Goal: Information Seeking & Learning: Find specific page/section

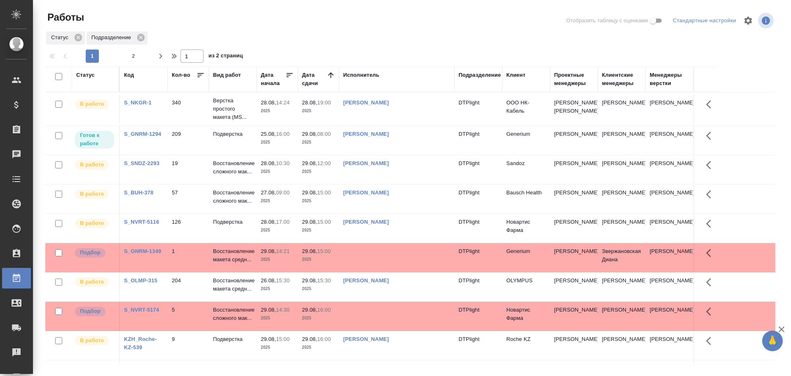
click at [392, 123] on td at bounding box center [396, 108] width 115 height 29
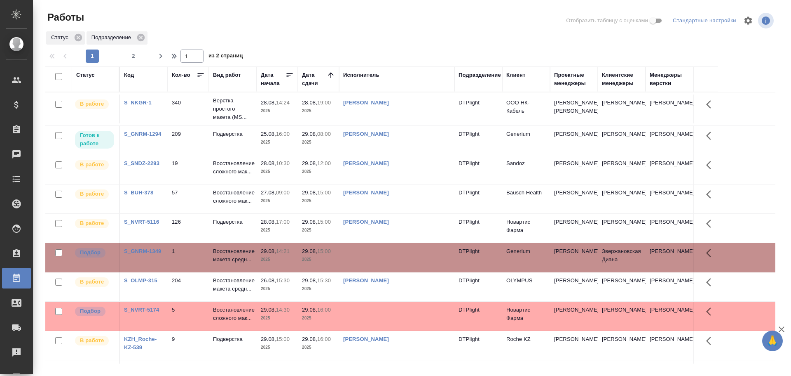
click at [362, 76] on div "Исполнитель" at bounding box center [361, 75] width 36 height 8
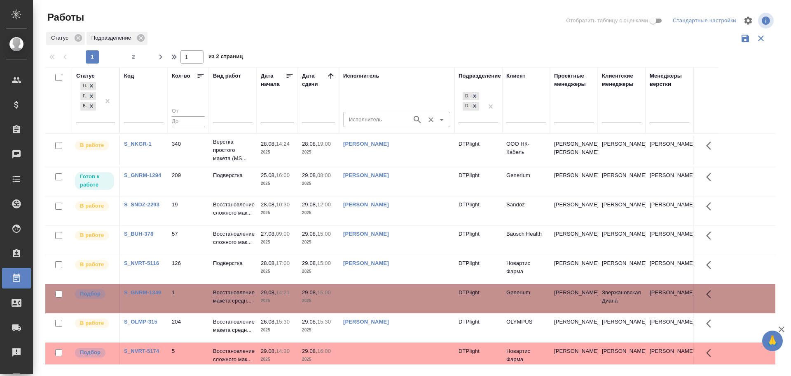
click at [359, 116] on input "Исполнитель" at bounding box center [377, 119] width 62 height 10
type input "Трефилова"
click at [383, 139] on p "Трефилова Ольга" at bounding box center [372, 138] width 45 height 8
type input "Трефилова Ольга"
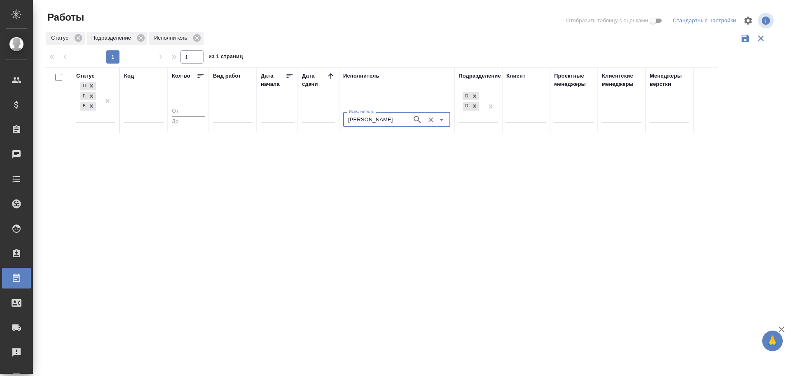
click at [430, 122] on icon "Очистить" at bounding box center [431, 119] width 8 height 8
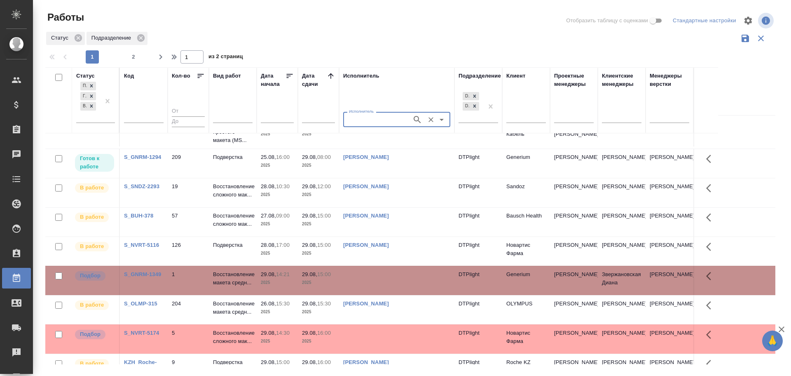
scroll to position [41, 0]
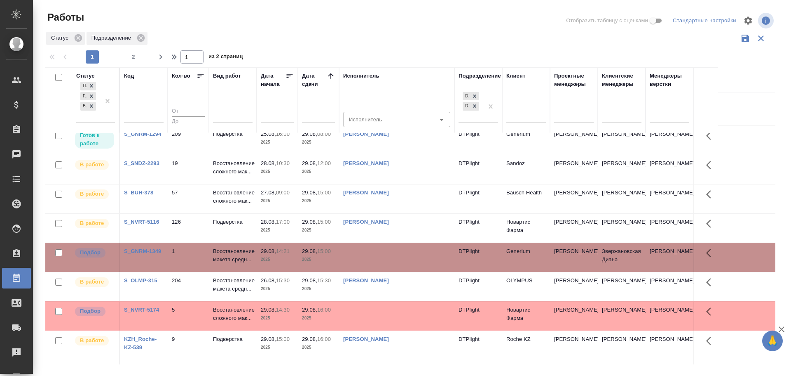
click at [390, 123] on td at bounding box center [396, 108] width 115 height 29
click at [383, 121] on input "Исполнитель" at bounding box center [377, 119] width 62 height 10
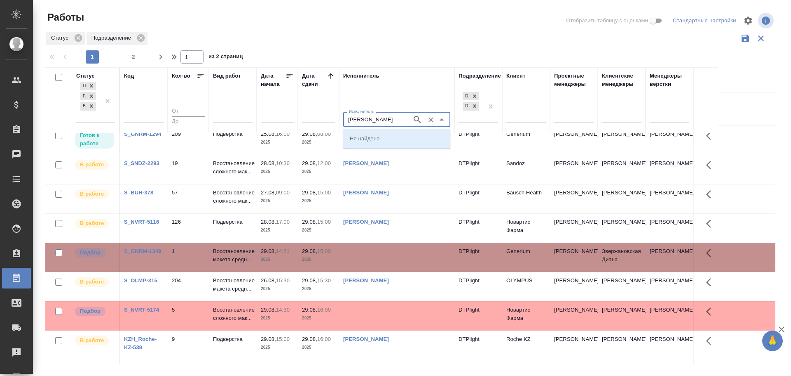
type input "Третьякова"
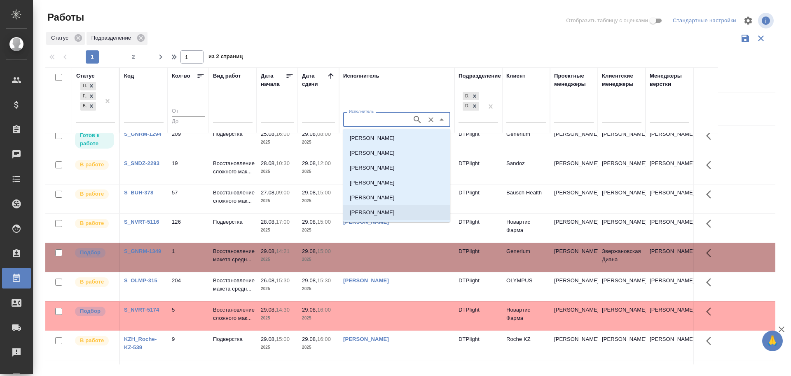
click at [395, 215] on p "Третьякова Мария Сергеевна" at bounding box center [372, 212] width 45 height 8
type input "Третьякова Мария Сергеевна"
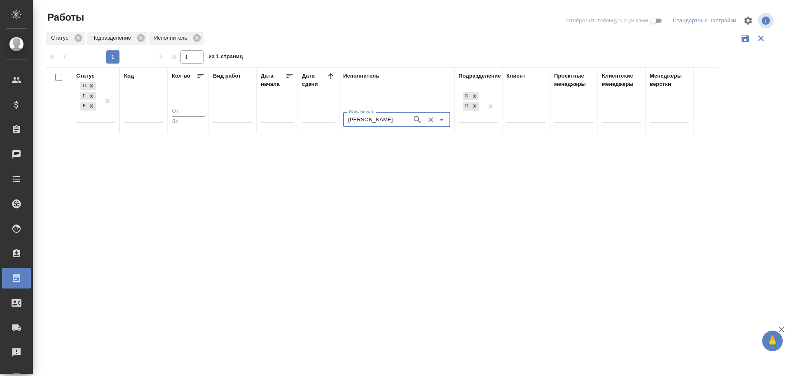
scroll to position [0, 0]
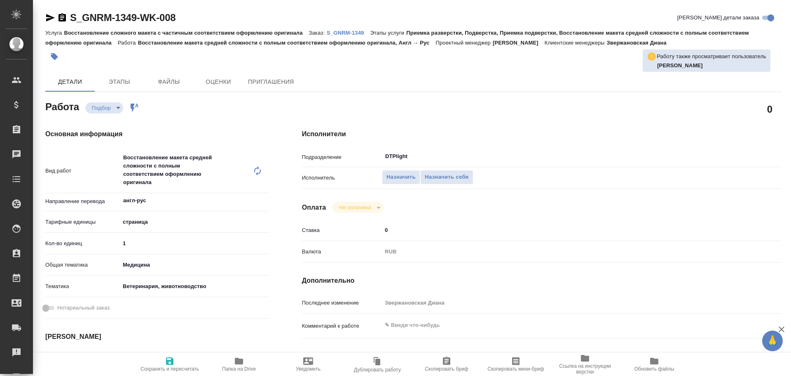
type textarea "x"
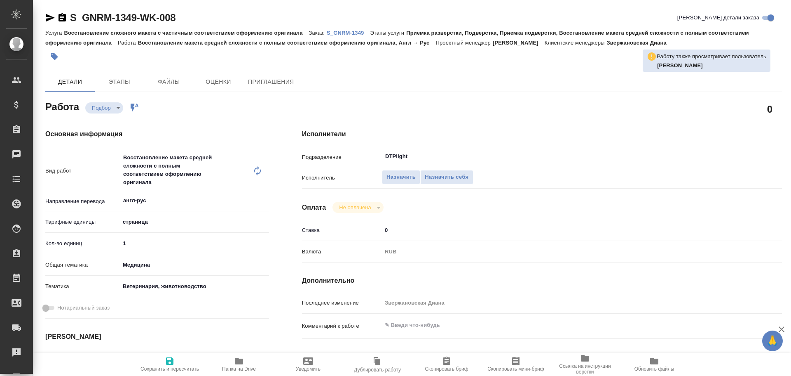
type textarea "x"
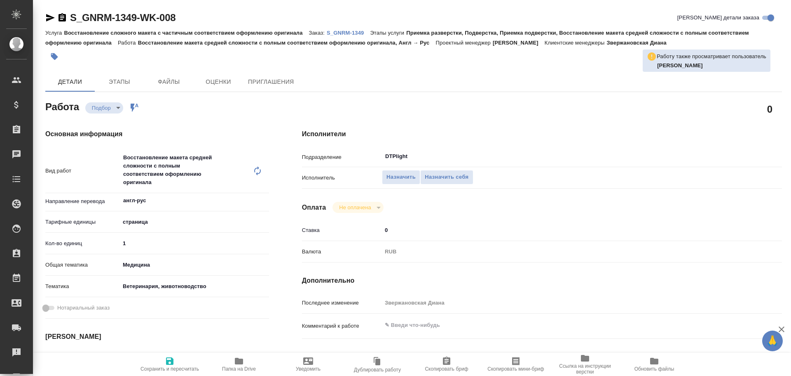
type textarea "x"
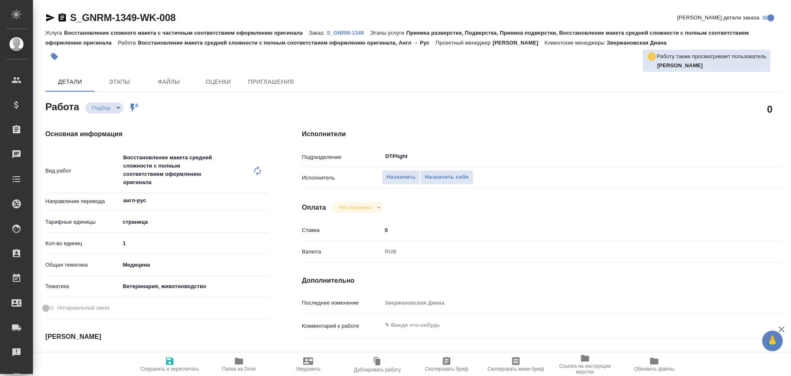
type textarea "x"
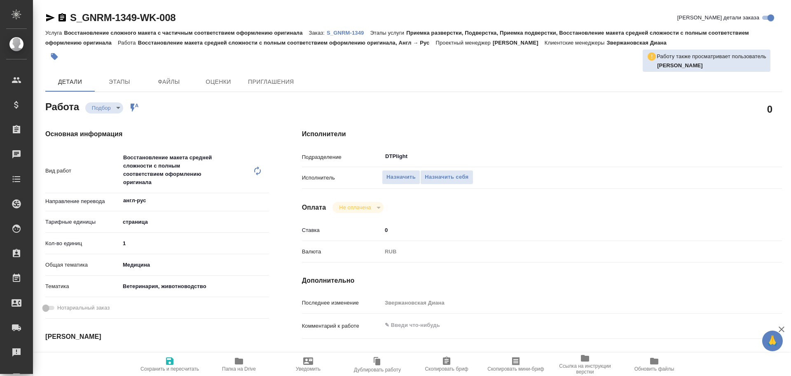
type textarea "x"
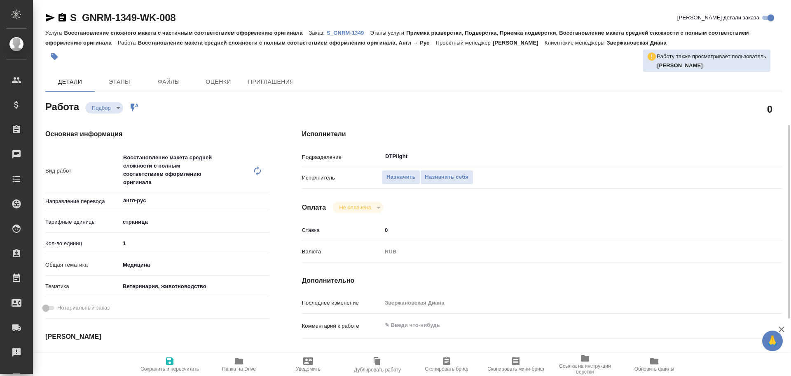
scroll to position [82, 0]
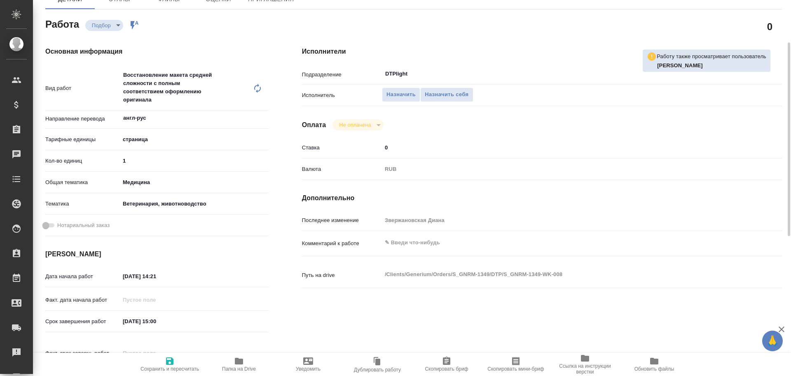
type textarea "x"
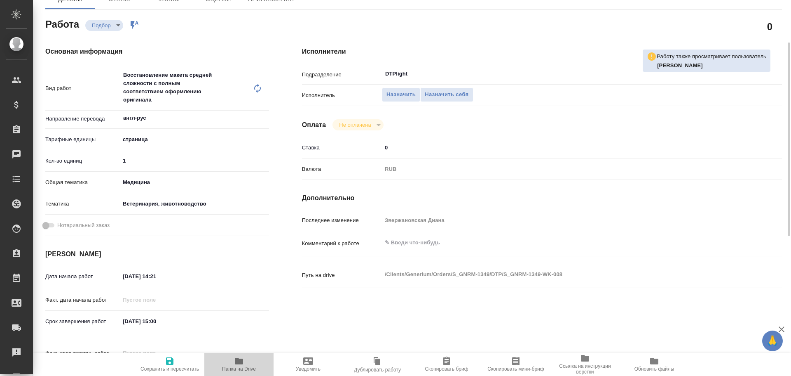
click at [247, 367] on span "Папка на Drive" at bounding box center [239, 369] width 34 height 6
type textarea "x"
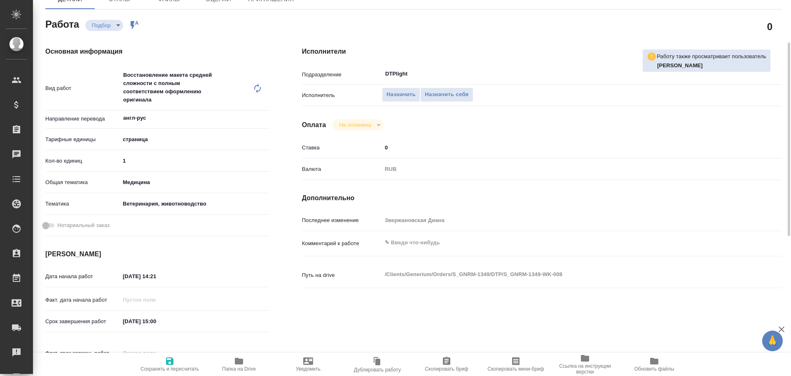
type textarea "x"
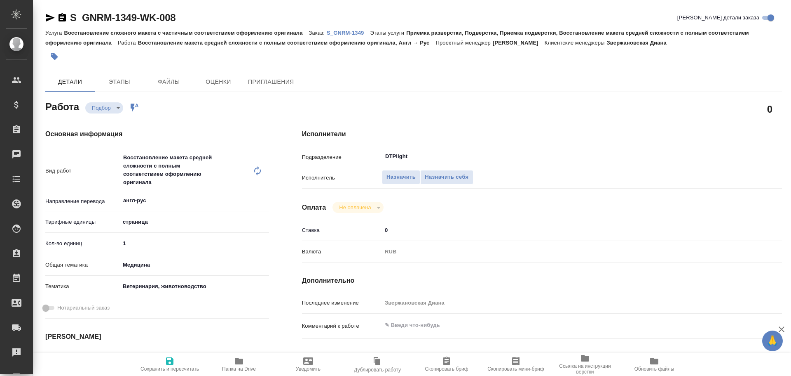
type textarea "x"
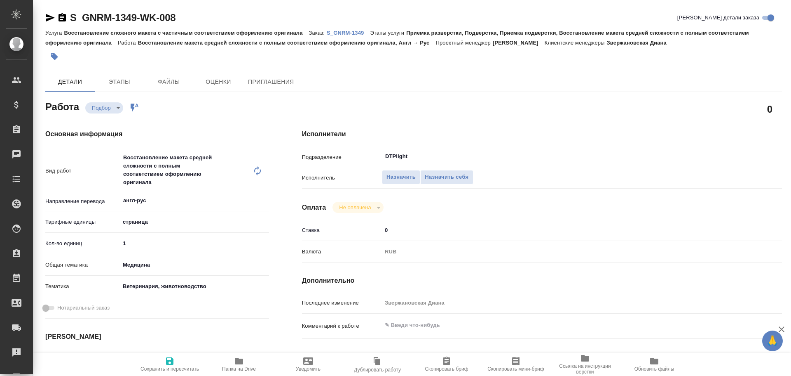
type textarea "x"
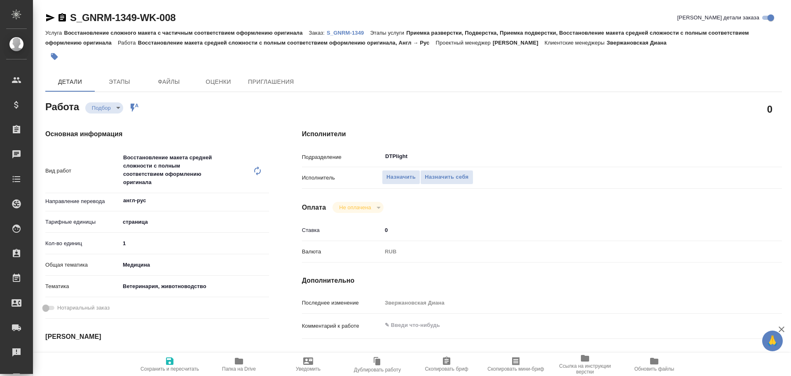
type textarea "x"
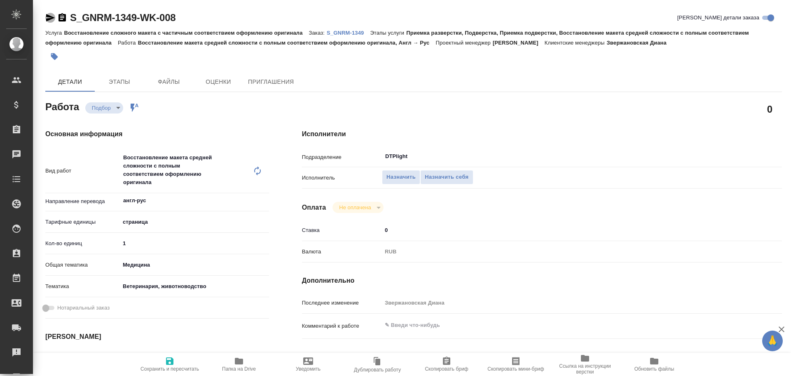
click at [49, 17] on icon "button" at bounding box center [50, 17] width 9 height 7
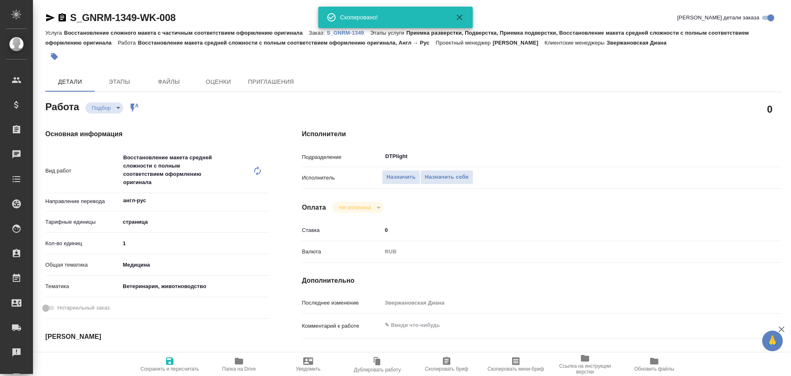
type textarea "x"
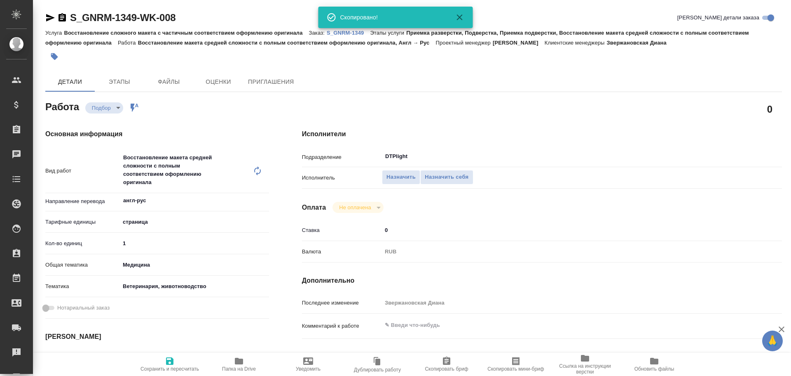
type textarea "x"
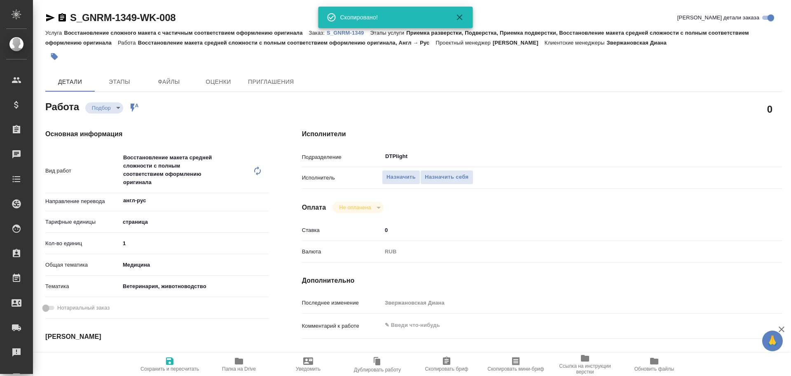
type textarea "x"
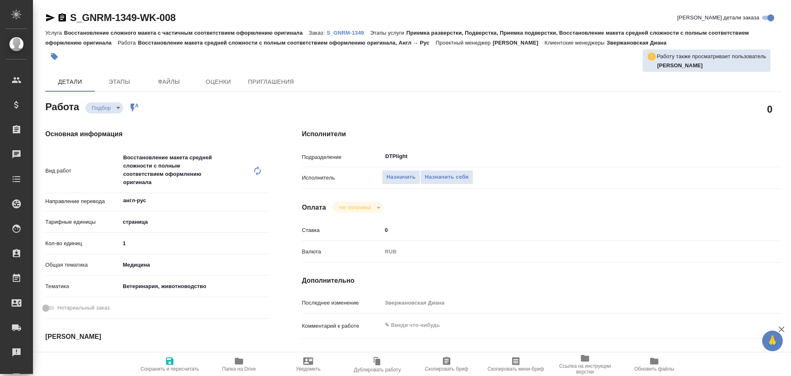
type textarea "x"
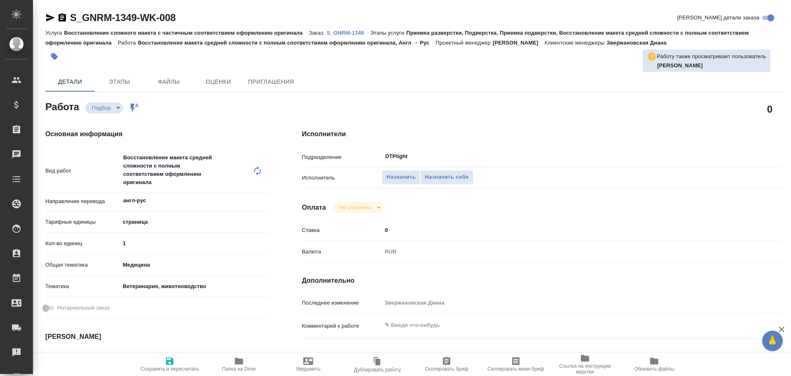
type textarea "x"
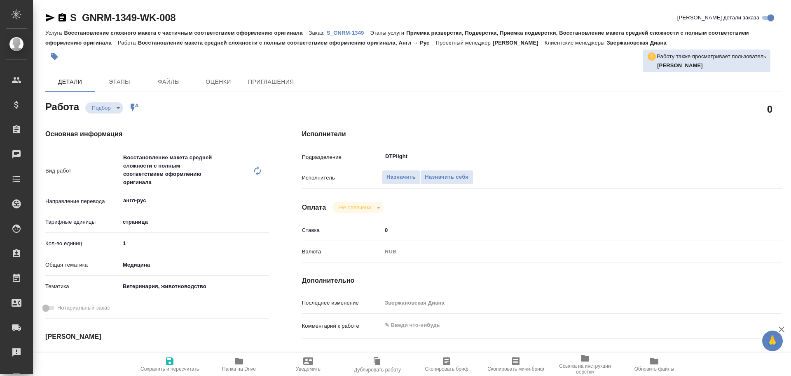
click at [49, 17] on icon "button" at bounding box center [50, 17] width 9 height 7
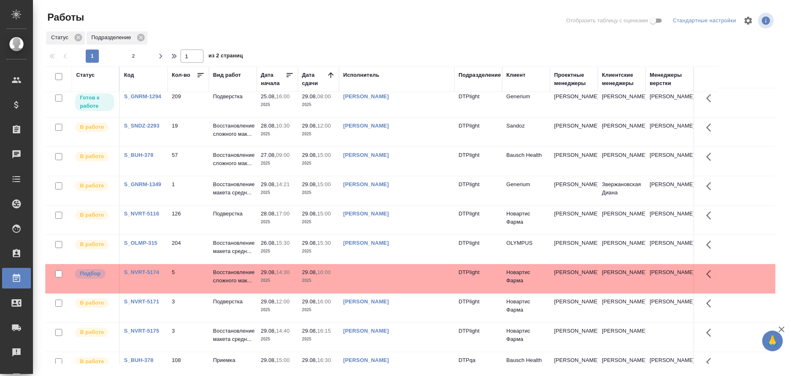
scroll to position [41, 0]
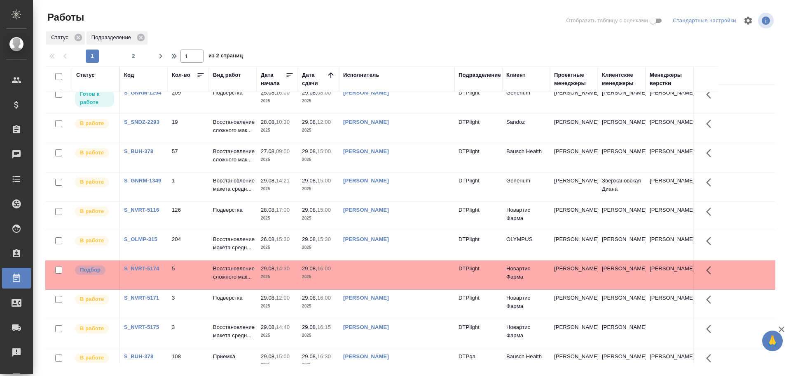
click at [380, 82] on td at bounding box center [396, 67] width 115 height 29
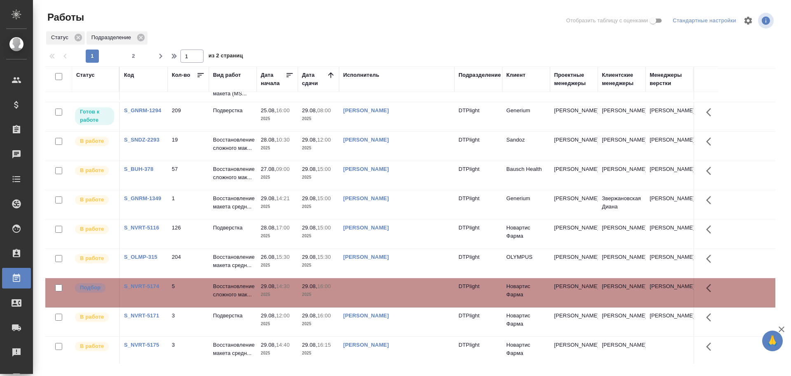
scroll to position [0, 0]
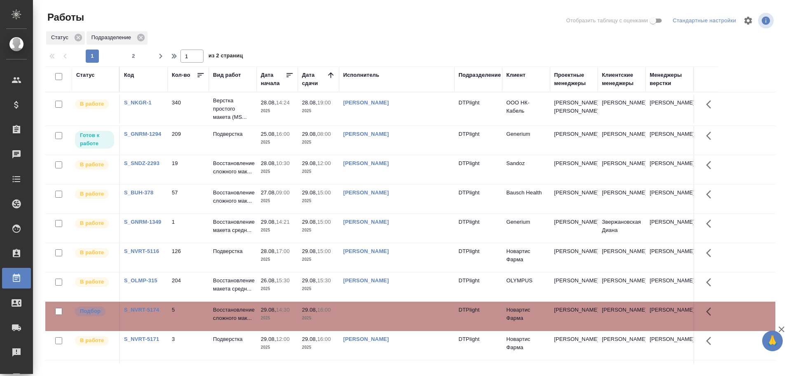
click at [360, 70] on th "Исполнитель" at bounding box center [396, 79] width 115 height 26
click at [363, 78] on div "Исполнитель" at bounding box center [361, 75] width 36 height 8
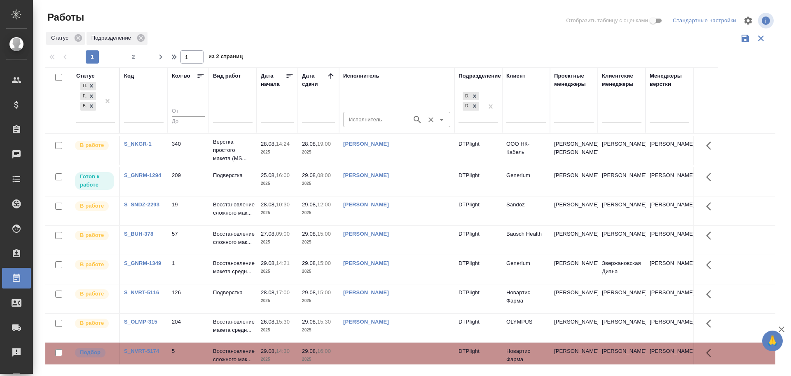
click at [364, 120] on input "Исполнитель" at bounding box center [377, 119] width 62 height 10
type input "[PERSON_NAME]"
drag, startPoint x: 375, startPoint y: 138, endPoint x: 404, endPoint y: 155, distance: 33.2
click at [375, 138] on p "Риянова Анна Александровна" at bounding box center [372, 138] width 45 height 8
type input "Риянова Анна Александровна"
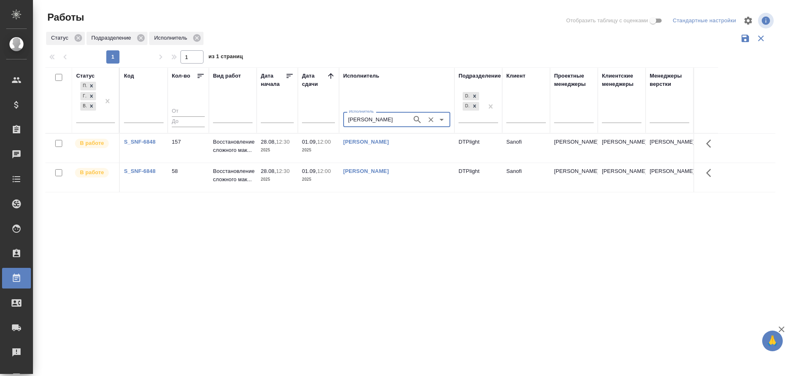
click at [431, 119] on icon "Очистить" at bounding box center [431, 119] width 8 height 8
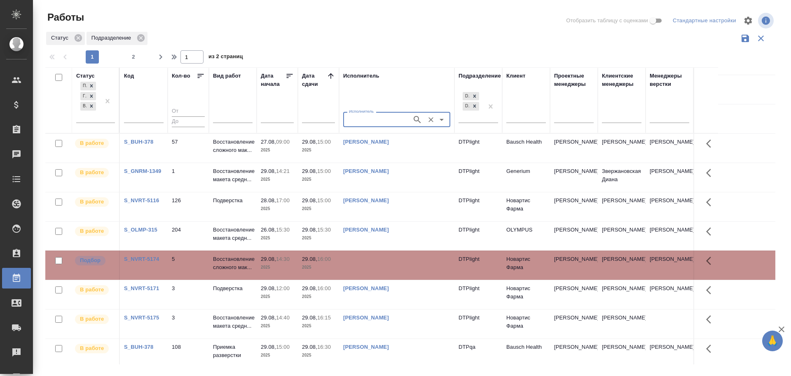
scroll to position [124, 0]
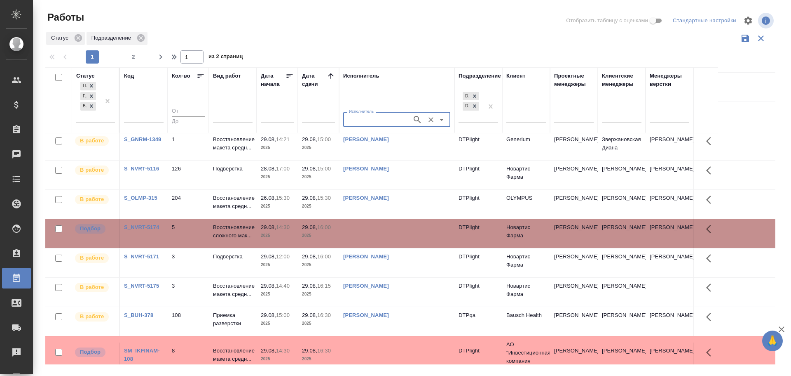
click at [390, 41] on td at bounding box center [396, 26] width 115 height 29
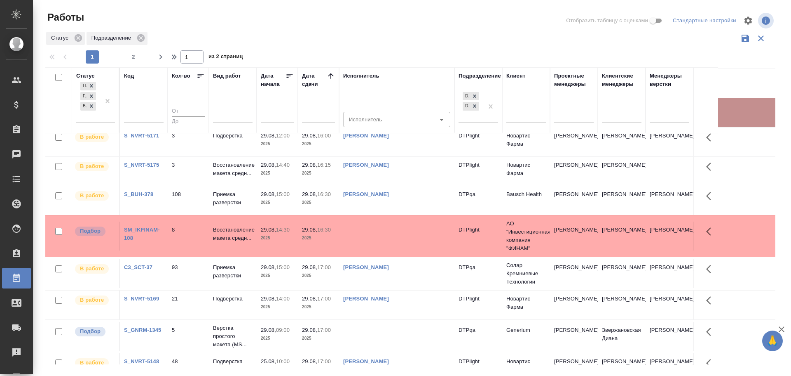
scroll to position [247, 0]
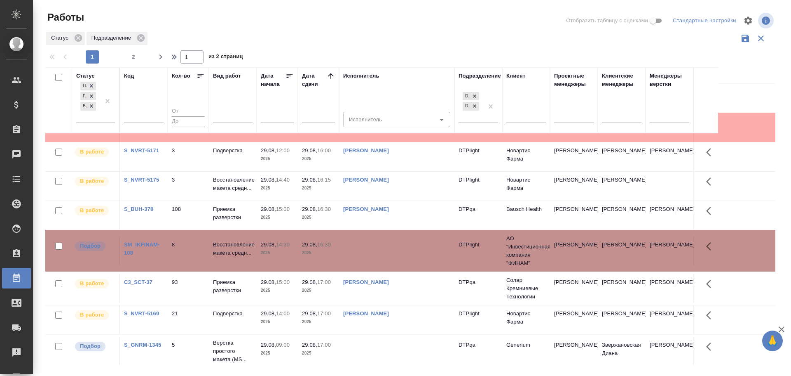
scroll to position [206, 0]
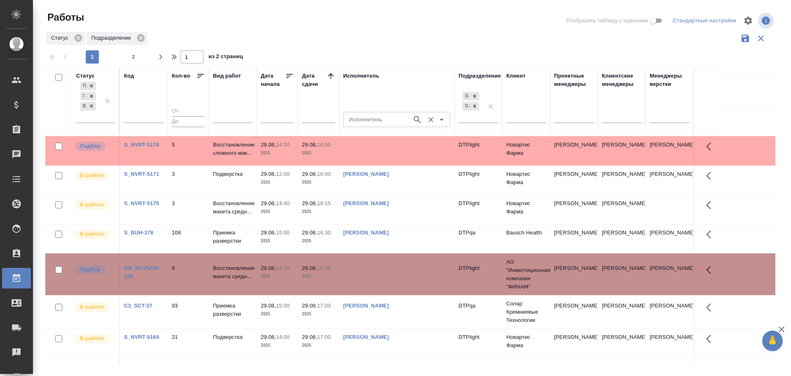
click at [366, 117] on input "Исполнитель" at bounding box center [377, 119] width 62 height 10
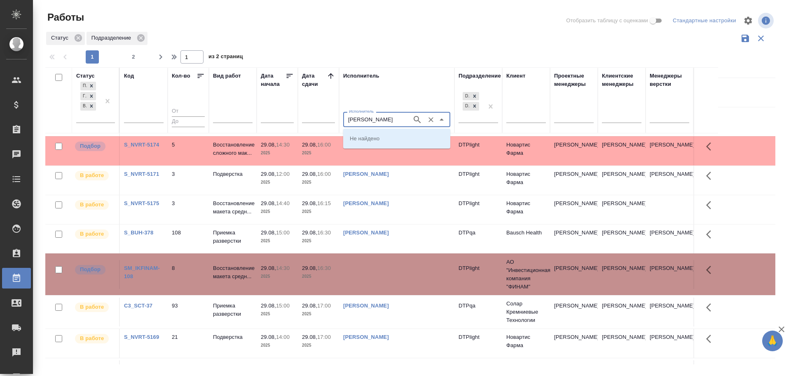
type input "Гузов"
click at [373, 151] on p "Гузов Марк Анатольевич" at bounding box center [372, 153] width 45 height 8
type input "Гузов Марк Анатольевич"
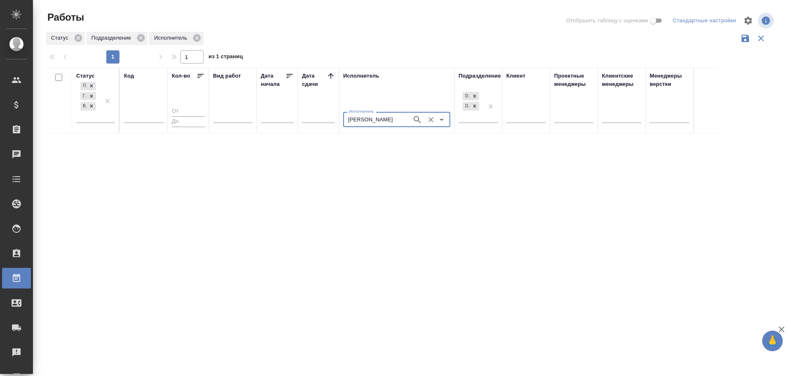
scroll to position [0, 0]
click at [432, 117] on icon "Очистить" at bounding box center [431, 119] width 8 height 8
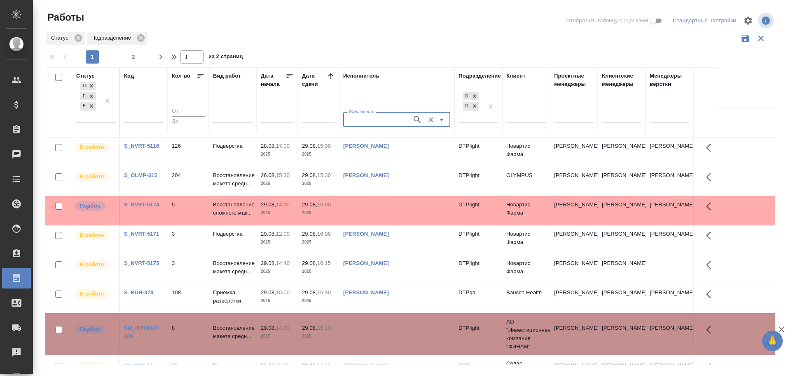
scroll to position [165, 0]
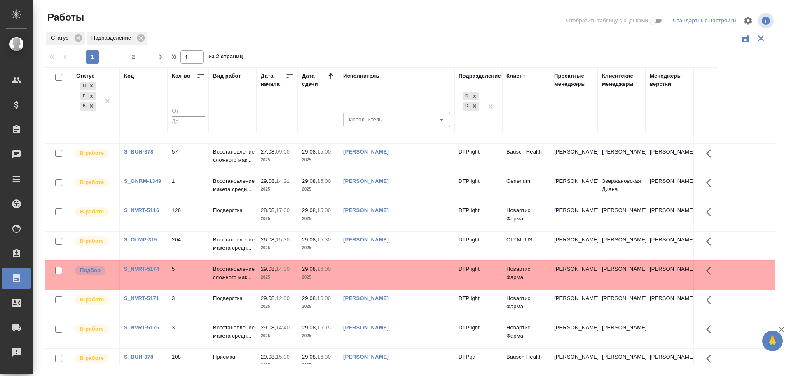
scroll to position [82, 0]
click at [385, 82] on td at bounding box center [396, 67] width 115 height 29
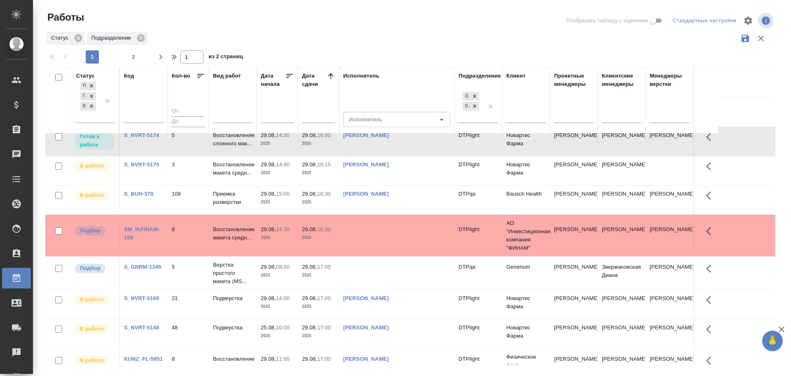
scroll to position [247, 0]
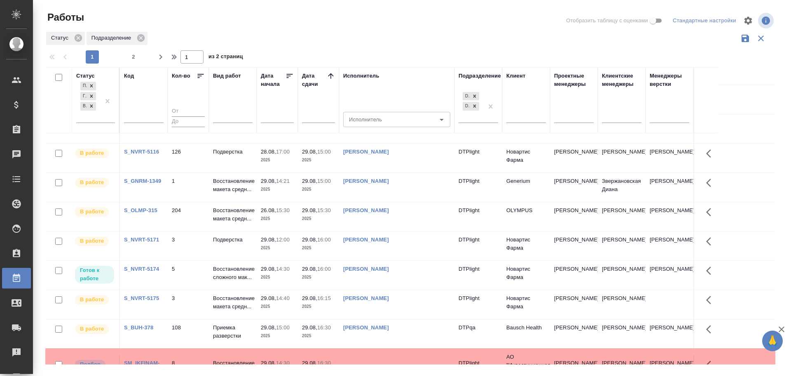
scroll to position [0, 0]
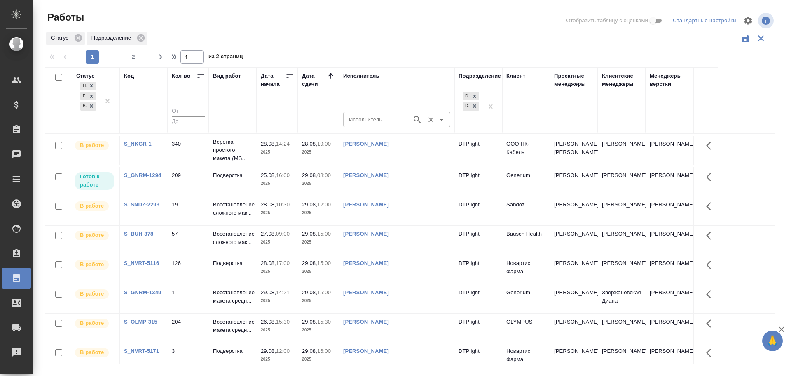
drag, startPoint x: 369, startPoint y: 119, endPoint x: 372, endPoint y: 115, distance: 5.0
click at [369, 118] on input "Исполнитель" at bounding box center [377, 119] width 62 height 10
type input "Крамник"
click at [366, 150] on td "Дзюндзя Нина" at bounding box center [396, 150] width 115 height 29
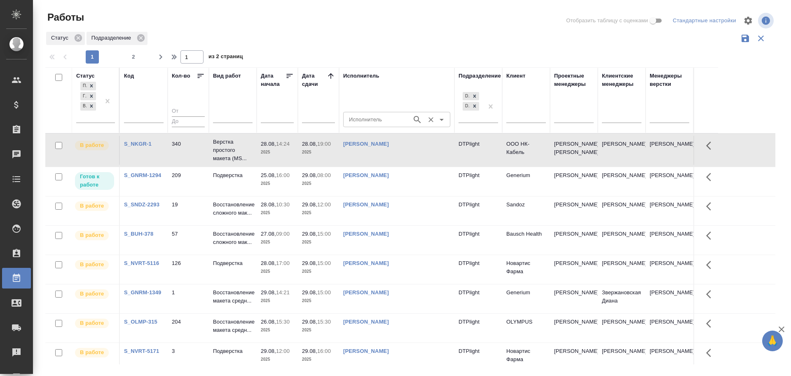
click at [367, 122] on input "Исполнитель" at bounding box center [377, 119] width 62 height 10
click at [375, 137] on p "Крамник Артем" at bounding box center [372, 138] width 45 height 8
type input "Крамник Артем"
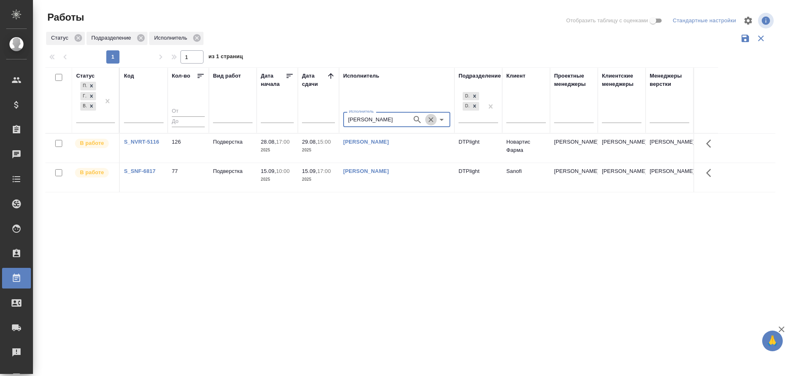
click at [430, 117] on icon "Очистить" at bounding box center [431, 119] width 5 height 5
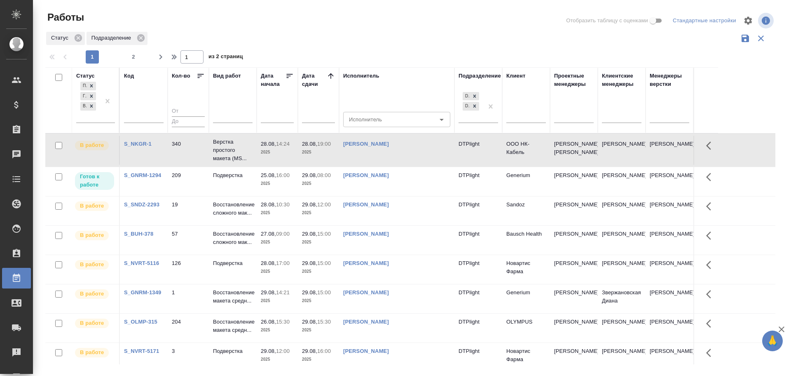
drag, startPoint x: 358, startPoint y: 36, endPoint x: 336, endPoint y: 32, distance: 23.1
click at [336, 32] on div "Статус Подразделение" at bounding box center [410, 39] width 730 height 16
click at [372, 117] on input "Исполнитель" at bounding box center [377, 119] width 62 height 10
type input "гусельников"
click at [375, 138] on p "Гусельников Роман" at bounding box center [372, 138] width 45 height 8
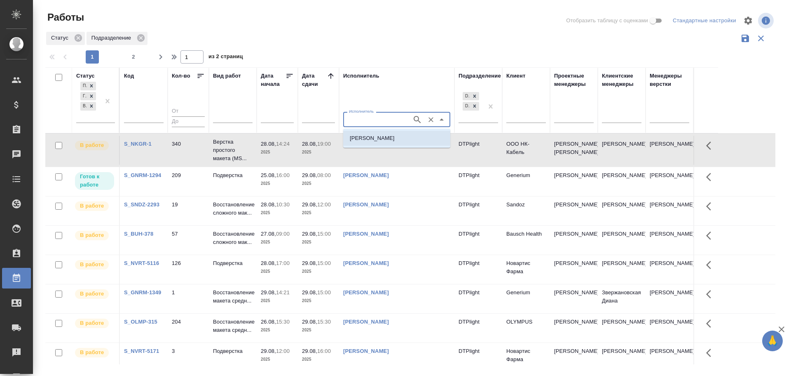
type input "Гусельников Роман"
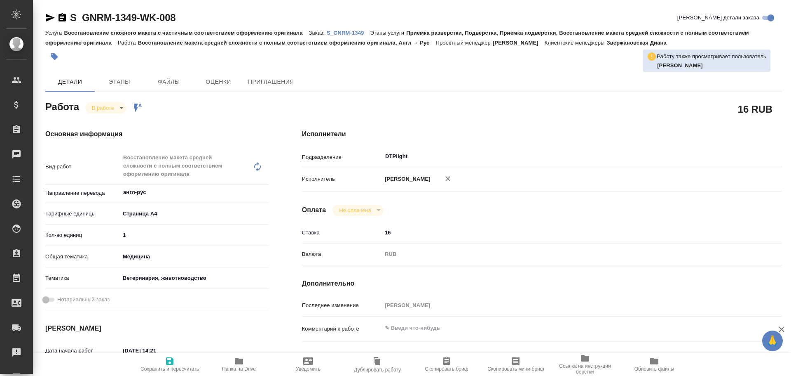
type textarea "x"
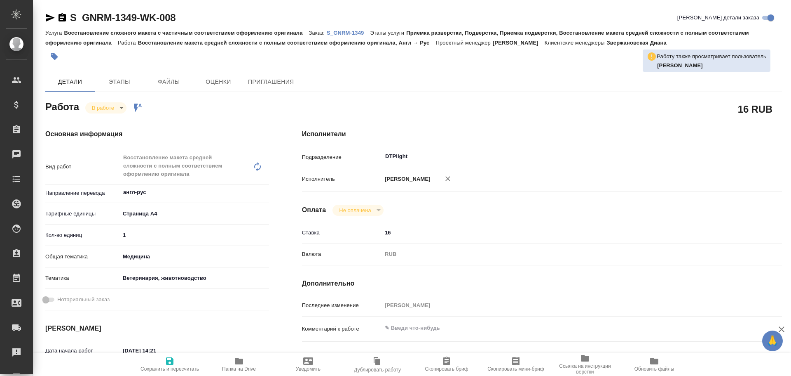
type textarea "x"
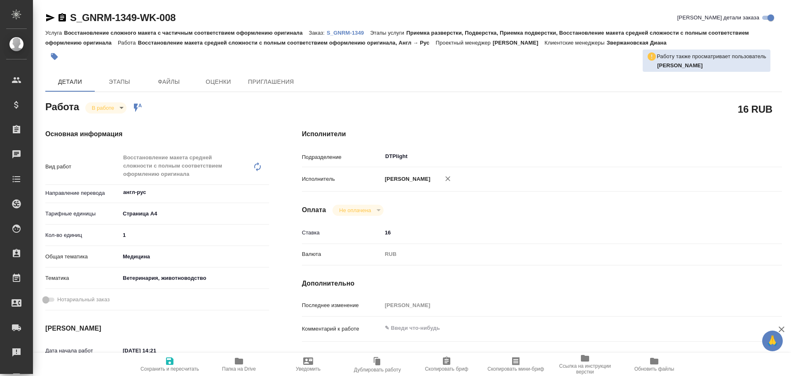
type textarea "x"
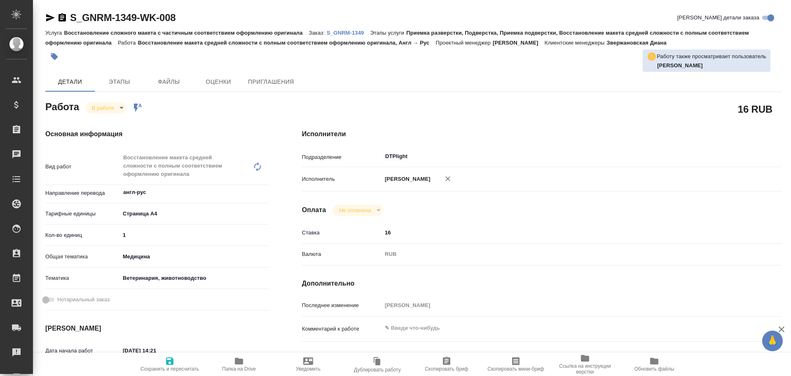
type textarea "x"
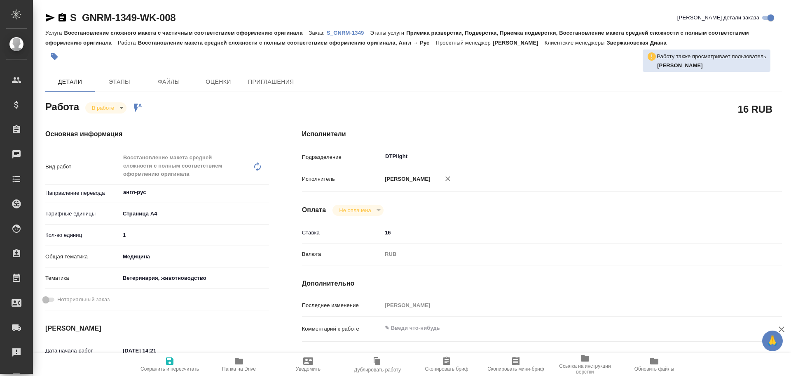
type textarea "x"
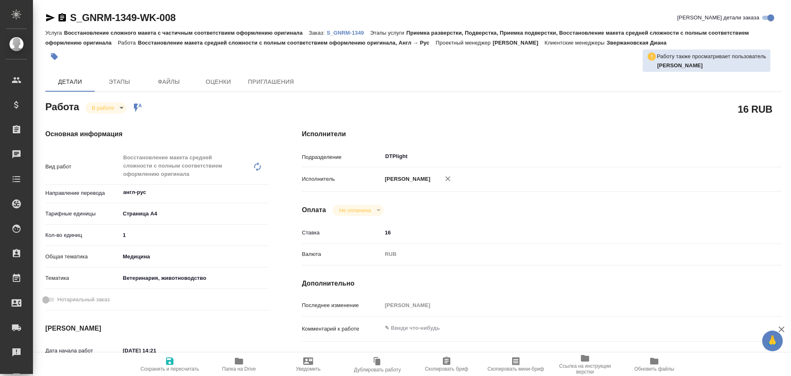
type textarea "x"
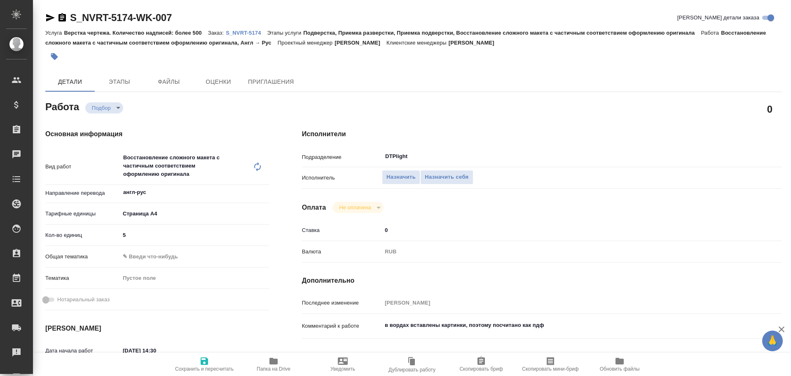
type textarea "x"
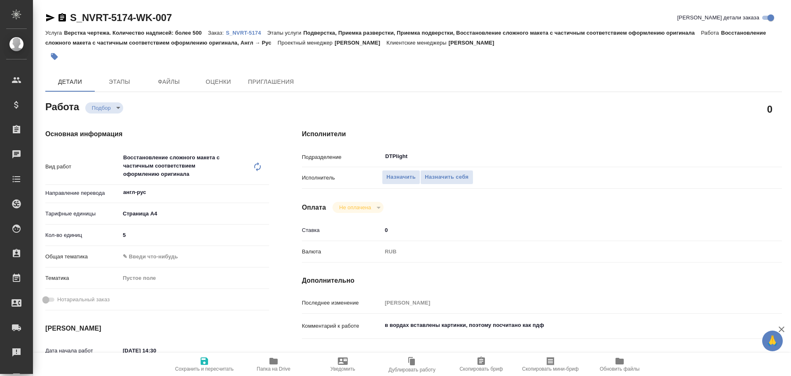
type textarea "x"
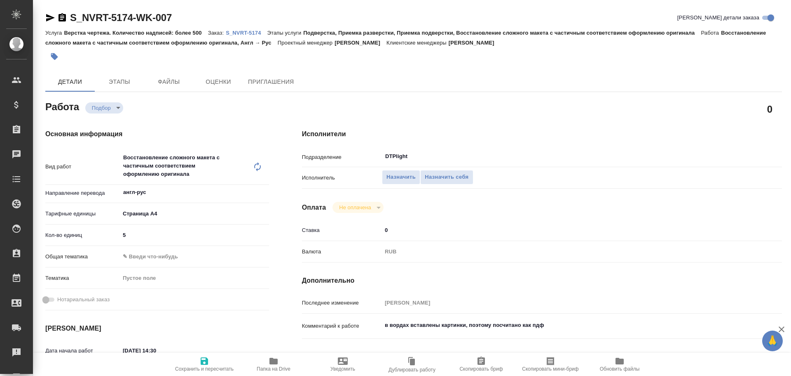
type textarea "x"
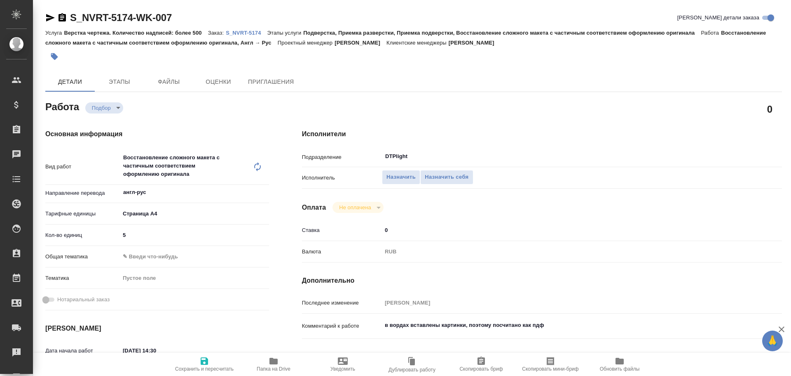
type textarea "x"
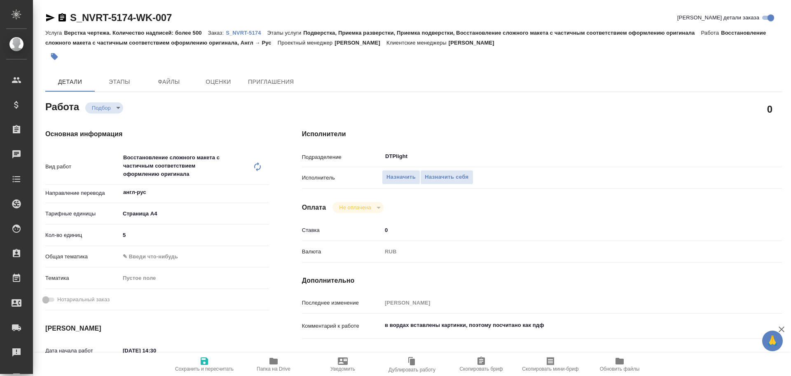
type textarea "x"
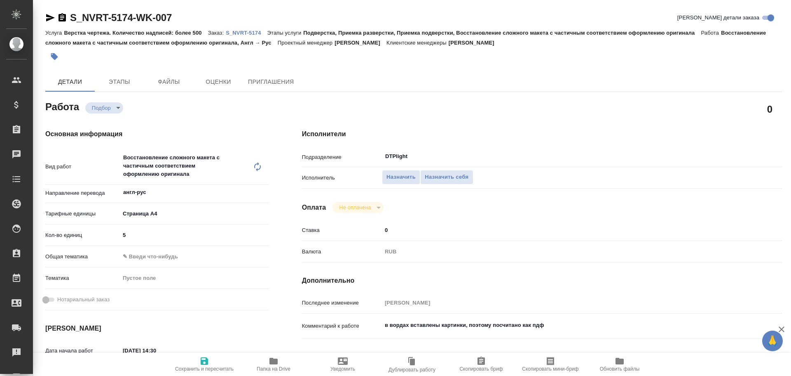
type textarea "x"
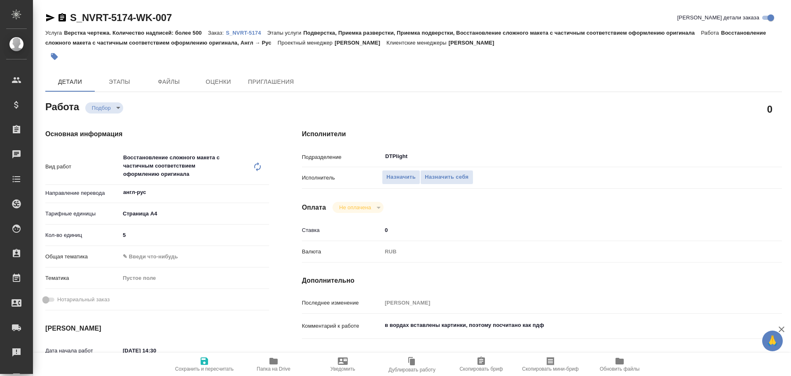
type textarea "x"
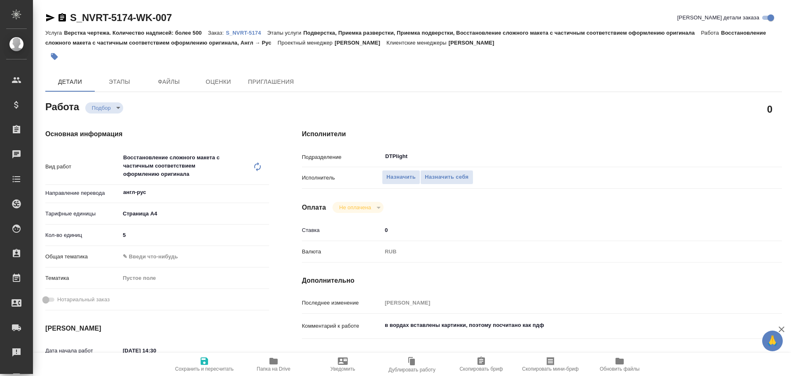
click at [271, 362] on icon "button" at bounding box center [274, 360] width 8 height 7
type textarea "x"
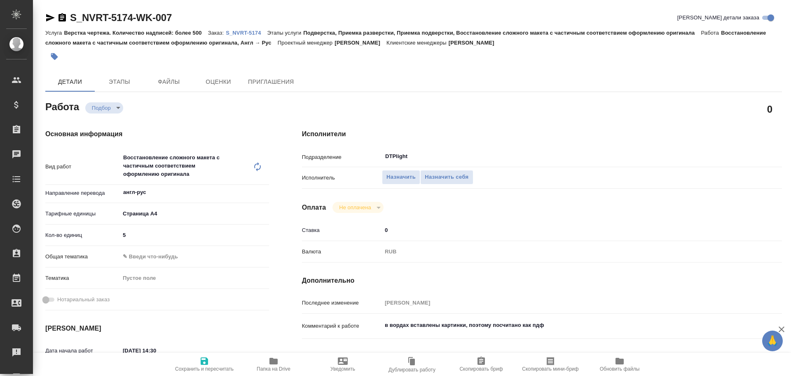
type textarea "x"
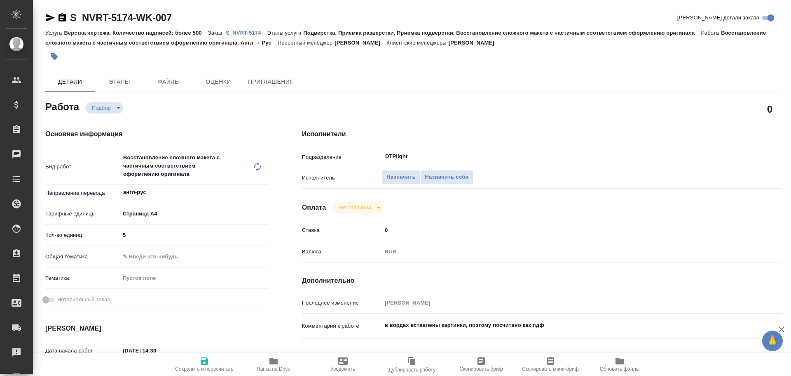
type textarea "x"
click at [49, 19] on icon "button" at bounding box center [50, 17] width 9 height 7
type textarea "x"
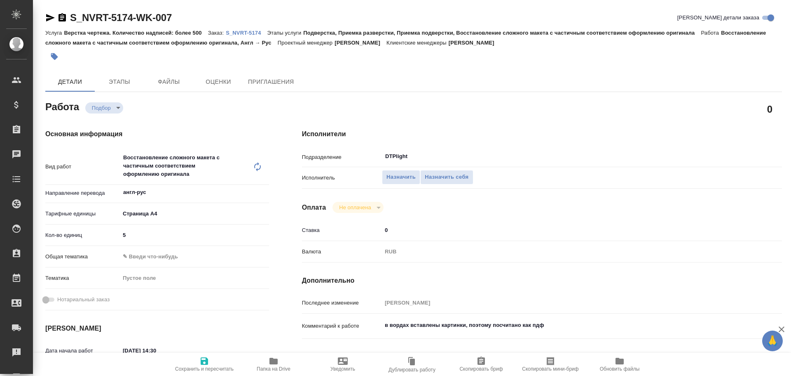
type textarea "x"
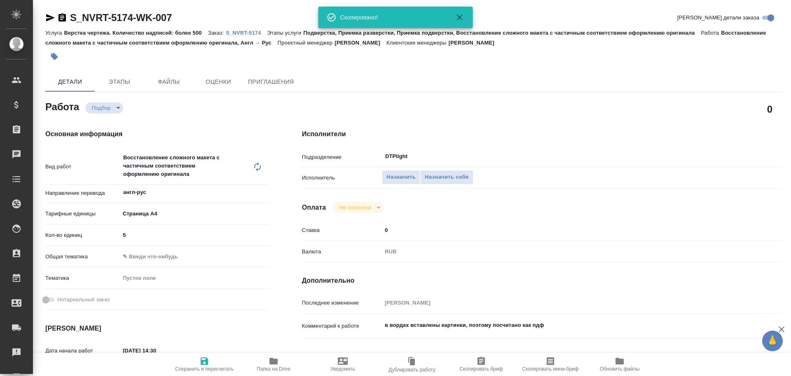
type textarea "x"
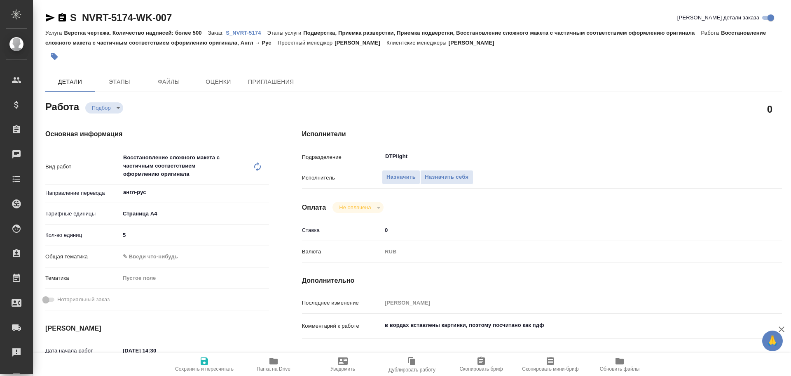
type textarea "x"
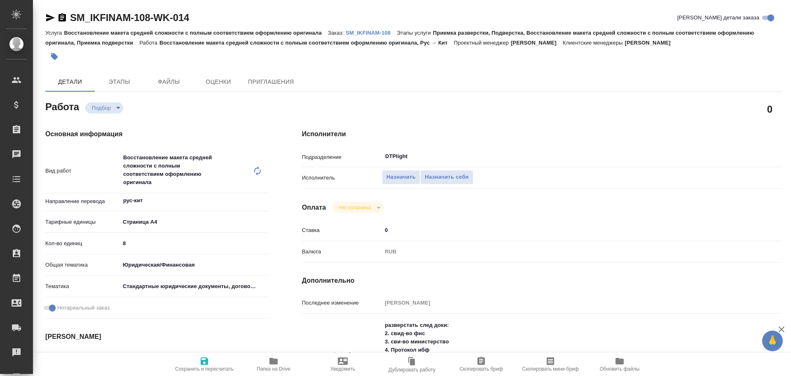
type textarea "x"
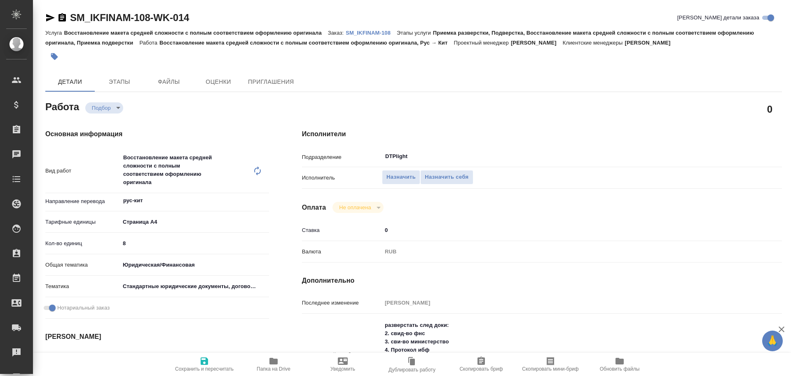
type textarea "x"
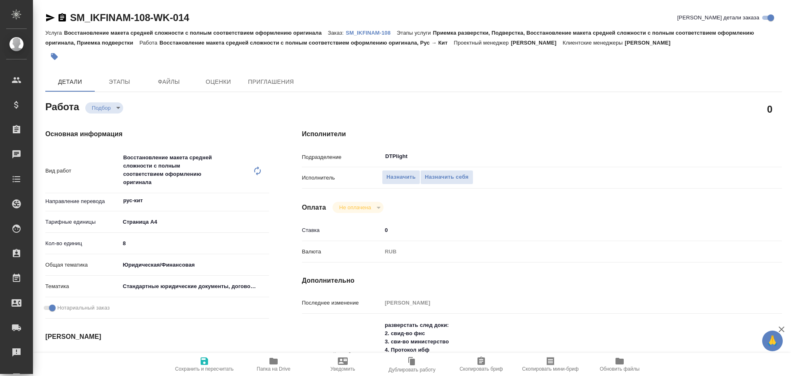
scroll to position [82, 0]
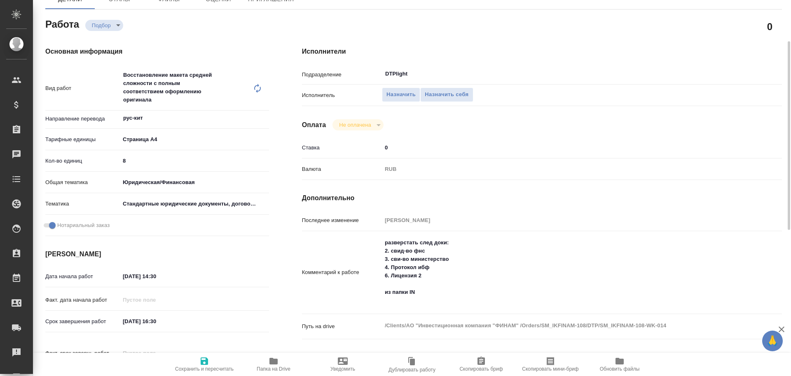
type textarea "x"
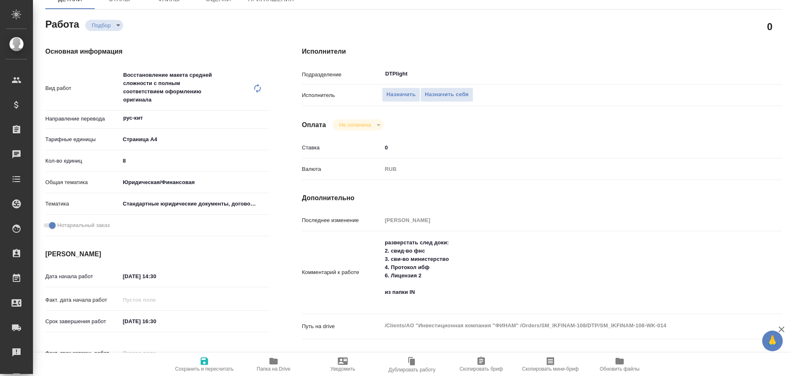
type textarea "x"
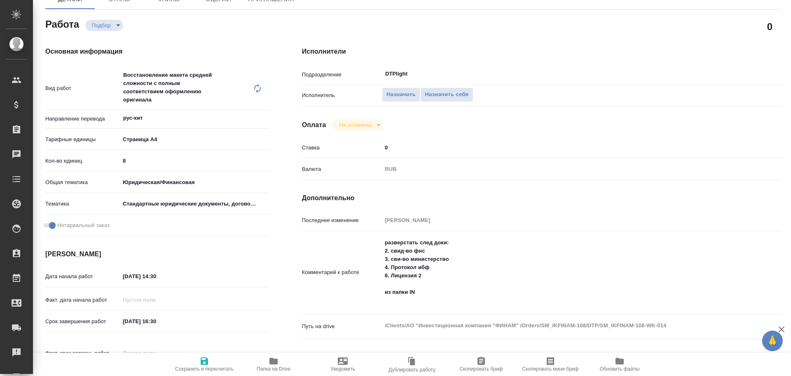
type textarea "x"
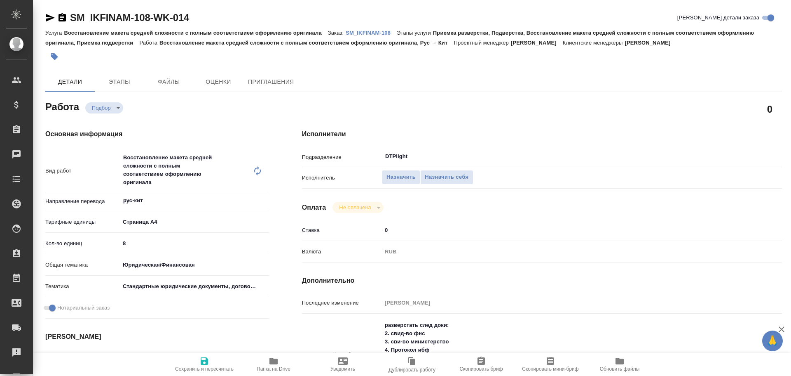
type textarea "x"
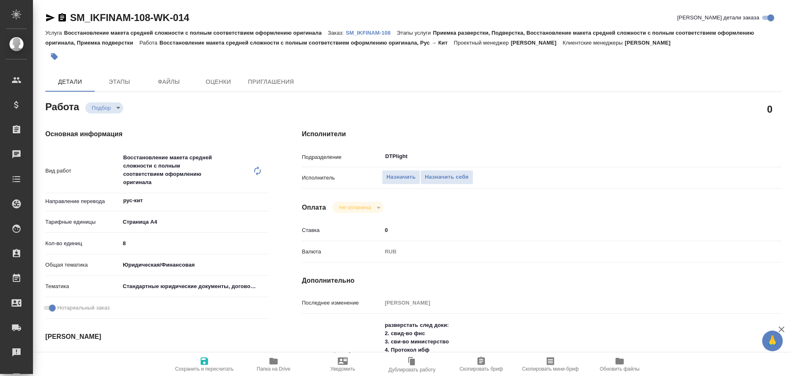
type textarea "x"
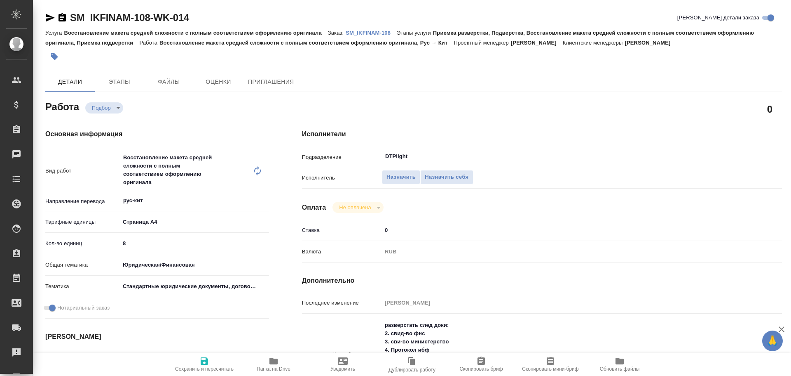
type textarea "x"
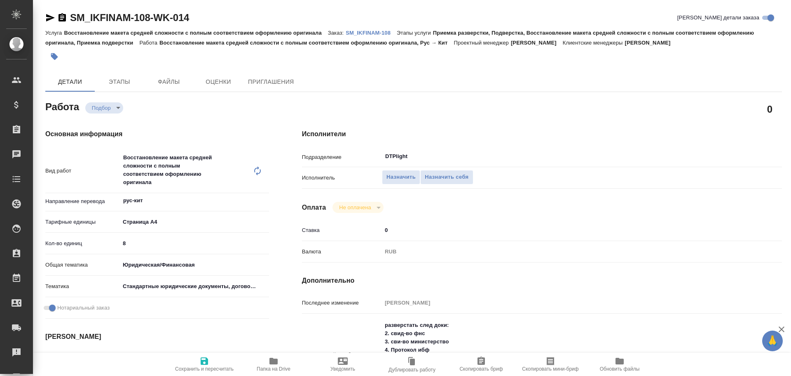
type textarea "x"
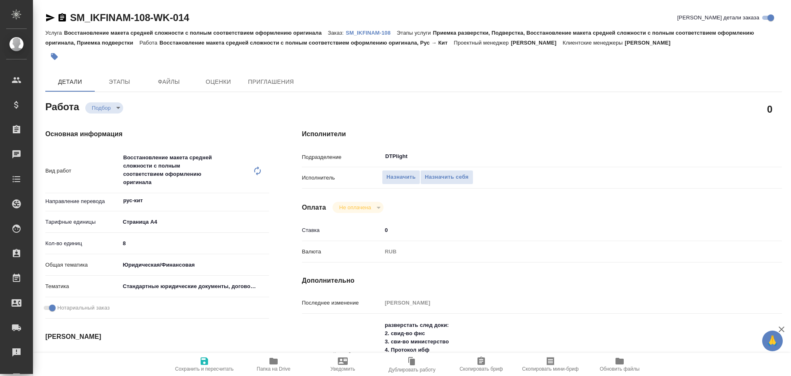
click at [51, 21] on icon "button" at bounding box center [50, 18] width 10 height 10
type textarea "x"
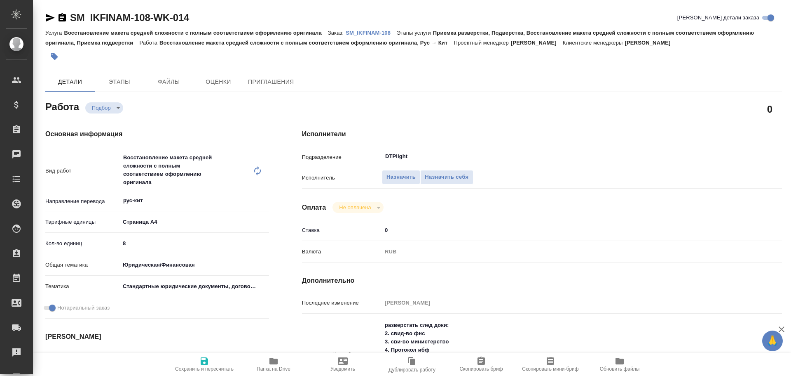
type textarea "x"
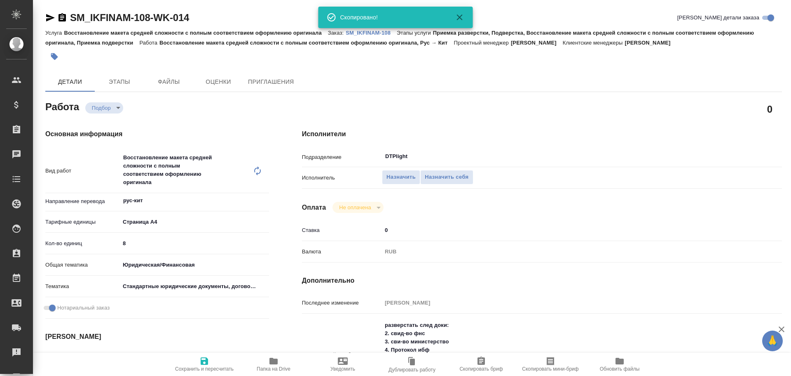
type textarea "x"
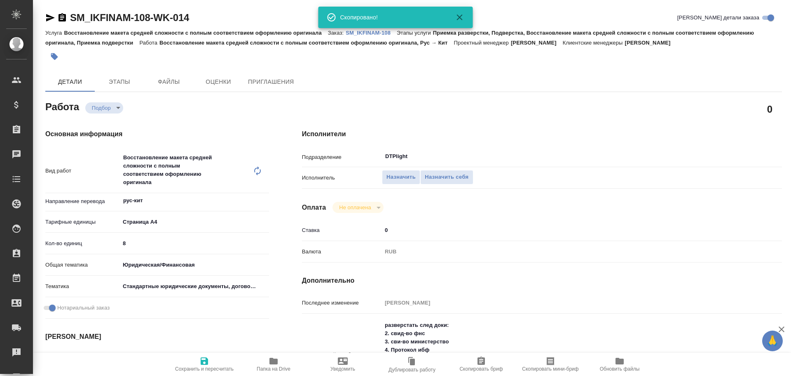
type textarea "x"
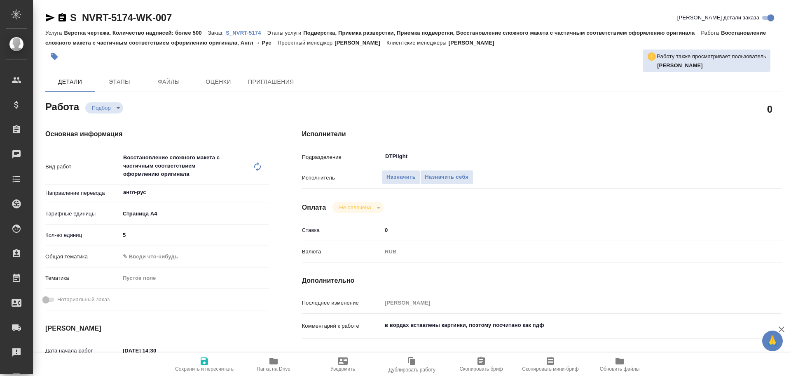
type textarea "x"
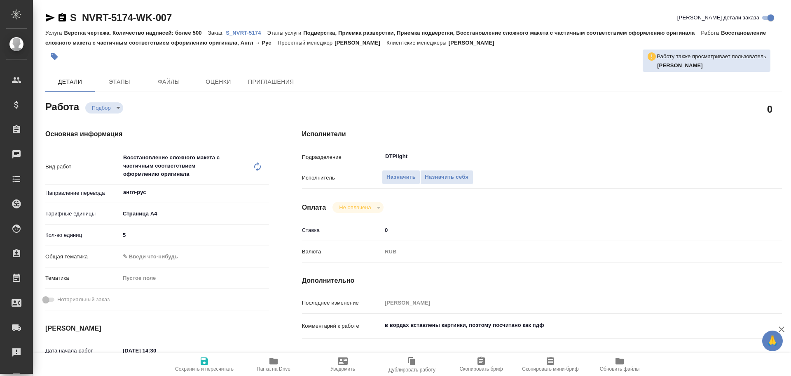
type textarea "x"
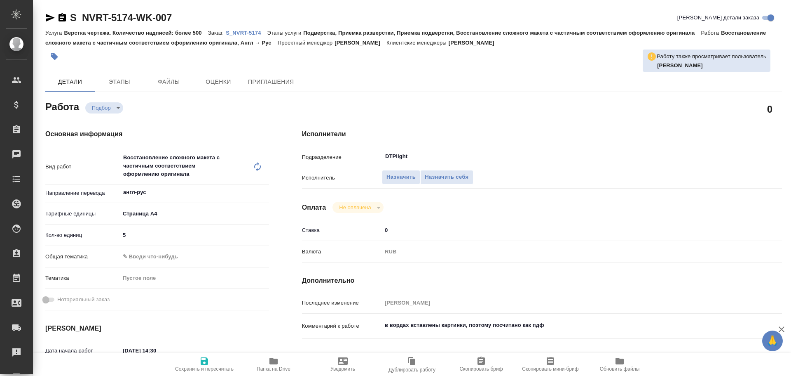
type textarea "x"
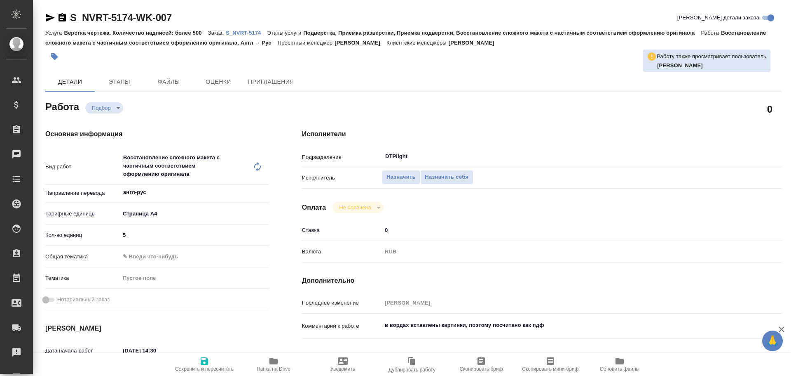
type textarea "x"
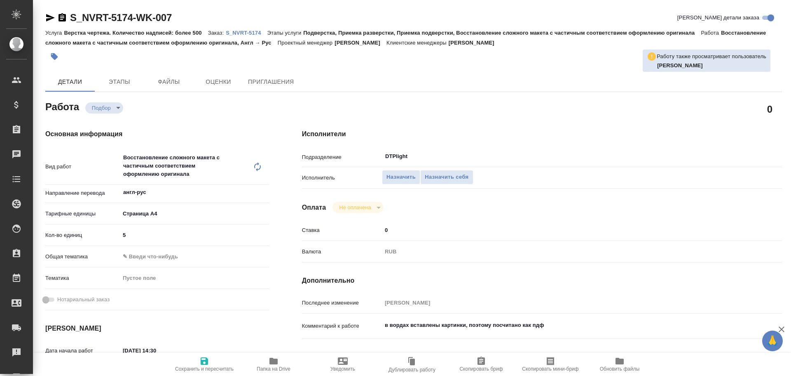
click at [49, 21] on icon "button" at bounding box center [50, 18] width 10 height 10
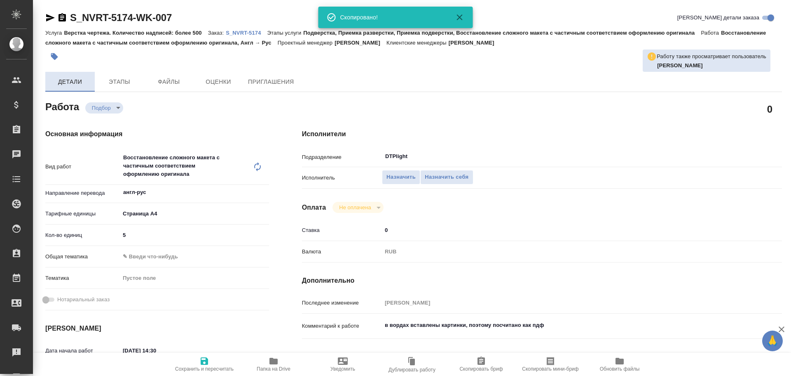
type textarea "x"
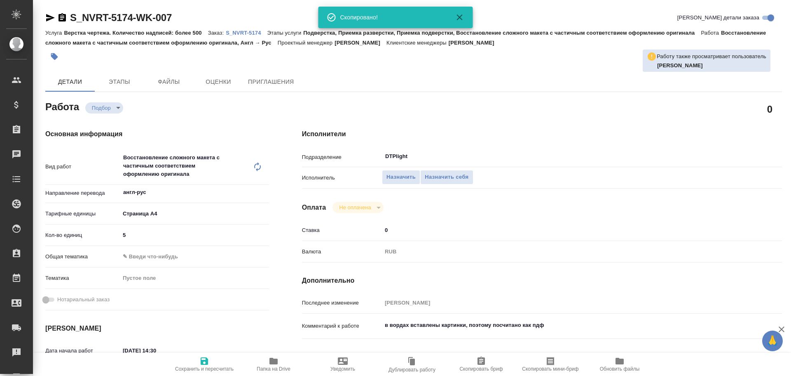
type textarea "x"
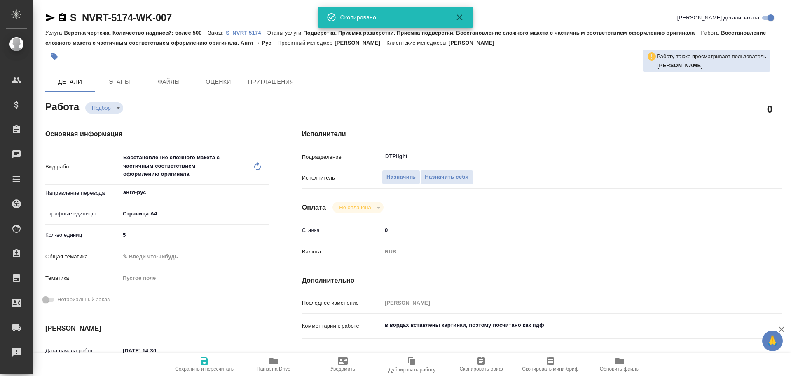
type textarea "x"
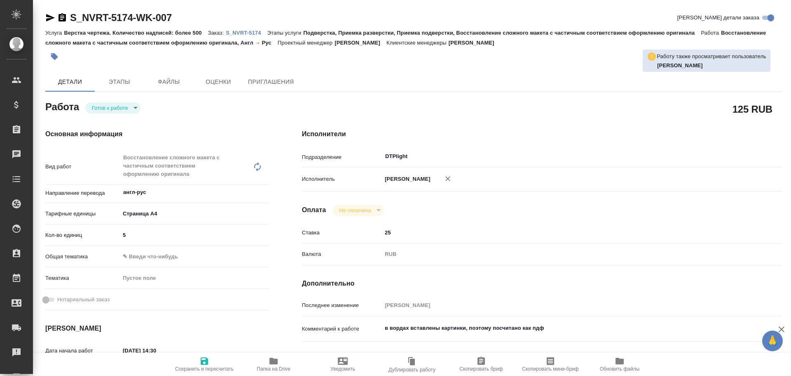
type textarea "x"
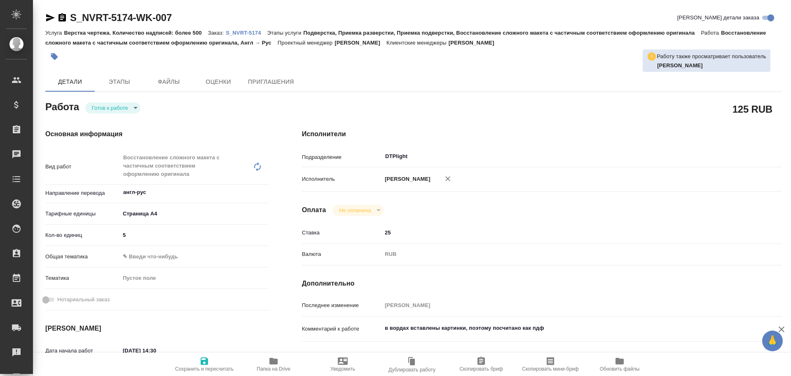
type textarea "x"
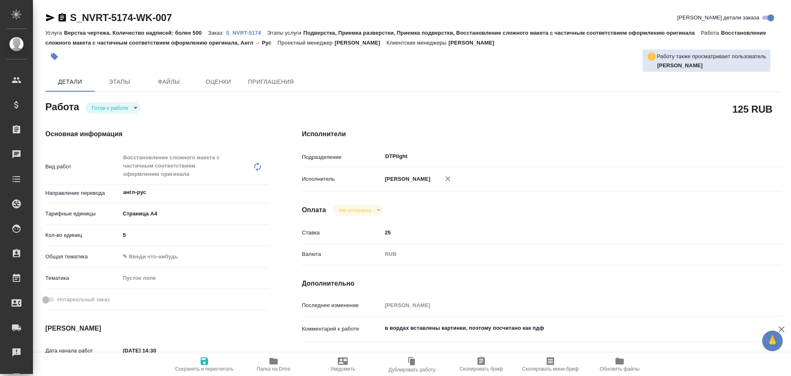
type textarea "x"
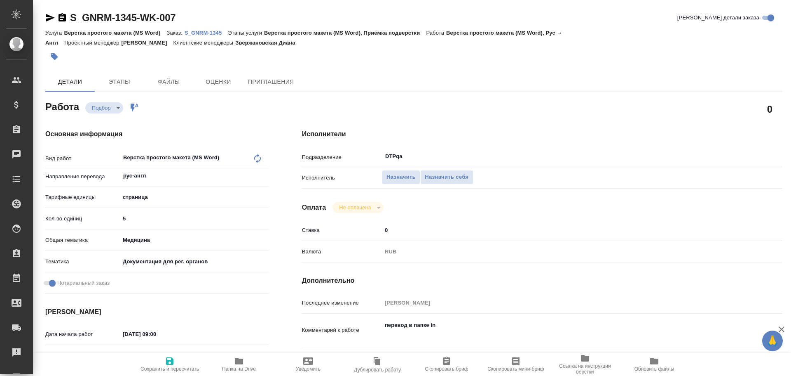
type textarea "x"
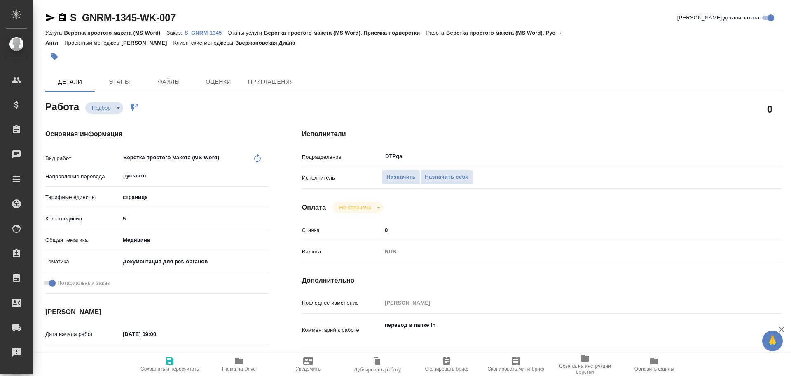
type textarea "x"
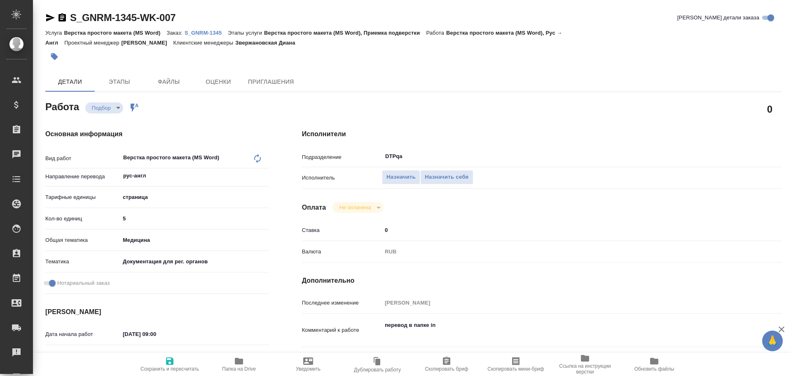
type textarea "x"
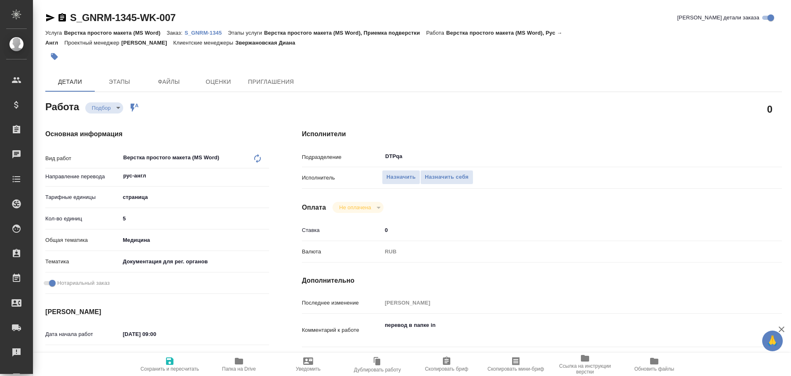
scroll to position [41, 0]
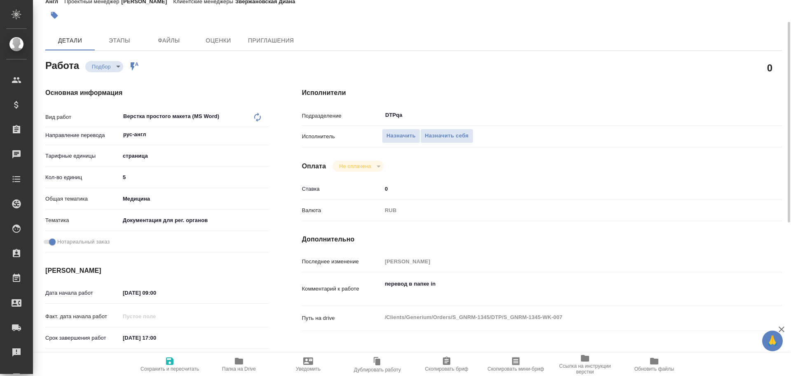
type textarea "x"
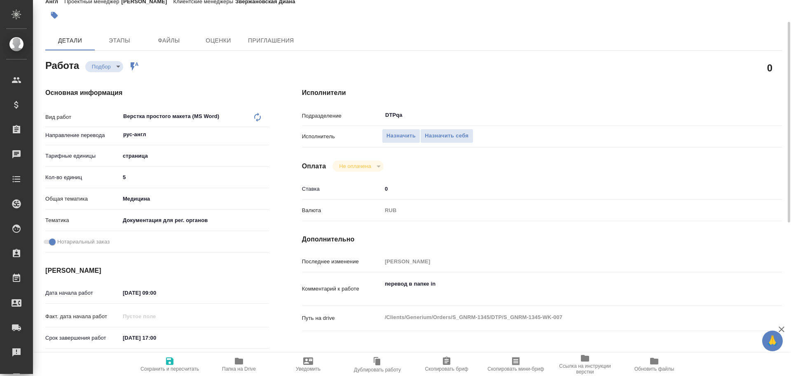
type textarea "x"
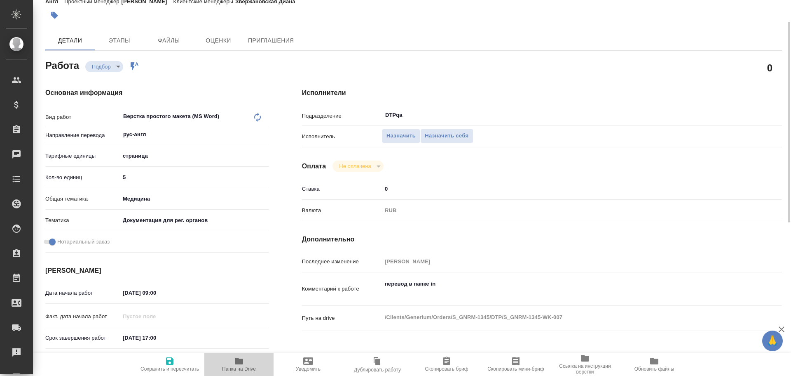
click at [234, 362] on span "Папка на Drive" at bounding box center [238, 364] width 59 height 16
type textarea "x"
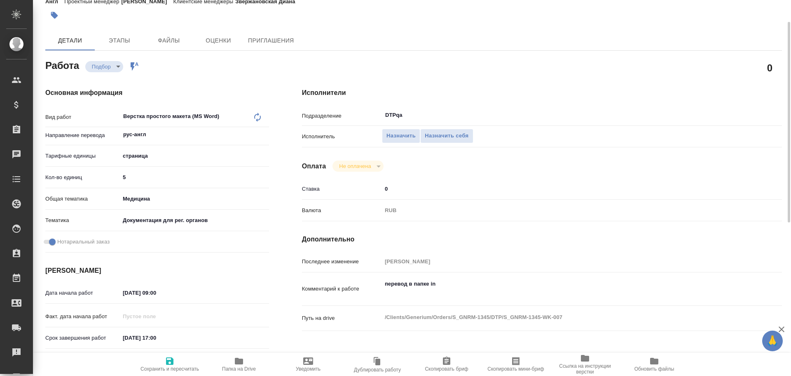
type textarea "x"
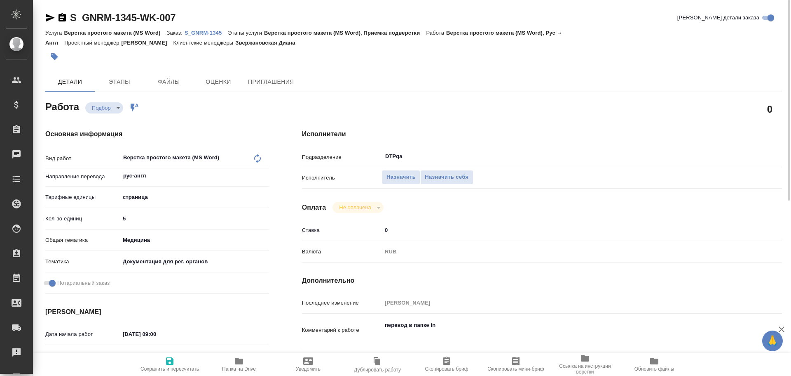
click at [48, 19] on icon "button" at bounding box center [50, 17] width 9 height 7
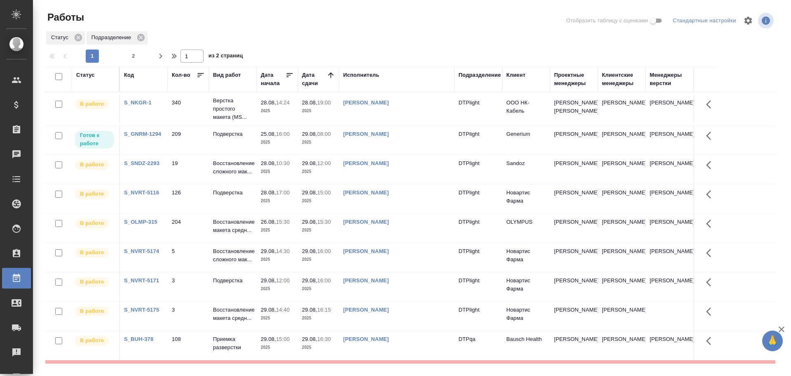
drag, startPoint x: 363, startPoint y: 74, endPoint x: 383, endPoint y: 104, distance: 36.0
click at [363, 74] on div "Исполнитель" at bounding box center [361, 75] width 36 height 8
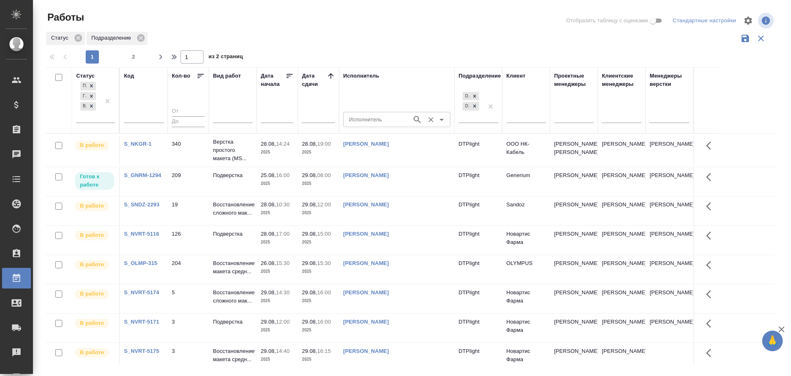
click at [364, 122] on input "Исполнитель" at bounding box center [377, 119] width 62 height 10
type input "Гузов"
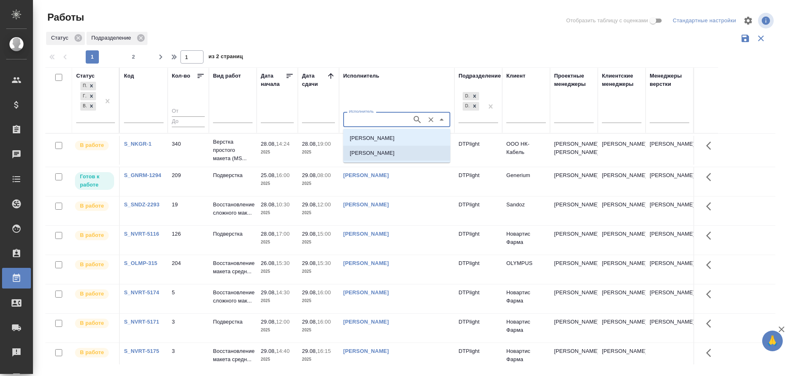
click at [379, 157] on p "Гузов Марк Анатольевич" at bounding box center [372, 153] width 45 height 8
type input "Гузов Марк Анатольевич"
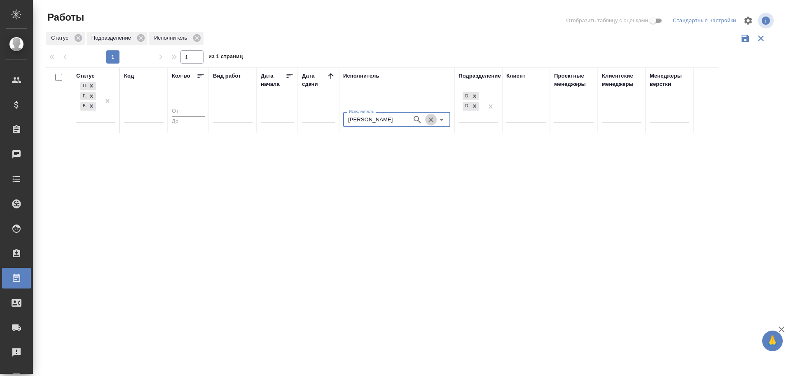
click at [432, 121] on icon "Очистить" at bounding box center [431, 119] width 8 height 8
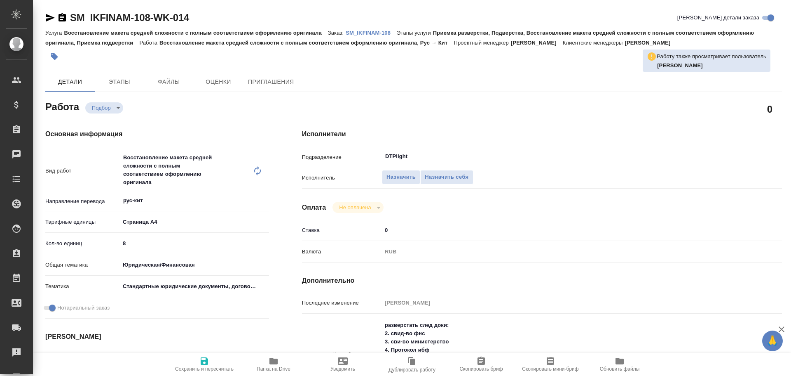
type textarea "x"
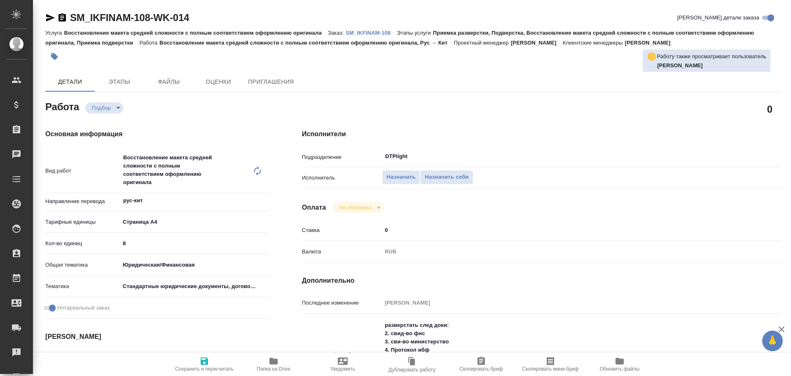
type textarea "x"
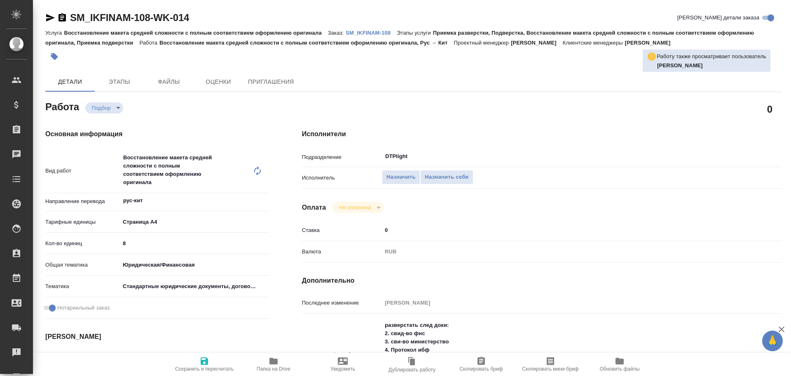
type textarea "x"
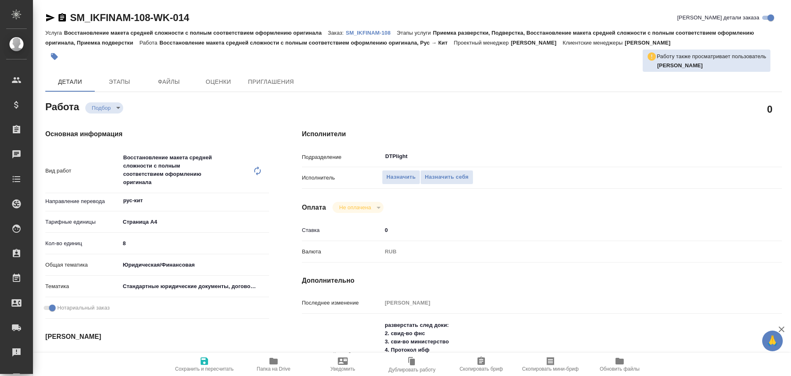
type textarea "x"
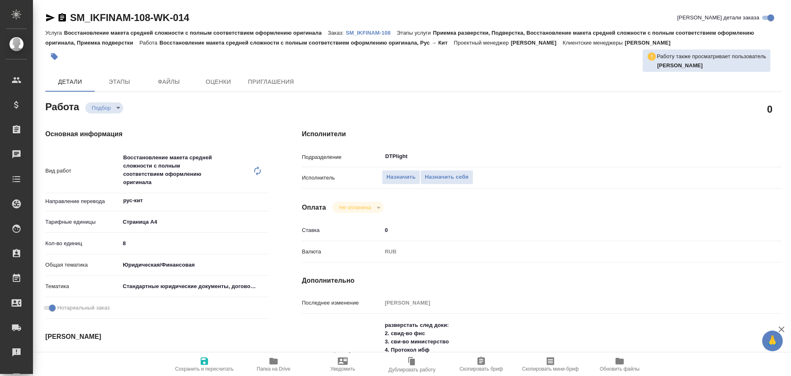
type textarea "x"
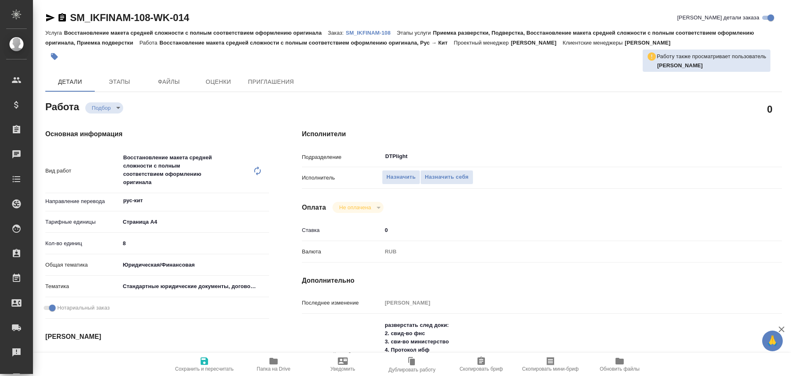
type textarea "x"
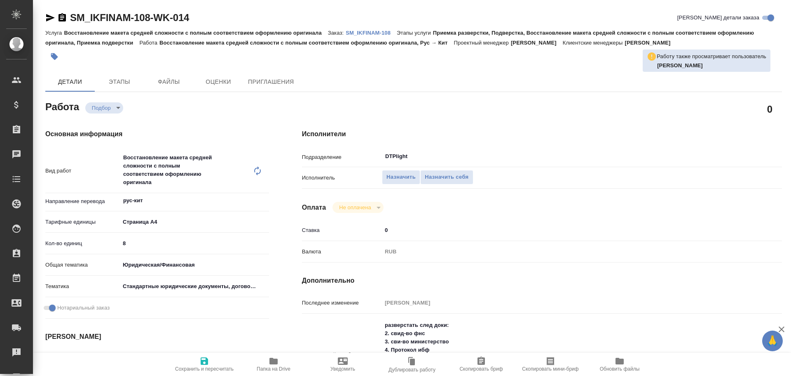
type textarea "x"
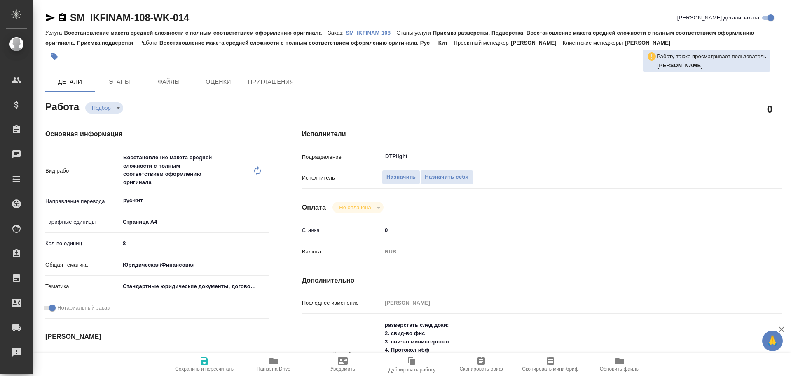
type textarea "x"
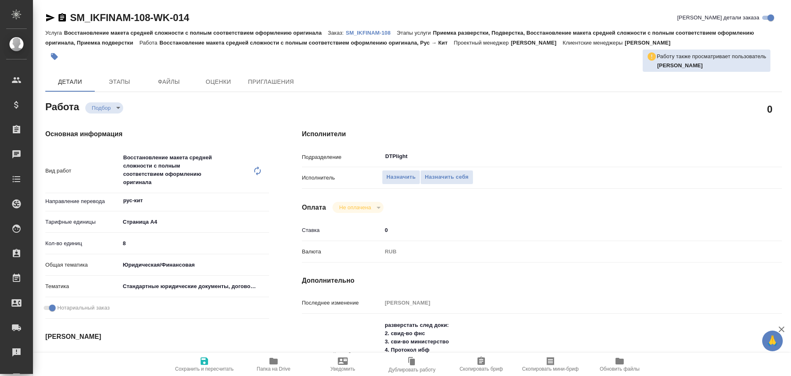
type textarea "x"
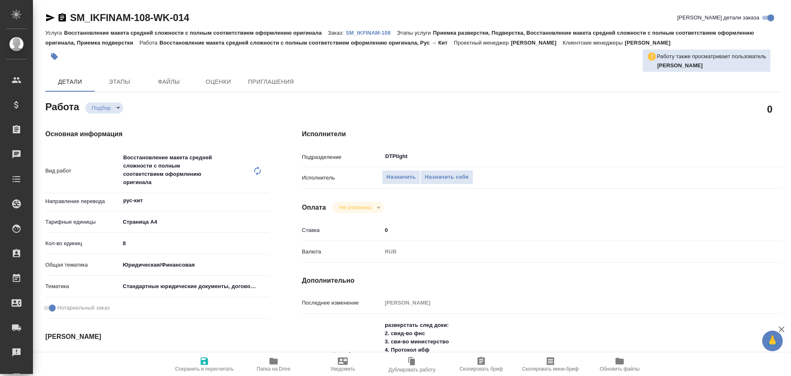
type textarea "x"
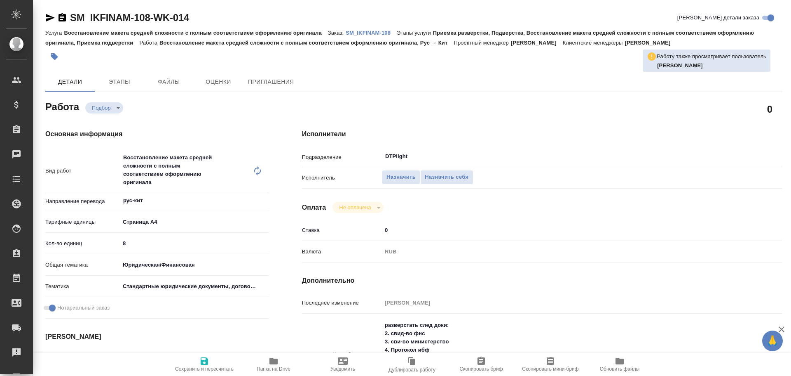
type textarea "x"
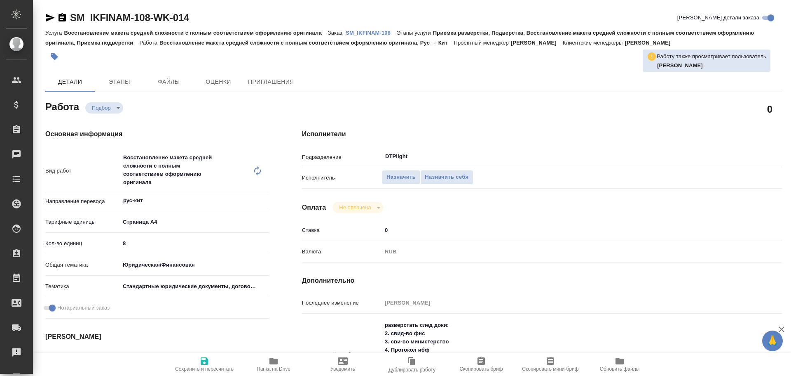
type textarea "x"
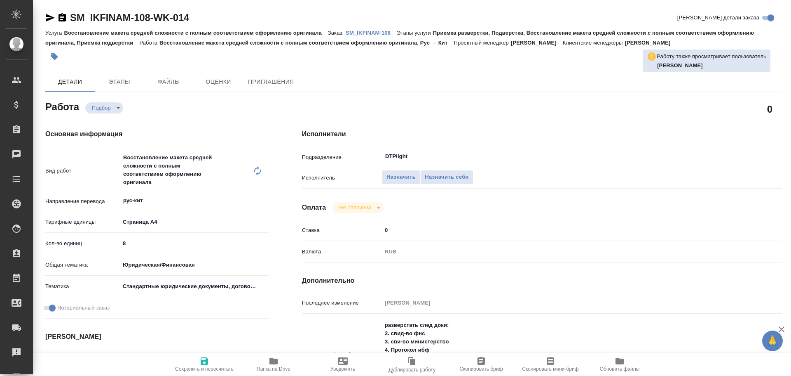
type textarea "x"
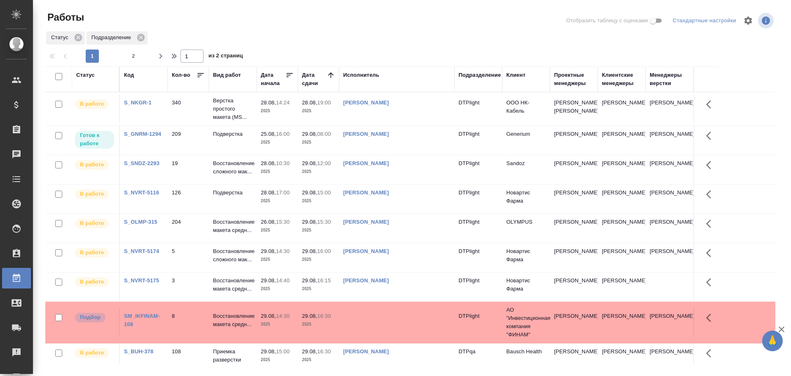
drag, startPoint x: 364, startPoint y: 74, endPoint x: 361, endPoint y: 87, distance: 14.0
click at [364, 74] on div "Исполнитель" at bounding box center [361, 75] width 36 height 8
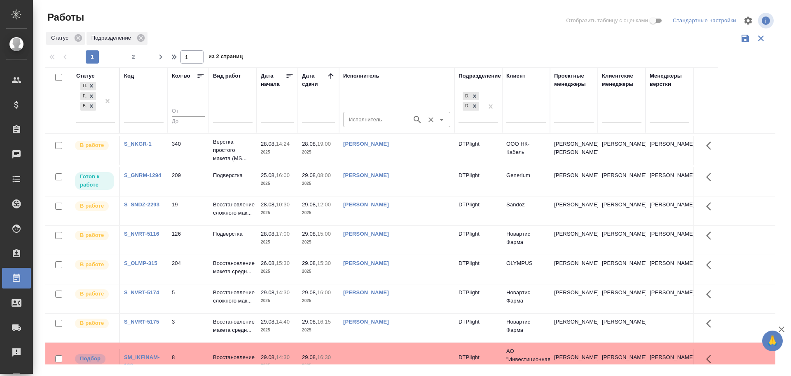
click at [360, 123] on input "Исполнитель" at bounding box center [377, 119] width 62 height 10
type input "гузов"
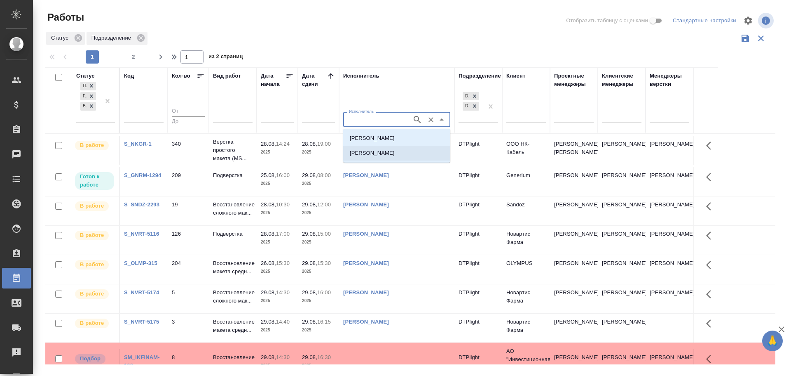
click at [371, 157] on li "Гузов Марк Анатольевич" at bounding box center [396, 153] width 107 height 15
type input "Гузов Марк Анатольевич"
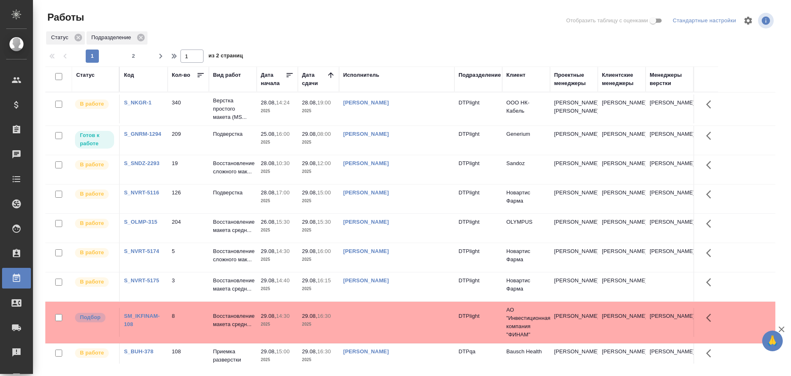
click at [422, 123] on td "[PERSON_NAME]" at bounding box center [396, 108] width 115 height 29
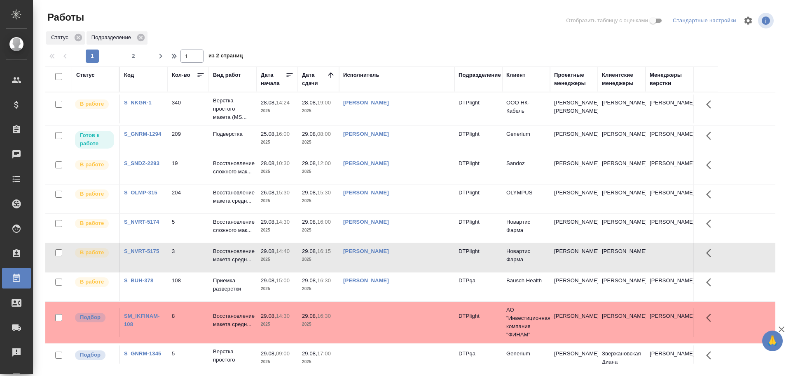
click at [391, 123] on td "[PERSON_NAME]" at bounding box center [396, 108] width 115 height 29
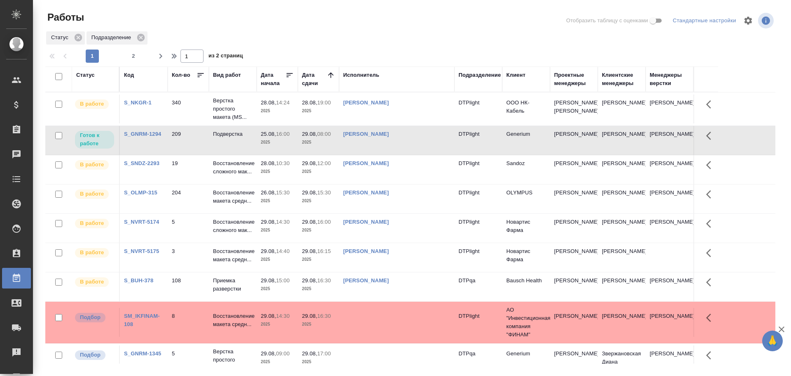
click at [391, 123] on td "[PERSON_NAME]" at bounding box center [396, 108] width 115 height 29
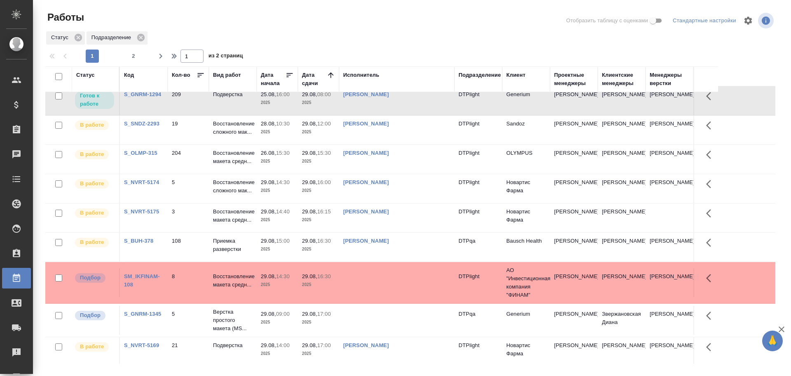
scroll to position [41, 0]
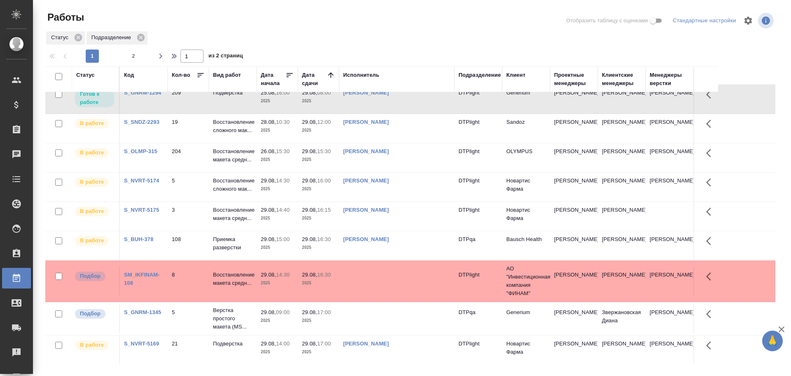
click at [396, 82] on td at bounding box center [396, 67] width 115 height 29
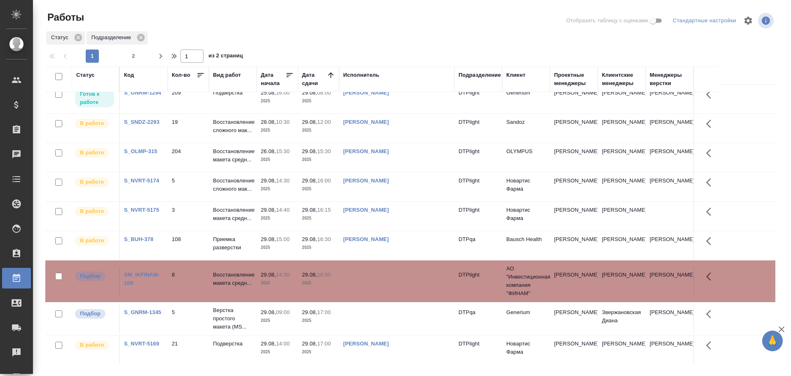
click at [396, 82] on td at bounding box center [396, 67] width 115 height 29
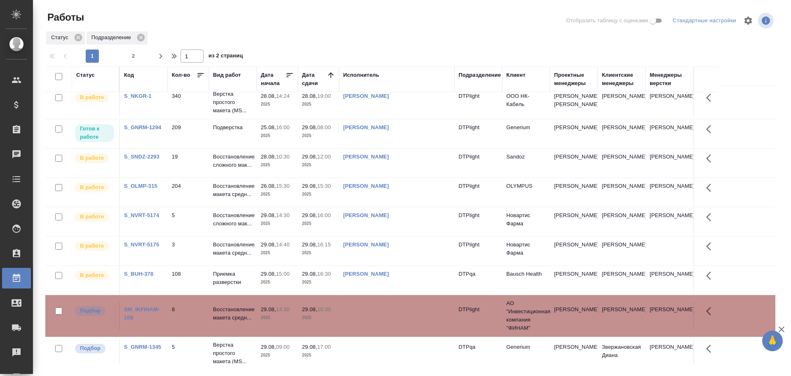
scroll to position [0, 0]
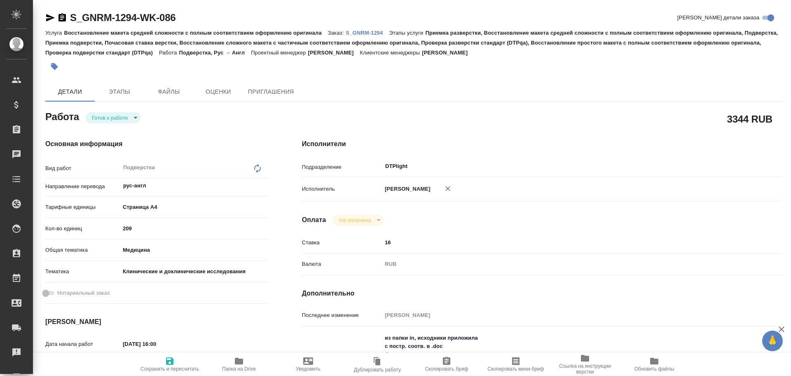
type textarea "x"
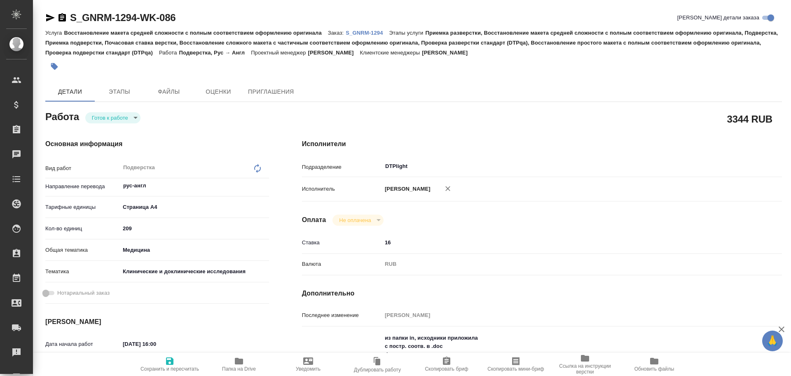
type textarea "x"
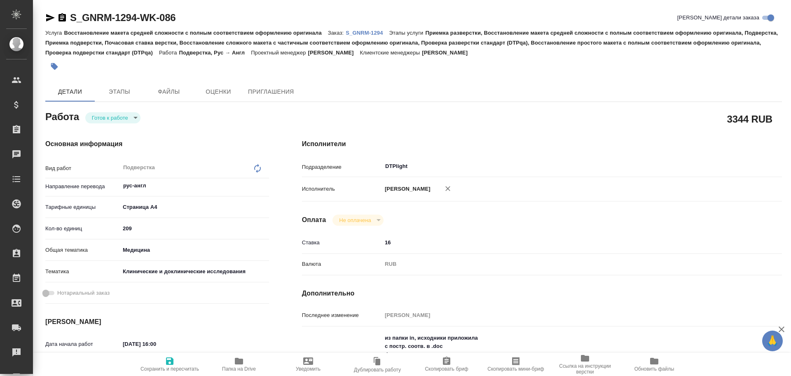
type textarea "x"
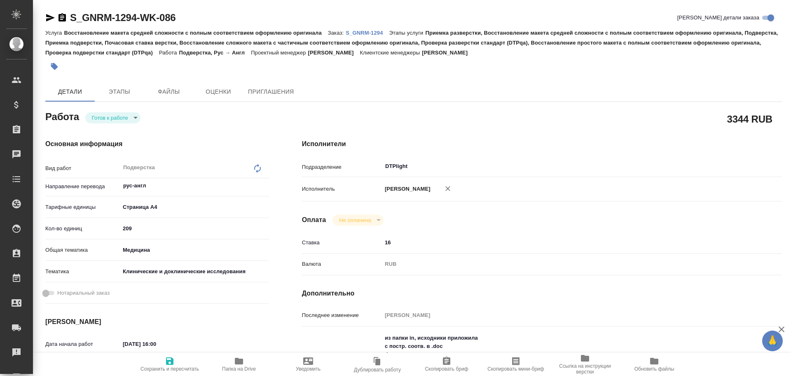
scroll to position [82, 0]
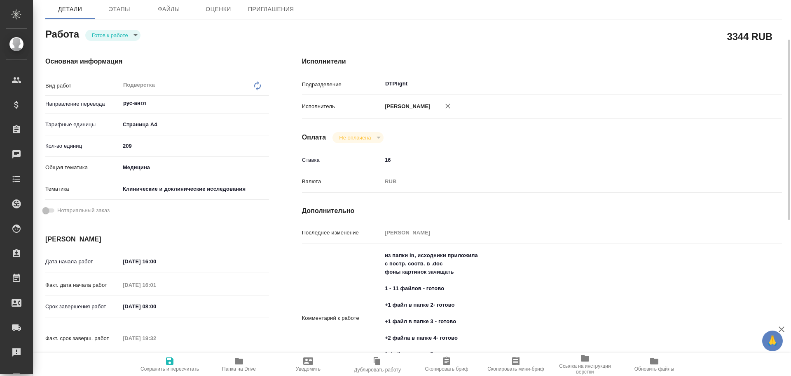
type textarea "x"
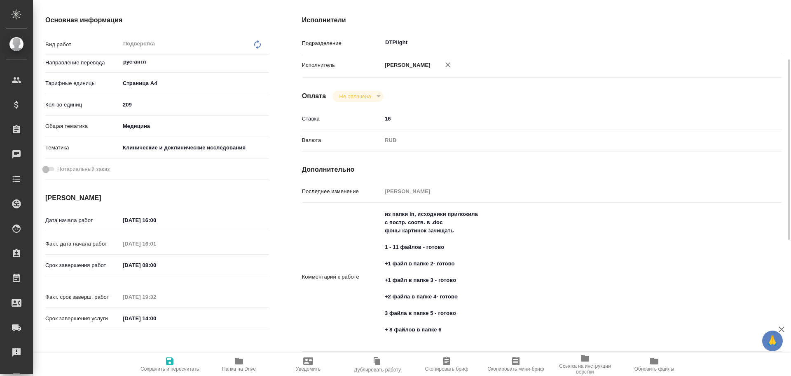
type textarea "x"
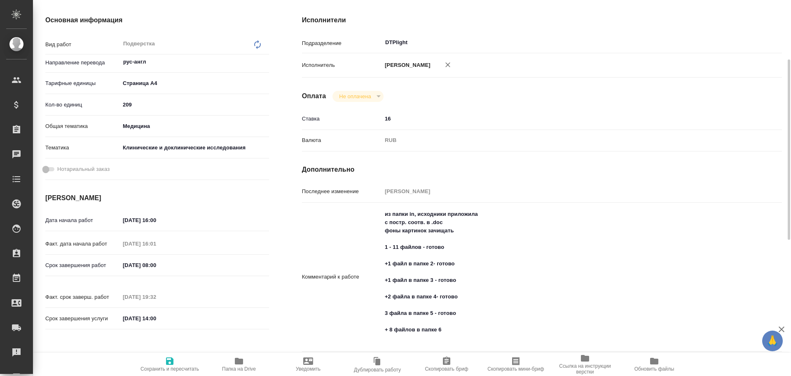
scroll to position [165, 0]
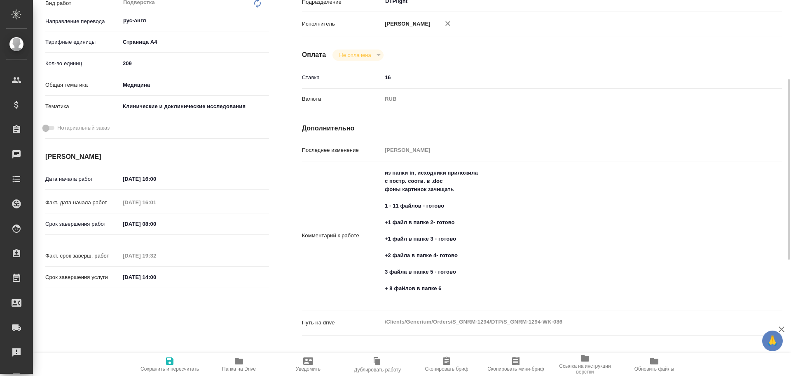
type textarea "x"
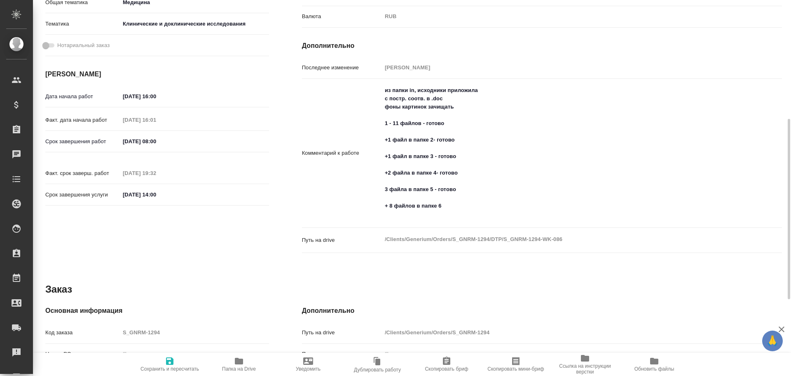
scroll to position [0, 0]
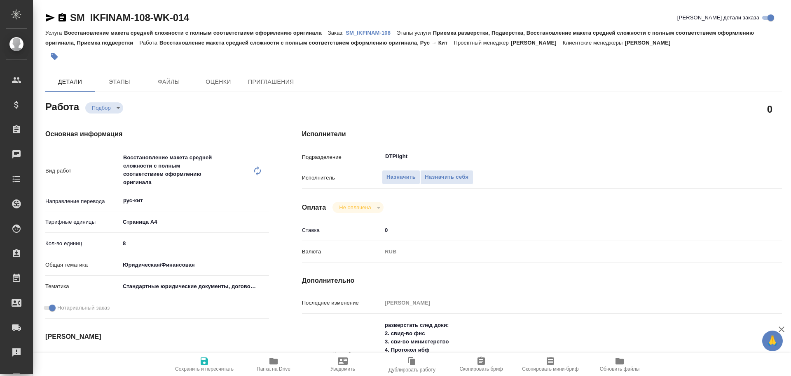
type textarea "x"
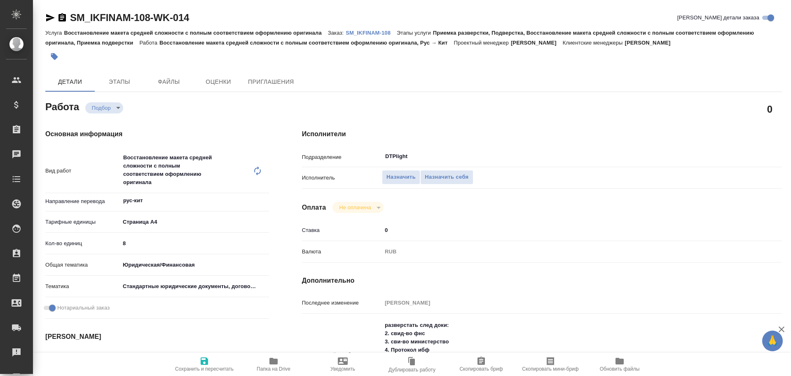
type textarea "x"
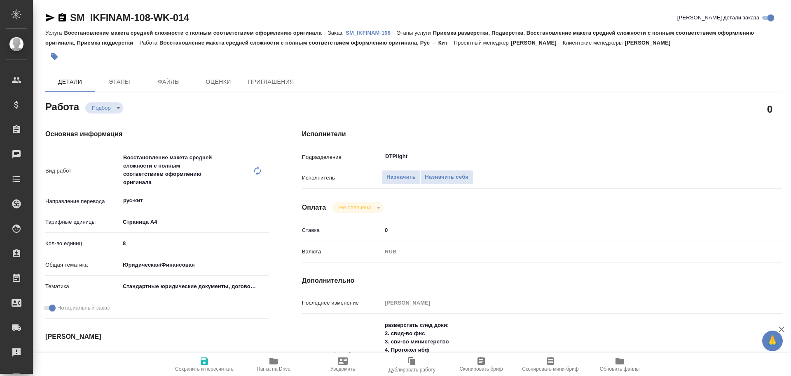
type textarea "x"
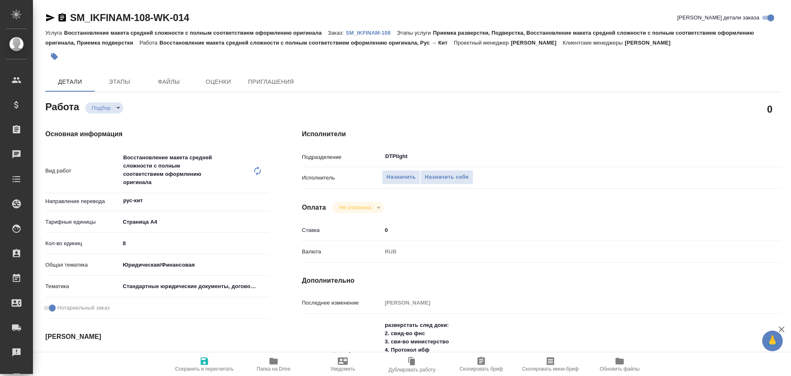
type textarea "x"
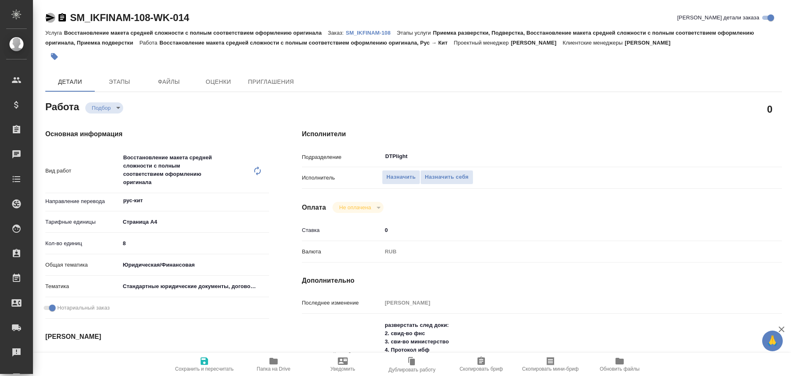
click at [52, 20] on icon "button" at bounding box center [50, 18] width 10 height 10
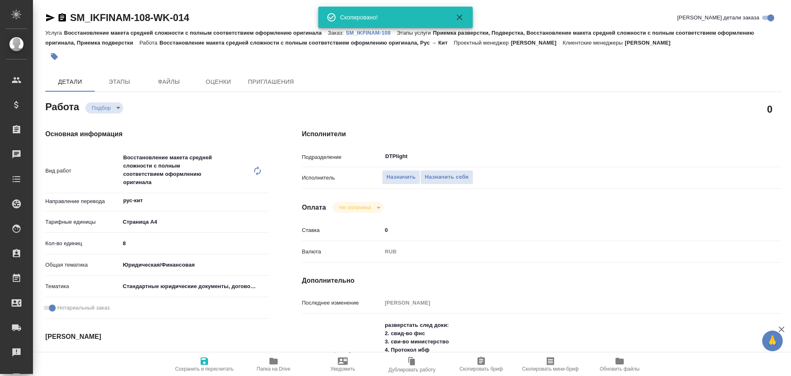
type textarea "x"
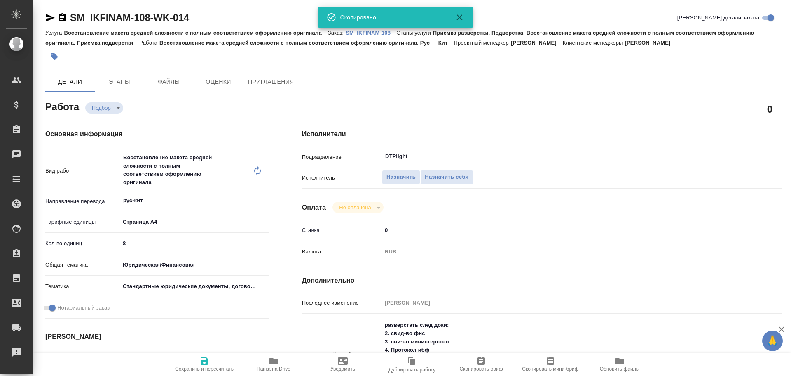
type textarea "x"
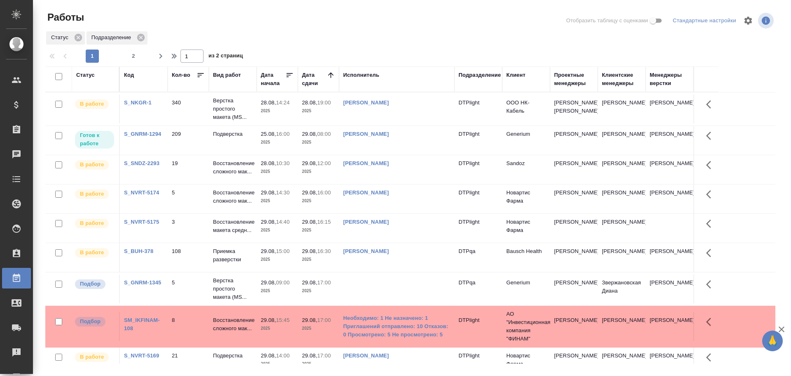
drag, startPoint x: 365, startPoint y: 78, endPoint x: 373, endPoint y: 102, distance: 25.7
click at [365, 78] on div "Исполнитель" at bounding box center [361, 75] width 36 height 8
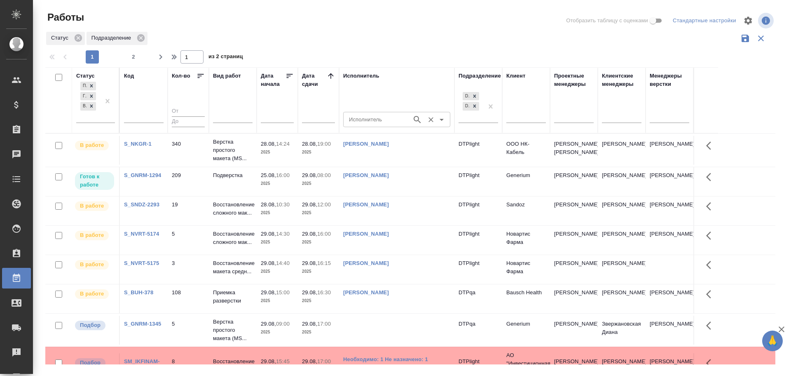
click at [364, 120] on input "Исполнитель" at bounding box center [377, 119] width 62 height 10
type input "Носкова"
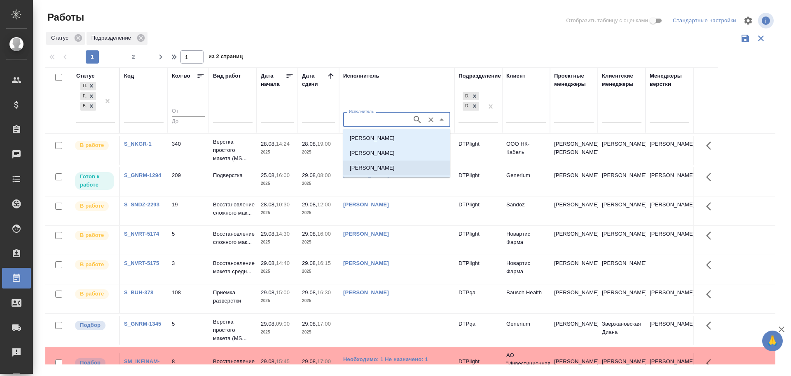
click at [376, 171] on p "Носкова Анна Николаевна" at bounding box center [372, 168] width 45 height 8
type input "Носкова Анна Николаевна"
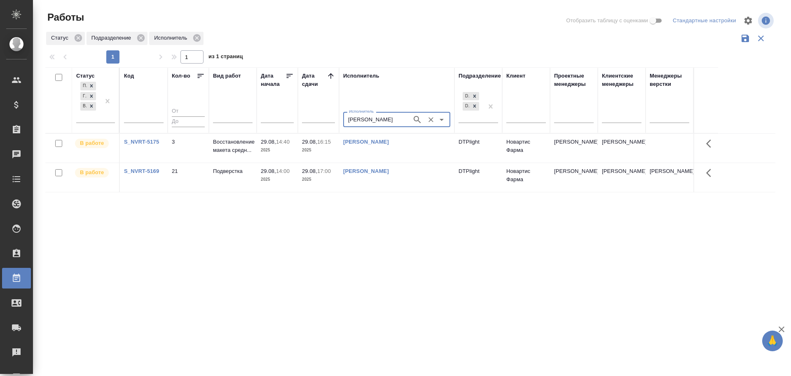
click at [432, 116] on icon "Очистить" at bounding box center [431, 119] width 8 height 8
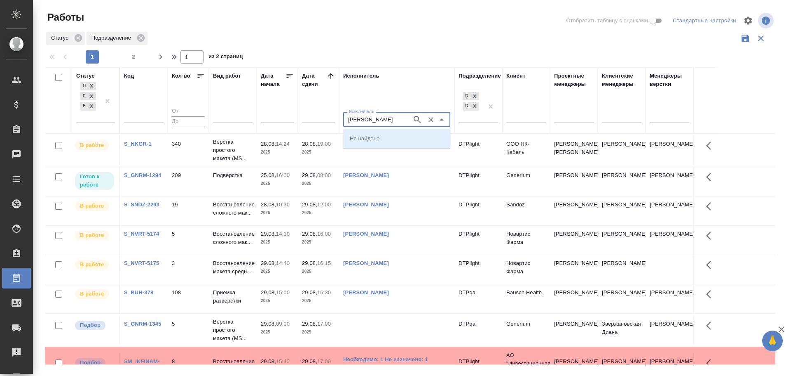
type input "Крамник"
click at [395, 138] on li "Крамник Артем" at bounding box center [396, 138] width 107 height 15
type input "Крамник Артем"
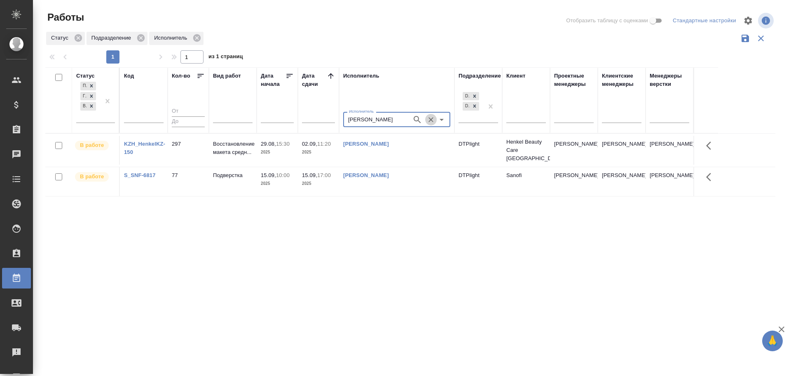
click at [432, 120] on icon "Очистить" at bounding box center [431, 119] width 5 height 5
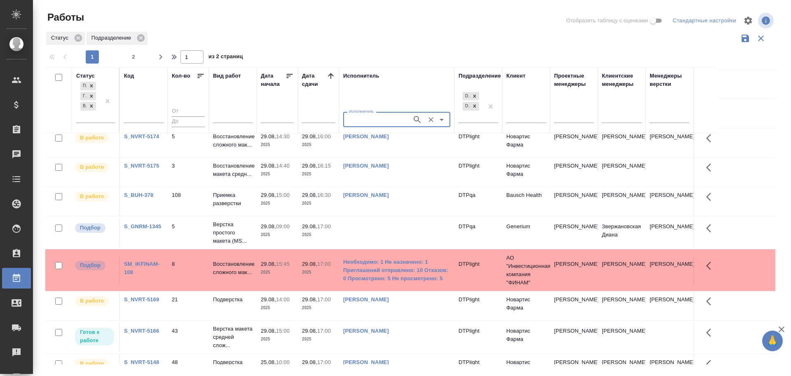
scroll to position [82, 0]
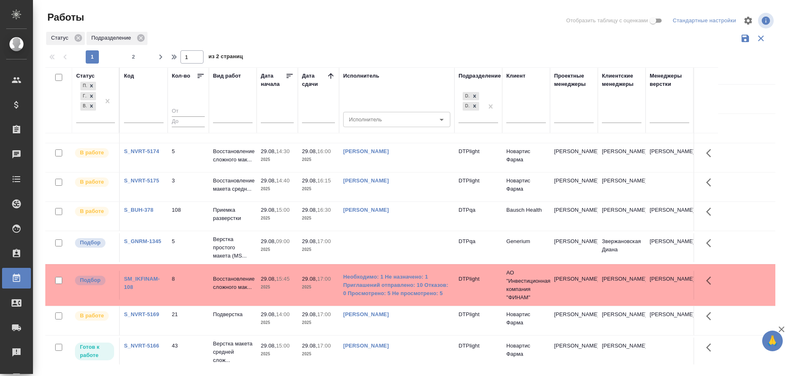
click at [386, 82] on td at bounding box center [396, 67] width 115 height 29
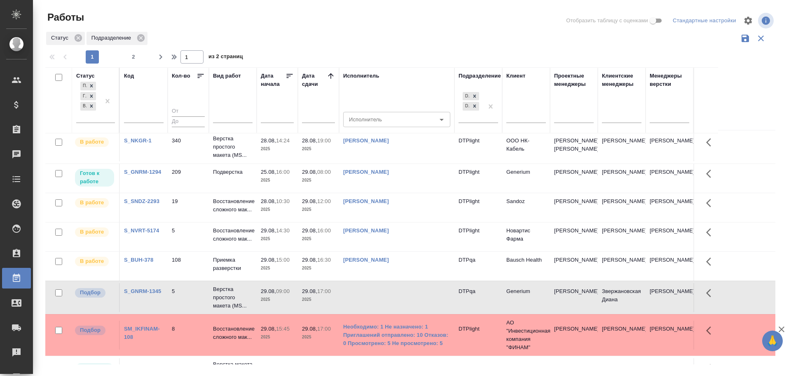
scroll to position [0, 0]
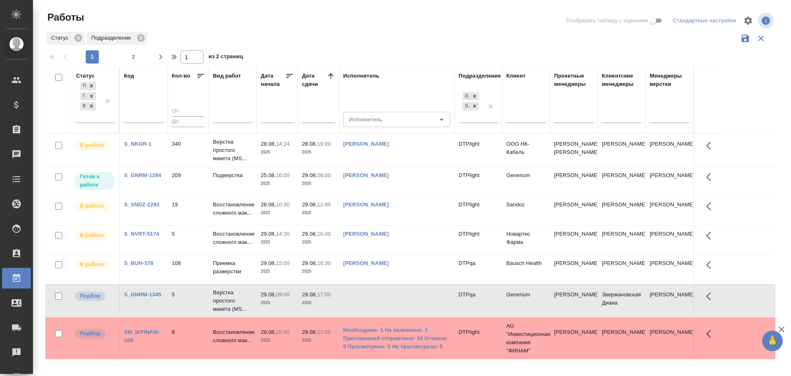
click at [383, 164] on td at bounding box center [396, 150] width 115 height 29
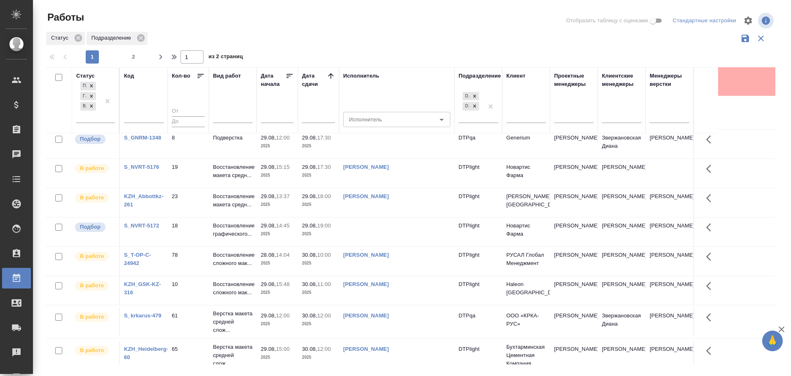
scroll to position [412, 0]
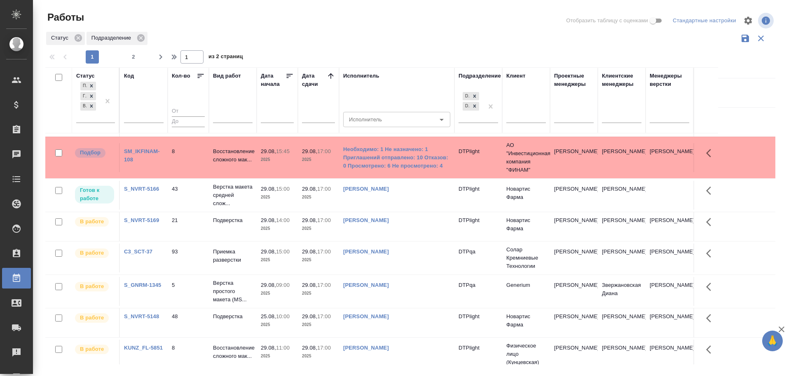
scroll to position [124, 0]
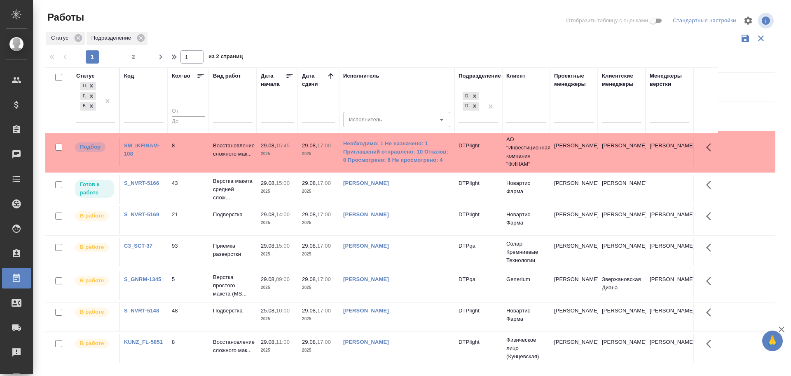
click at [416, 41] on td "Чулец Елена Сергеевна" at bounding box center [396, 26] width 115 height 29
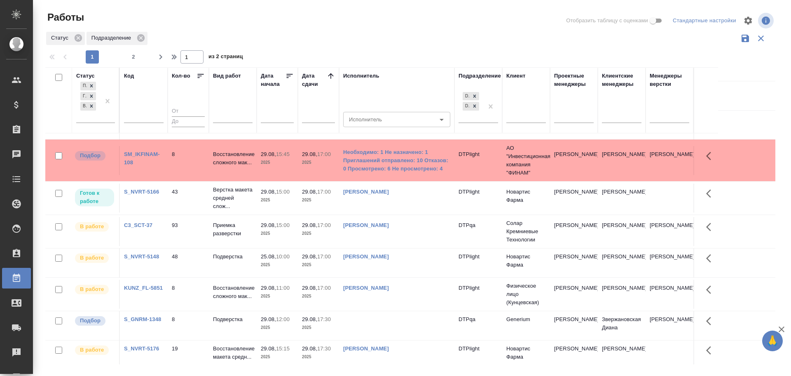
scroll to position [165, 0]
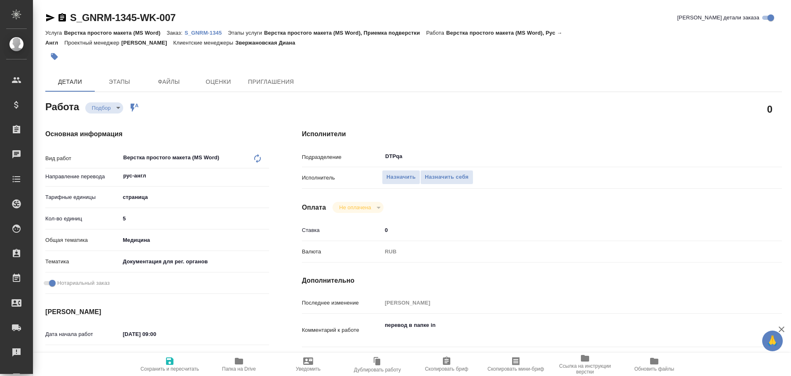
type textarea "x"
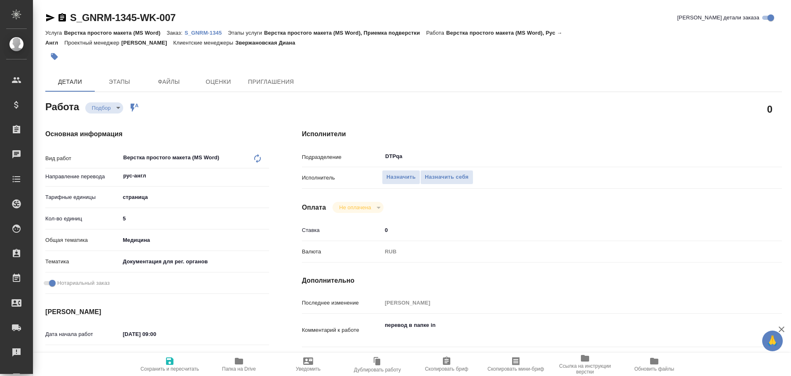
type textarea "x"
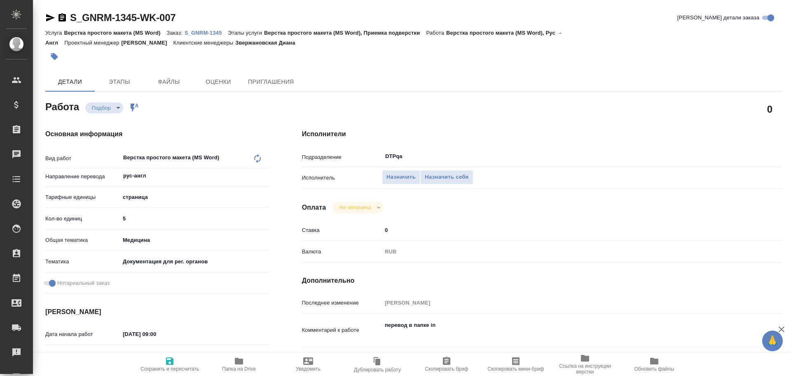
type textarea "x"
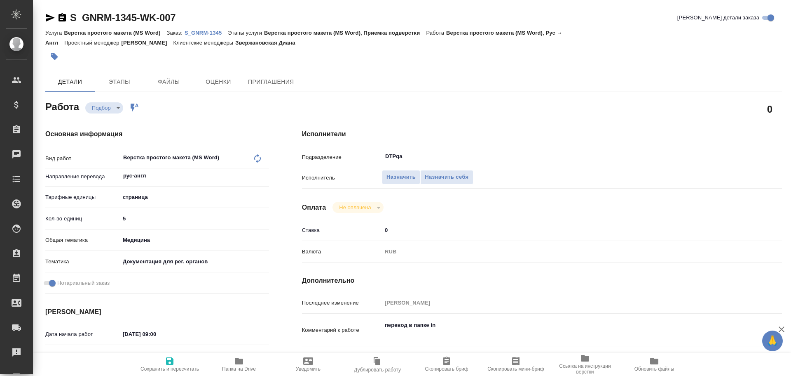
type textarea "x"
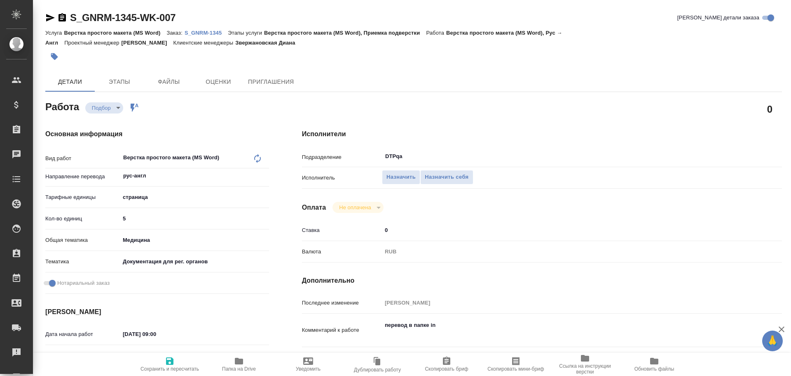
click at [48, 19] on icon "button" at bounding box center [50, 17] width 9 height 7
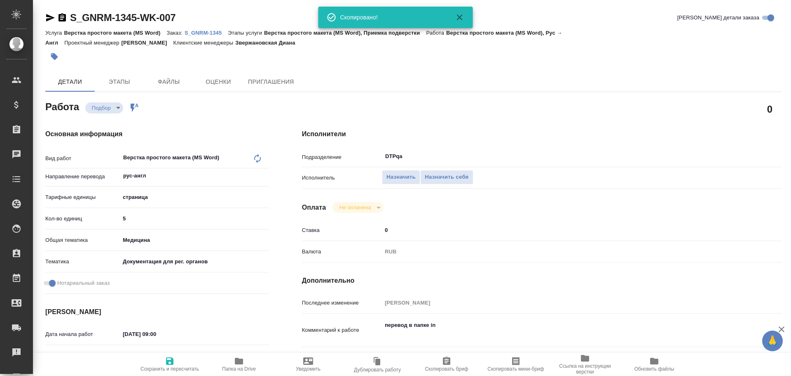
type textarea "x"
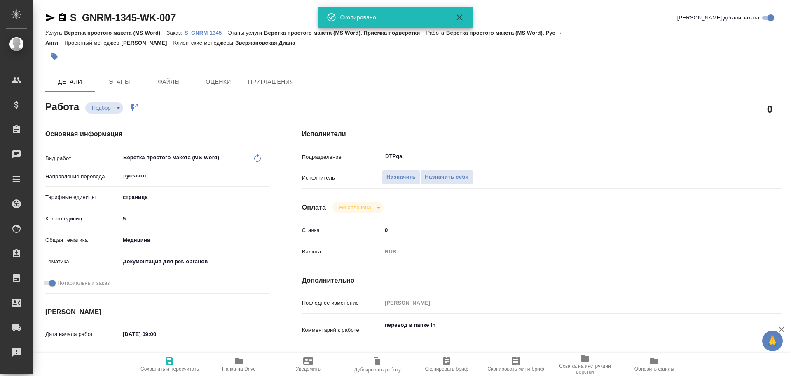
type textarea "x"
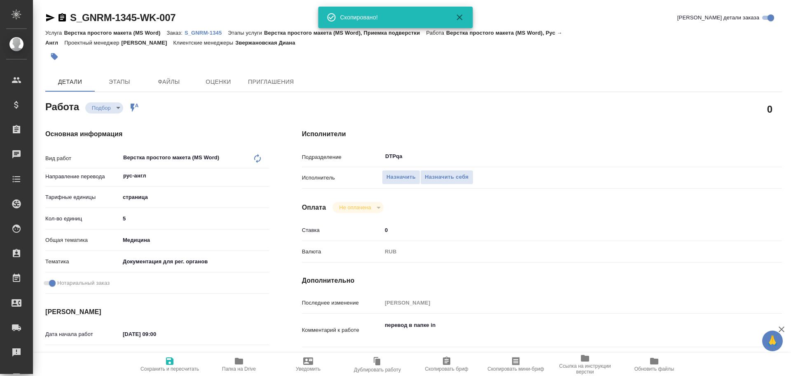
type textarea "x"
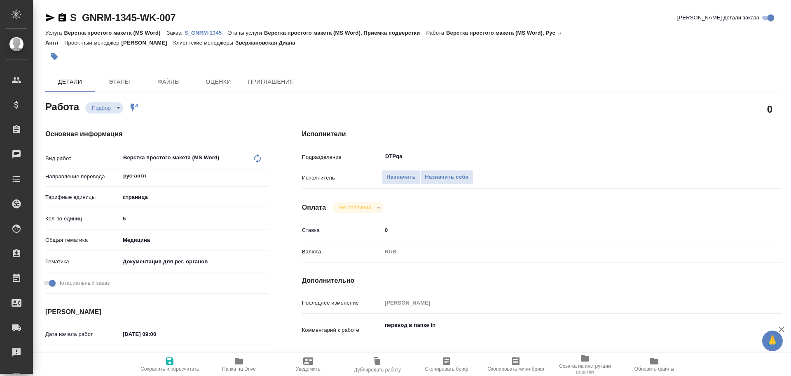
type textarea "x"
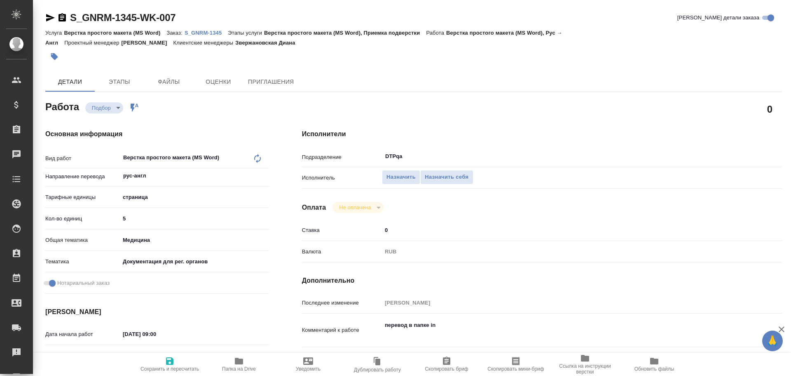
type textarea "x"
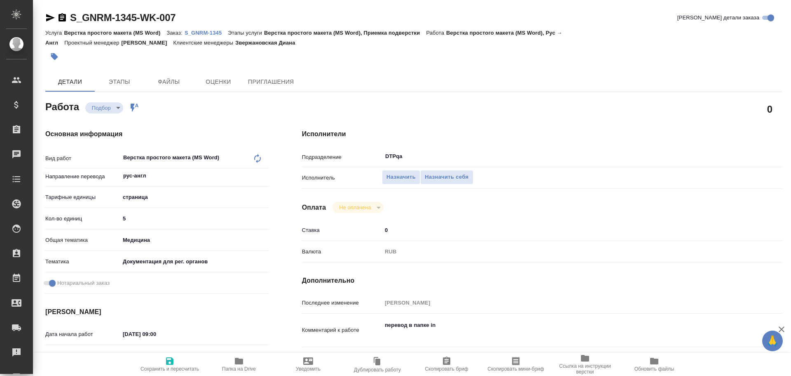
type textarea "x"
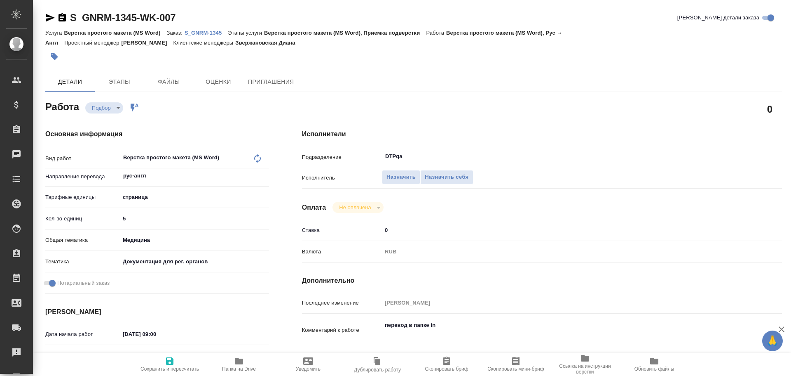
type textarea "x"
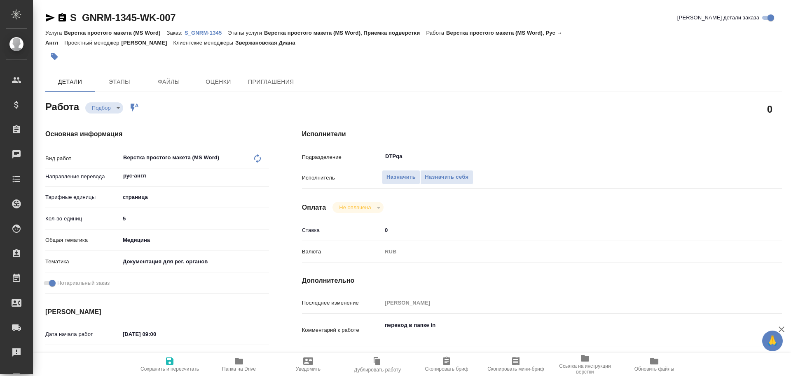
type textarea "x"
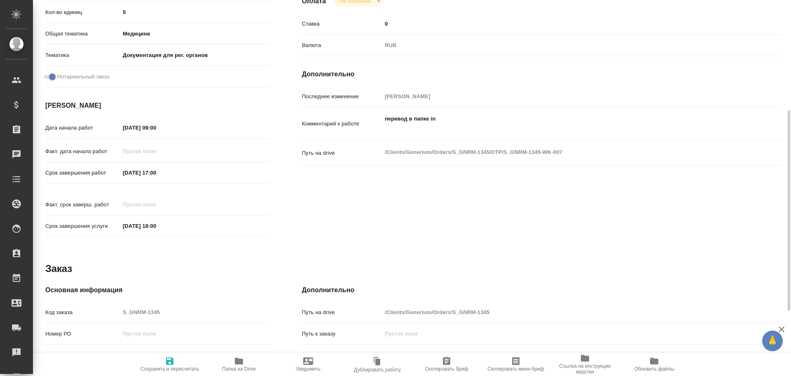
type textarea "x"
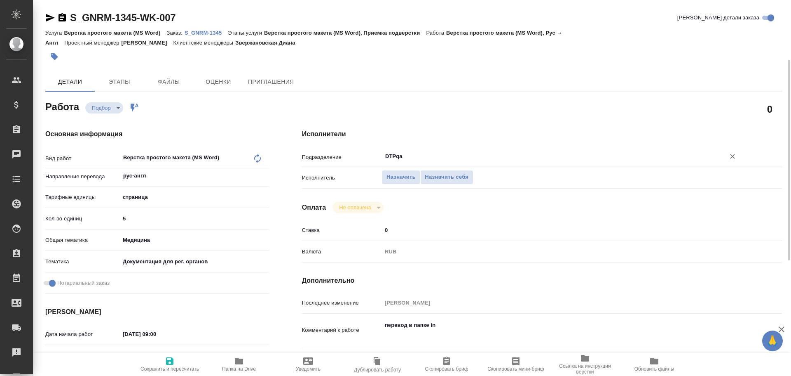
type textarea "x"
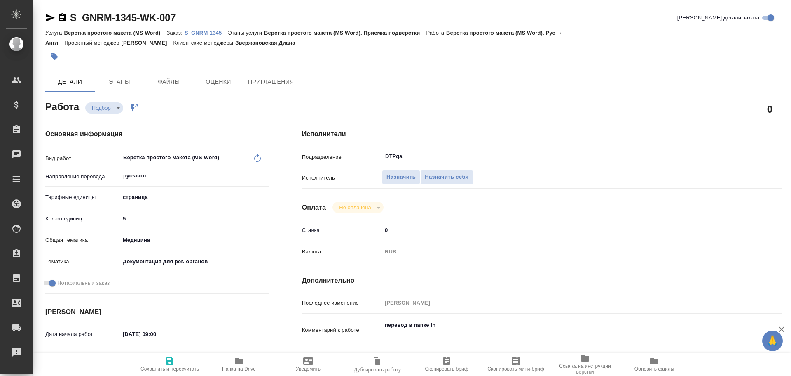
type textarea "x"
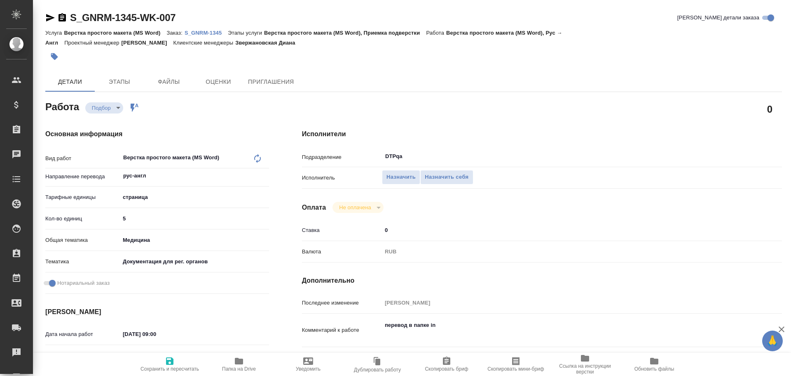
type textarea "x"
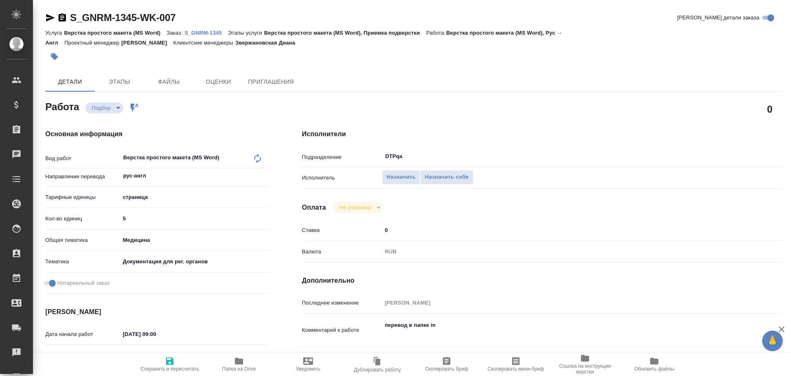
type textarea "x"
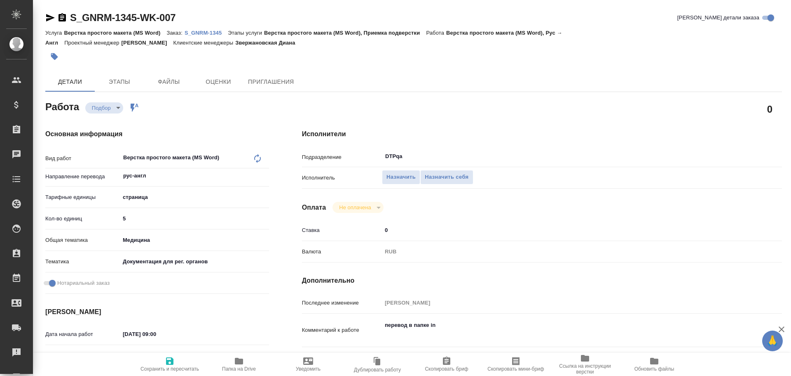
scroll to position [41, 0]
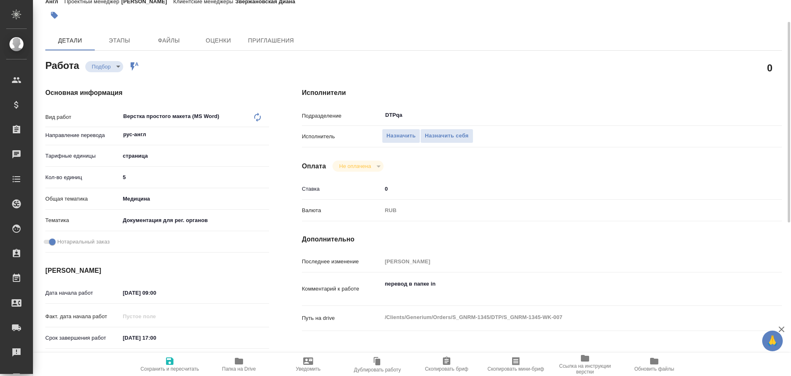
type textarea "x"
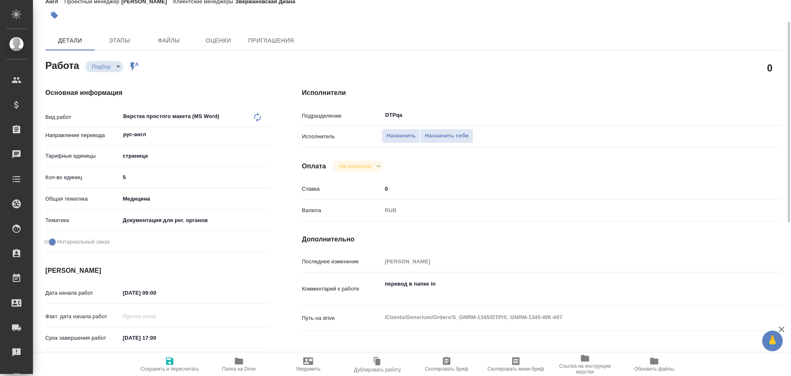
click at [244, 364] on icon "button" at bounding box center [239, 361] width 10 height 10
type textarea "x"
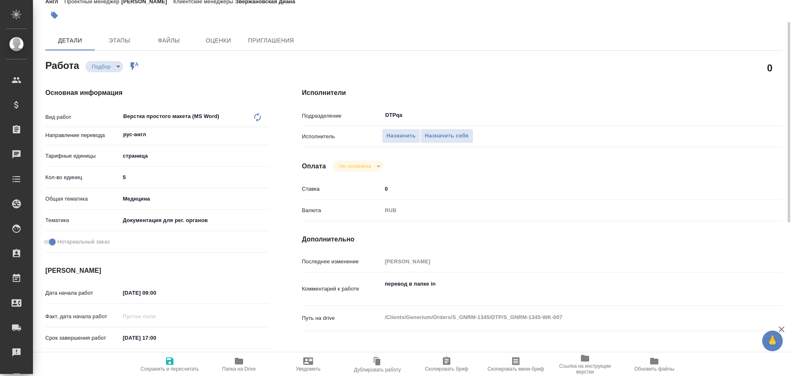
type textarea "x"
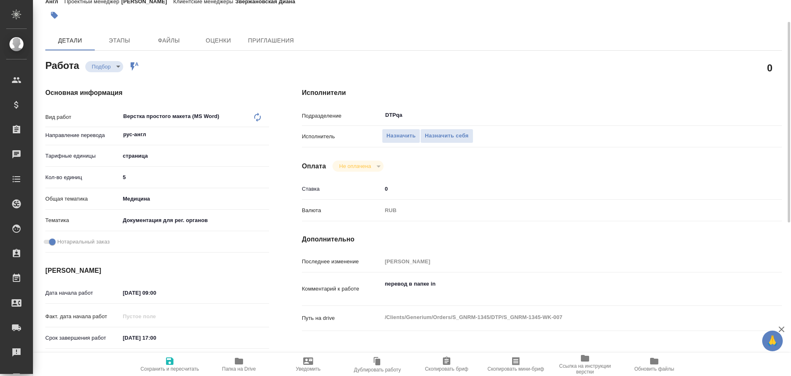
type textarea "x"
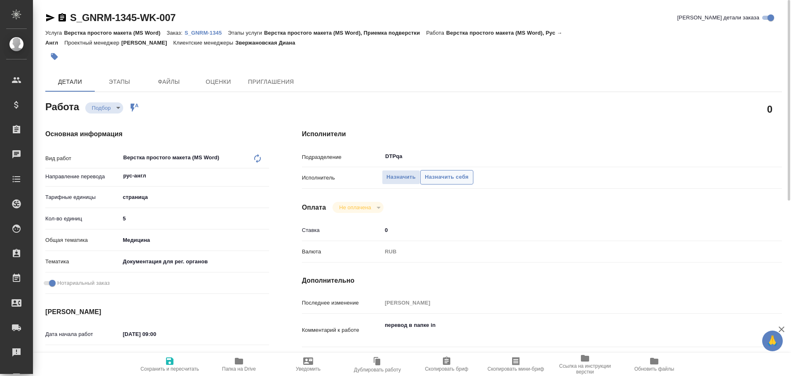
click at [449, 178] on span "Назначить себя" at bounding box center [447, 176] width 44 height 9
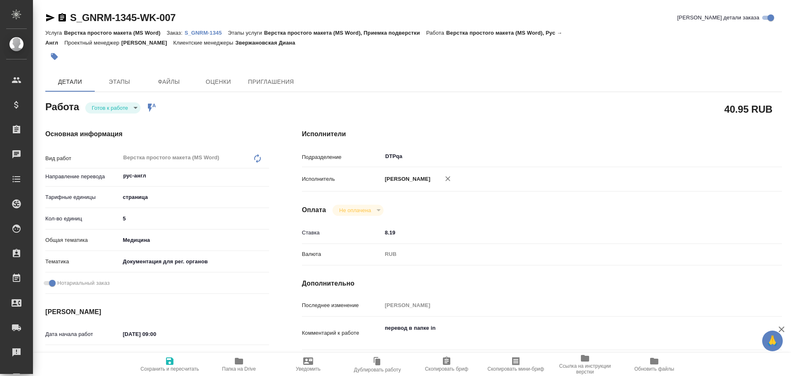
type textarea "x"
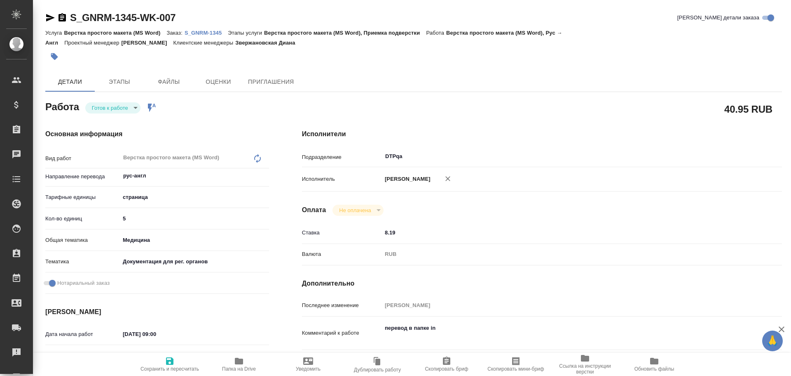
type textarea "x"
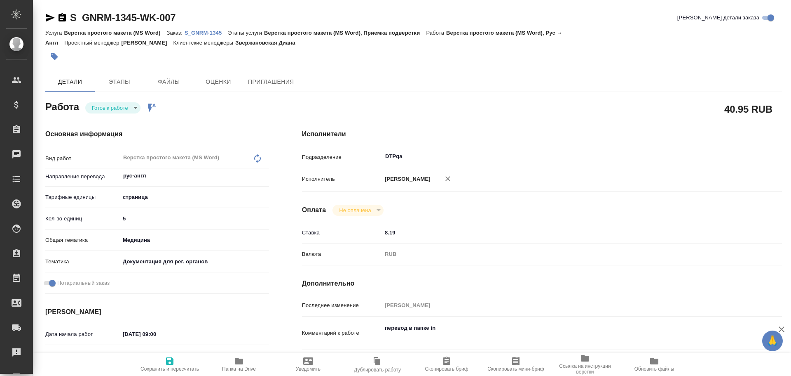
type textarea "x"
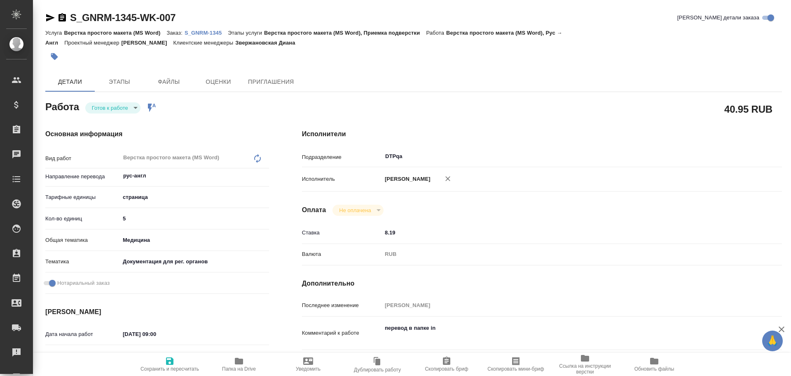
type textarea "x"
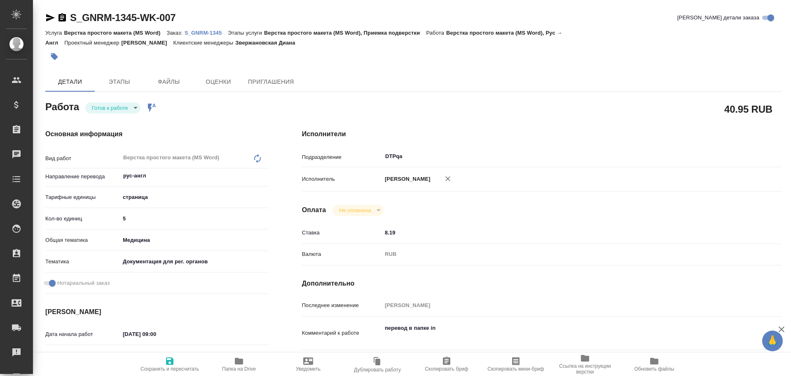
type textarea "x"
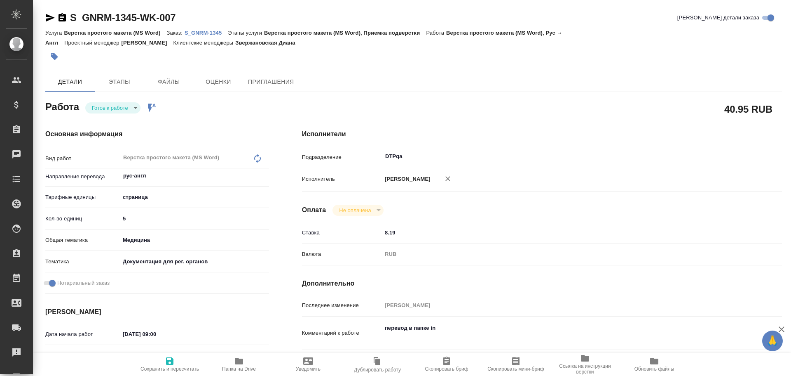
click at [108, 112] on body "🙏 .cls-1 fill:#fff; AWATERA Chulets Elena Клиенты Спецификации Заказы Чаты Todo…" at bounding box center [395, 188] width 791 height 376
click at [105, 70] on button "В работе" at bounding box center [103, 65] width 23 height 9
type textarea "x"
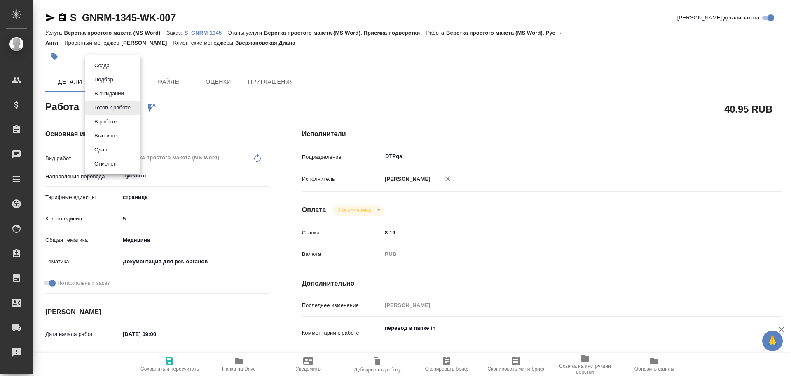
type textarea "x"
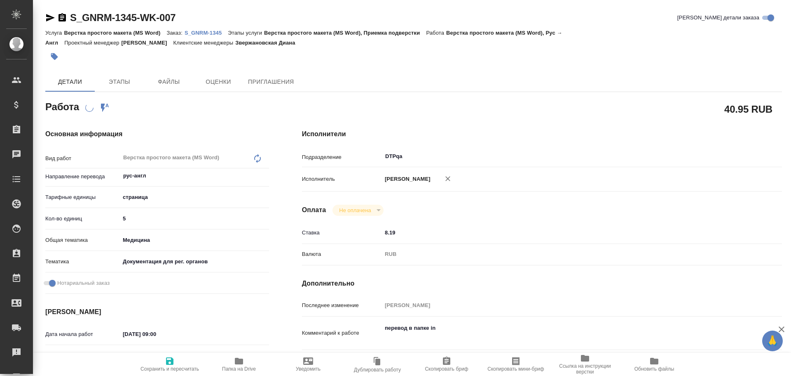
type textarea "x"
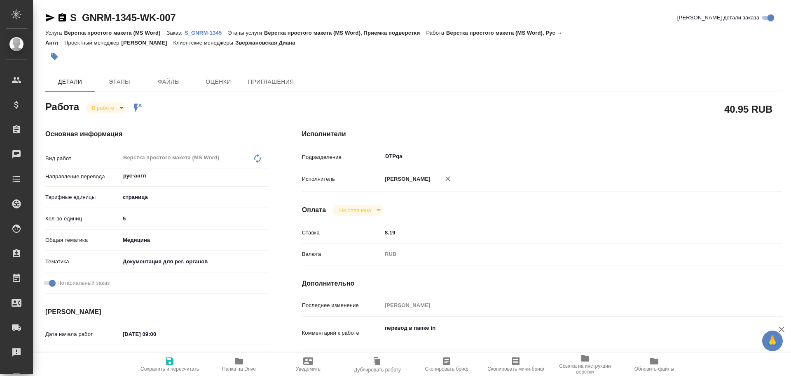
type textarea "x"
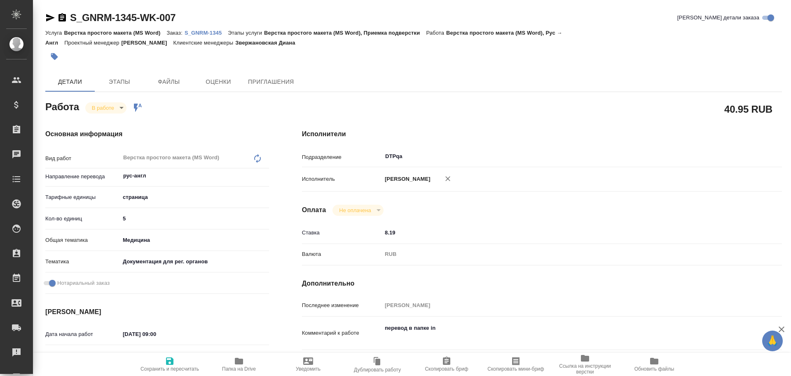
type textarea "x"
click at [178, 361] on span "Сохранить и пересчитать" at bounding box center [169, 364] width 59 height 16
type textarea "x"
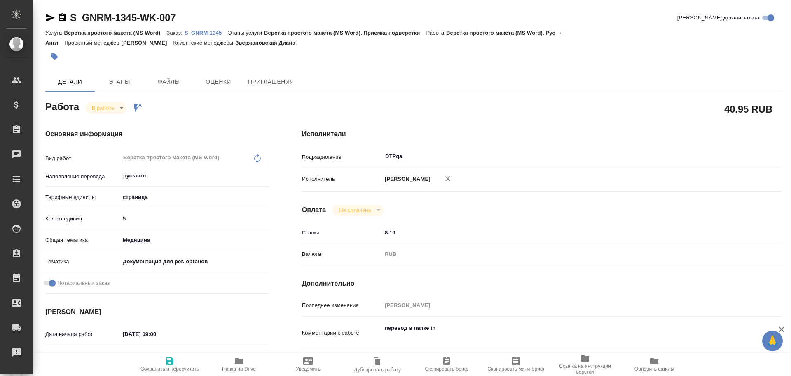
type textarea "x"
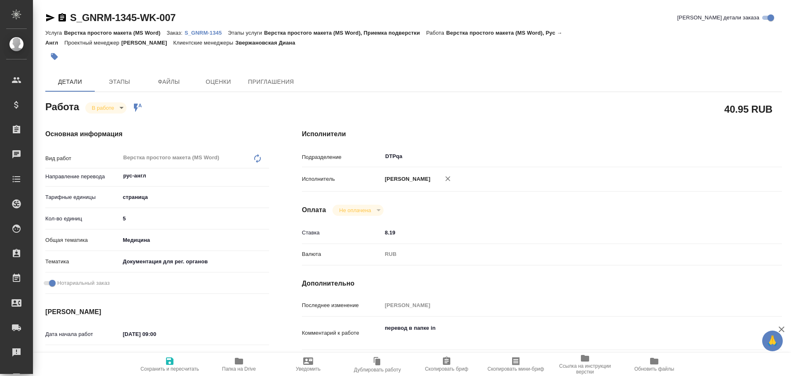
type textarea "x"
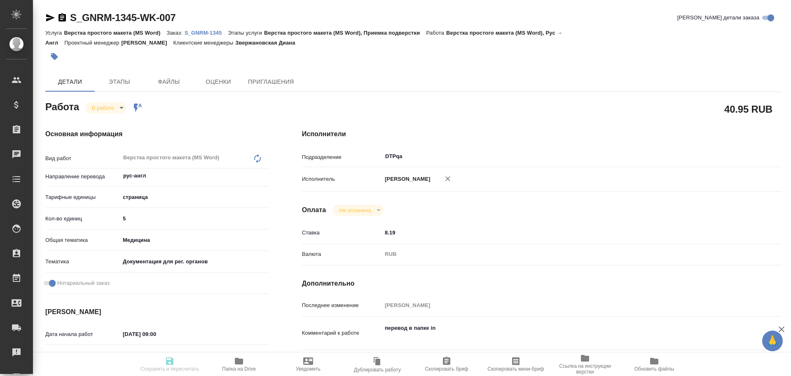
type textarea "x"
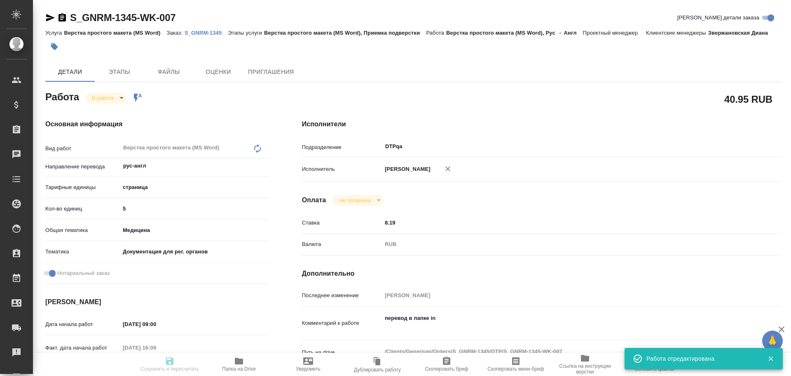
type input "inProgress"
type textarea "Верстка простого макета (MS Word)"
type textarea "x"
type input "рус-англ"
type input "5a8b1489cc6b4906c91bfdb2"
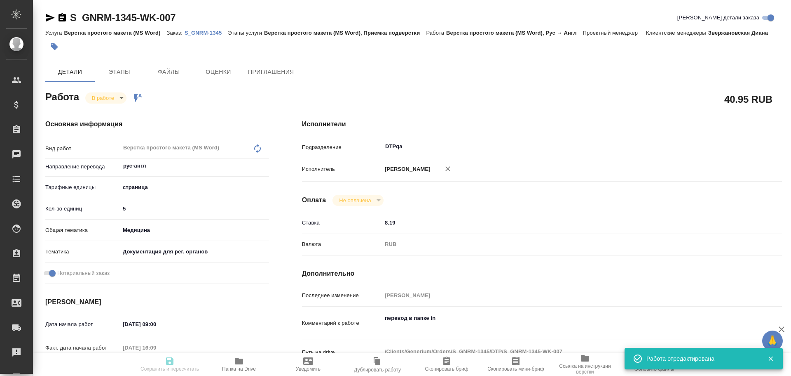
type input "5"
type input "med"
type input "5f647205b73bc97568ca66c6"
checkbox input "true"
type input "29.08.2025 09:00"
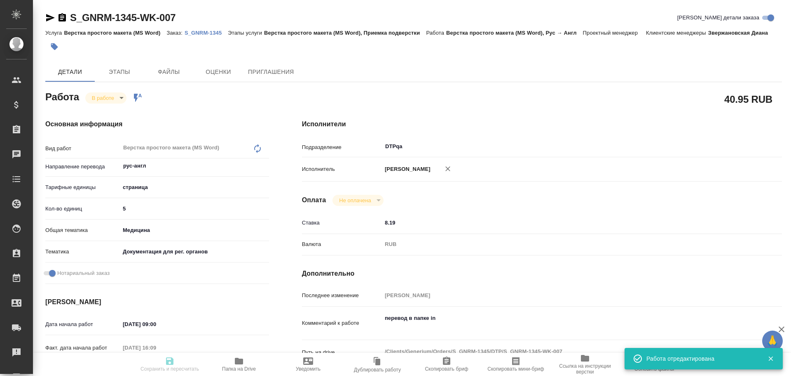
type input "29.08.2025 16:09"
type input "29.08.2025 17:00"
type input "29.08.2025 18:00"
type input "DTPqa"
type input "notPayed"
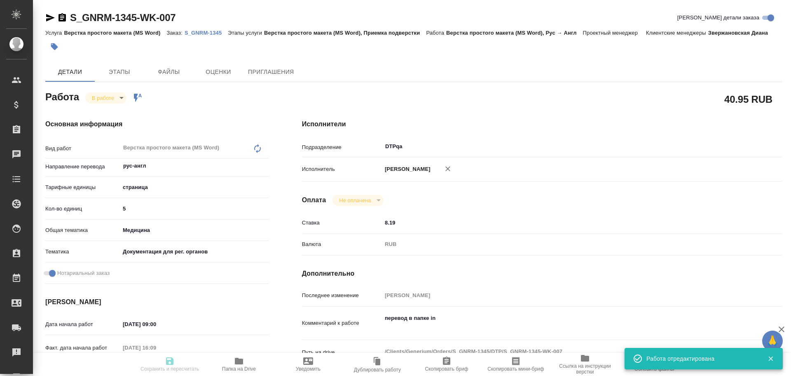
type input "8.19"
type input "RUB"
type input "Чулец Елена"
type textarea "перевод в папке in"
type textarea "x"
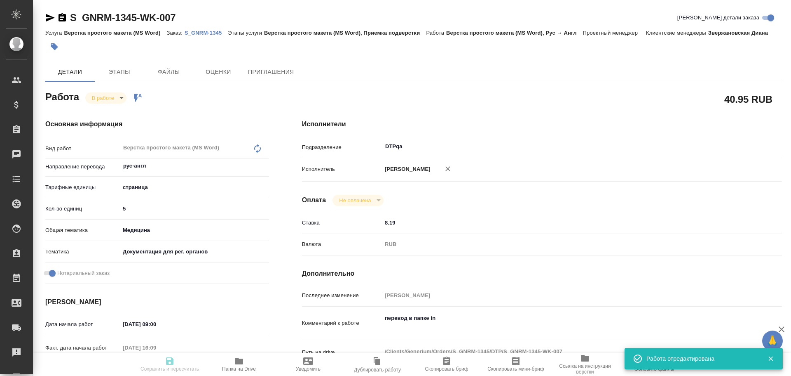
type textarea "/Clients/Generium/Orders/S_GNRM-1345/DTP/S_GNRM-1345-WK-007"
type textarea "x"
type input "S_GNRM-1345"
type input "Верстка простого макета (MS Word)"
type input "Верстка простого макета (MS Word), Приемка подверстки"
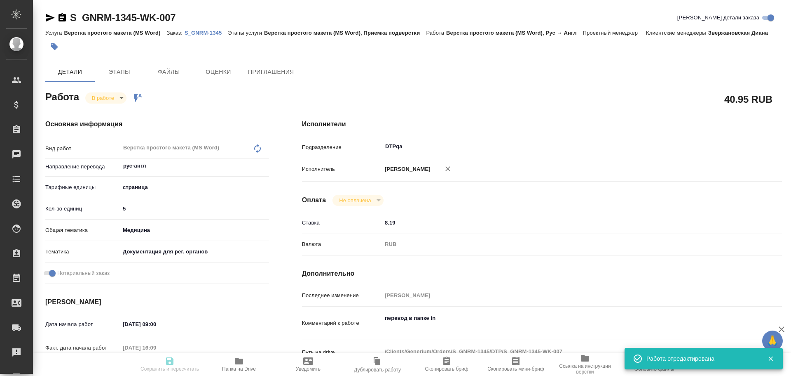
type input "Звержановская Диана"
type input "[PERSON_NAME]"
type input "/Clients/Generium/Orders/S_GNRM-1345"
type textarea "x"
type textarea "макет срр на согласование Иннонафактор Ирак перевод на англ под нот"
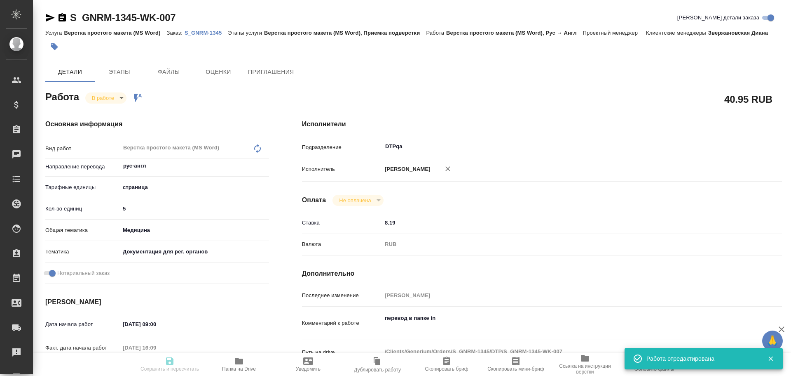
type textarea "x"
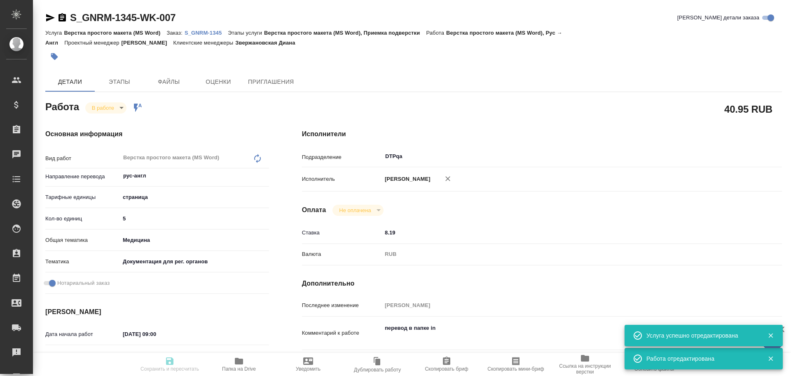
type textarea "x"
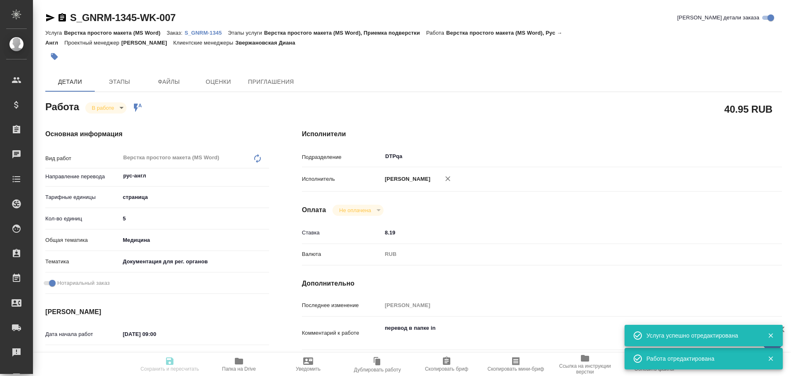
type textarea "x"
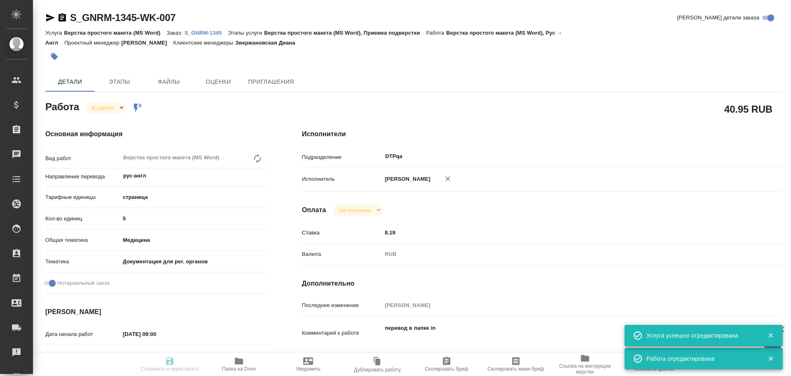
type textarea "x"
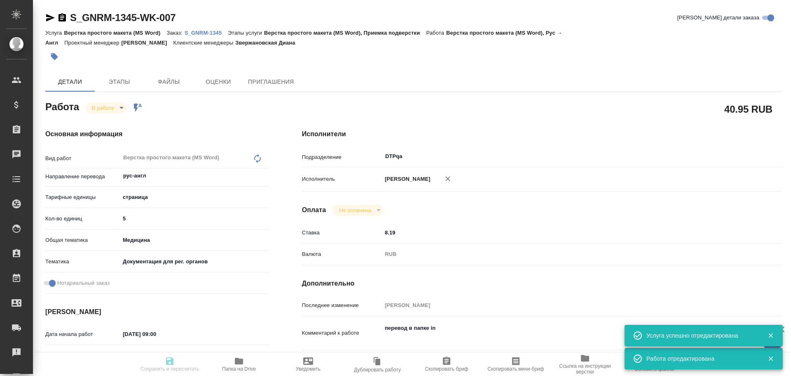
type textarea "x"
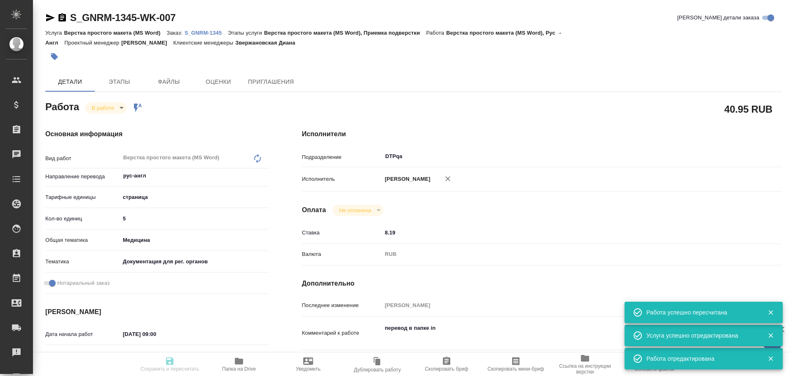
type input "inProgress"
type textarea "Верстка простого макета (MS Word)"
type textarea "x"
type input "рус-англ"
type input "5a8b1489cc6b4906c91bfdb2"
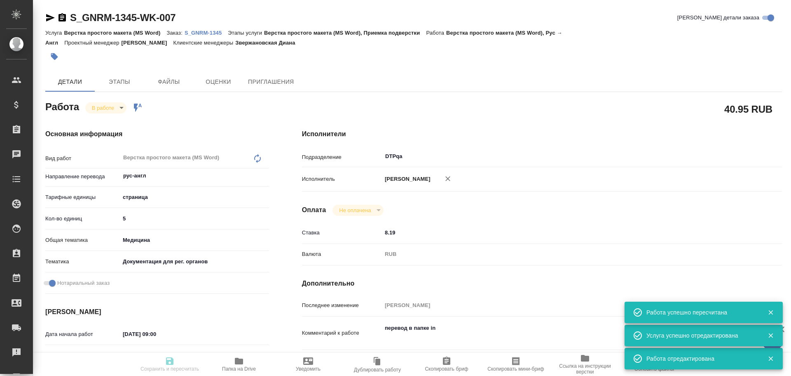
type input "5"
type input "med"
type input "5f647205b73bc97568ca66c6"
checkbox input "true"
type input "29.08.2025 09:00"
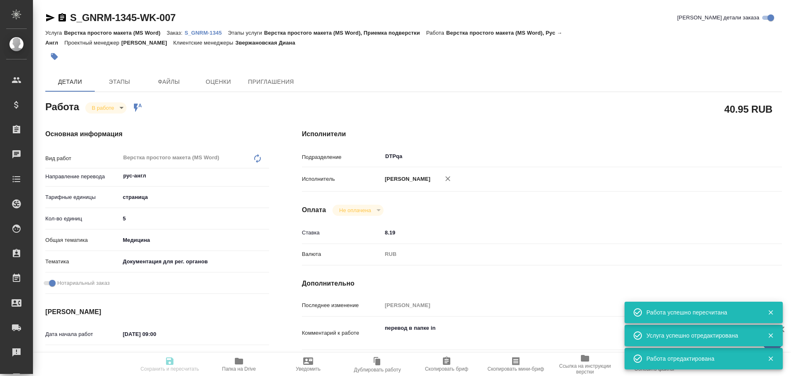
type input "29.08.2025 16:09"
type input "[DATE] 17:00"
type input "29.08.2025 18:00"
type input "DTPqa"
type input "notPayed"
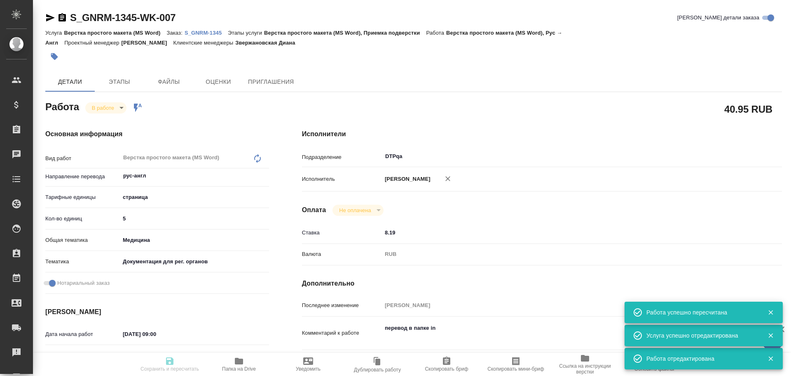
type input "8.19"
type input "RUB"
type input "Чулец Елена"
type textarea "перевод в папке in"
type textarea "x"
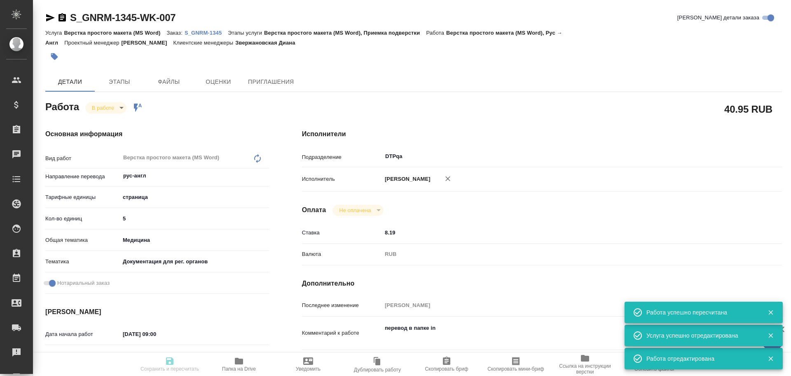
type textarea "/Clients/Generium/Orders/S_GNRM-1345/DTP/S_GNRM-1345-WK-007"
type textarea "x"
type input "S_GNRM-1345"
type input "Верстка простого макета (MS Word)"
type input "Верстка простого макета (MS Word), Приемка подверстки"
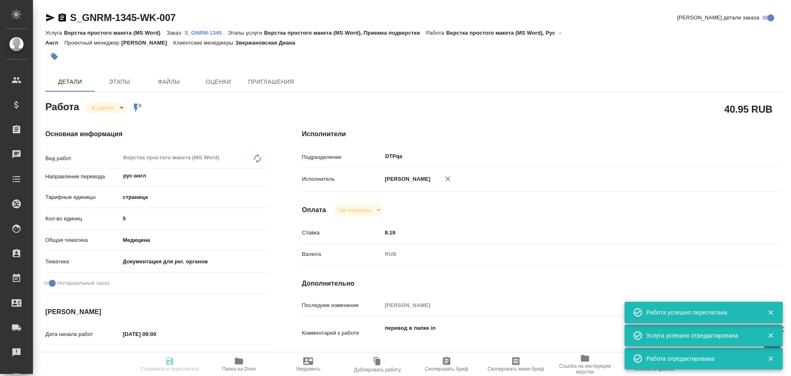
type input "Звержановская Диана"
type input "Петрова Валерия"
type input "/Clients/Generium/Orders/S_GNRM-1345"
type textarea "x"
type textarea "макет срр на согласование Иннонафактор Ирак перевод на англ под нот"
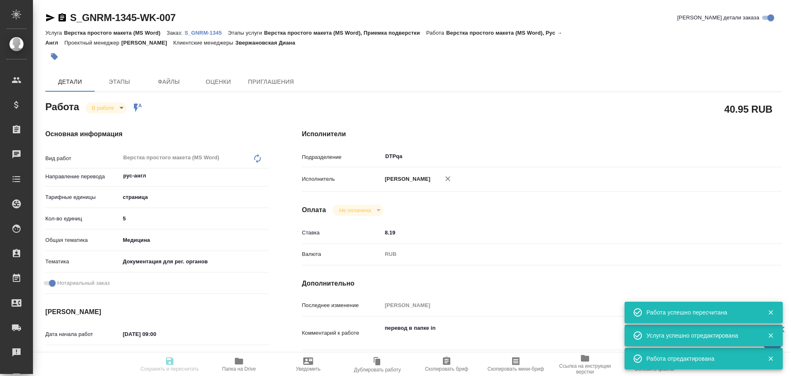
type textarea "x"
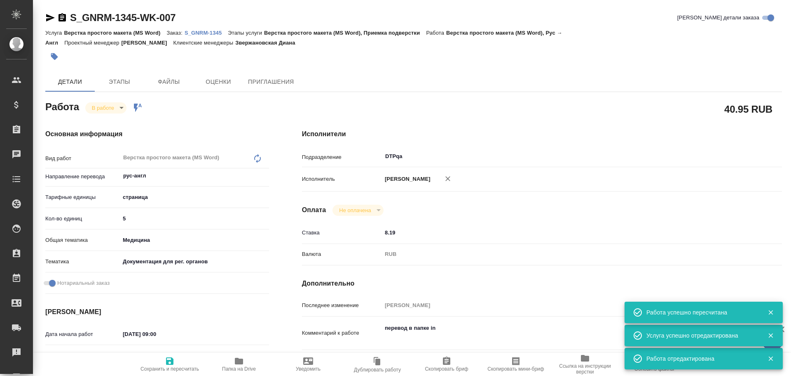
type textarea "x"
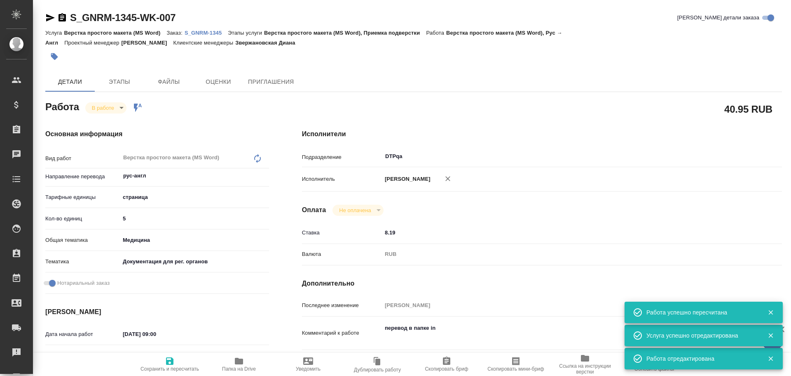
type textarea "x"
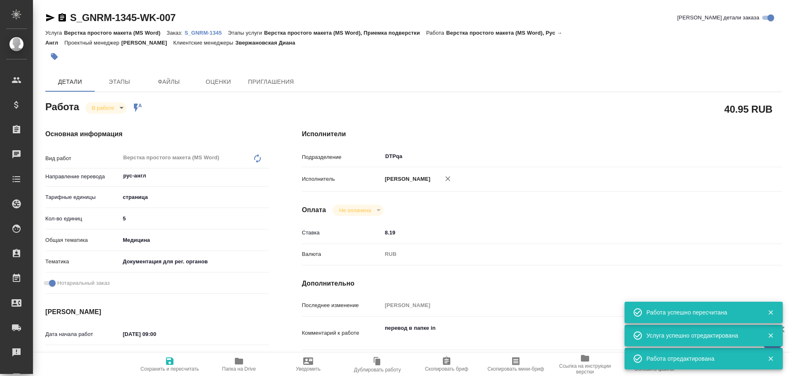
type textarea "x"
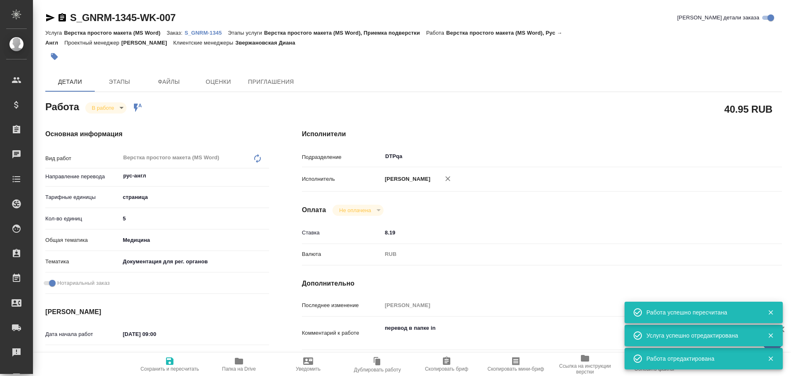
type textarea "x"
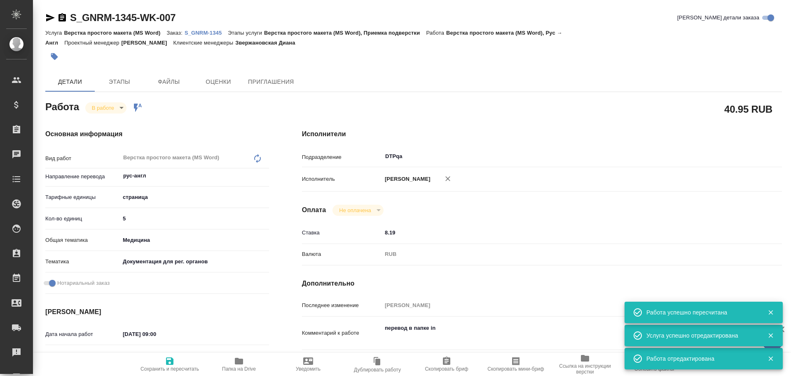
type textarea "x"
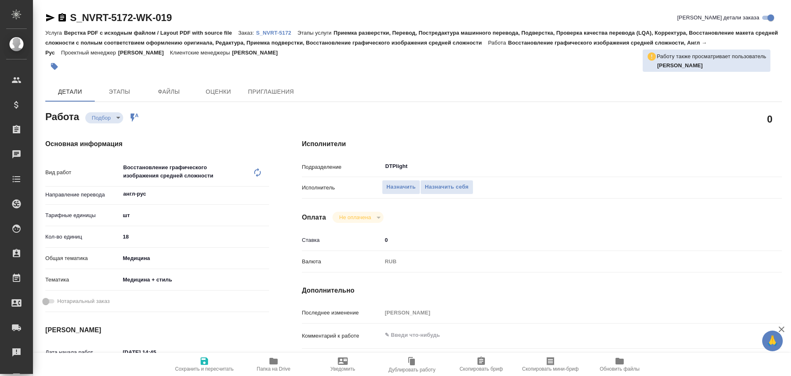
type textarea "x"
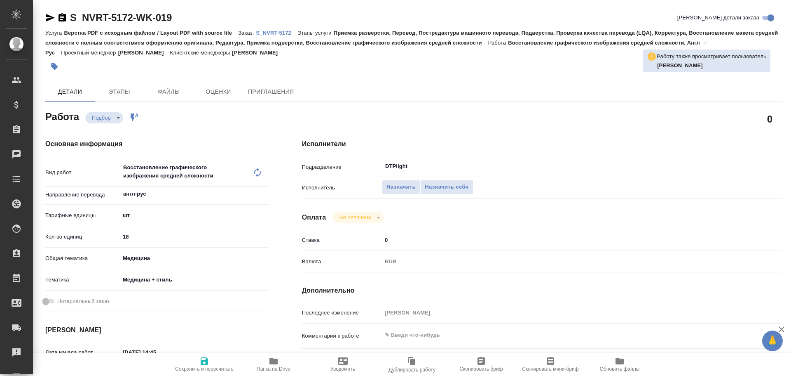
type textarea "x"
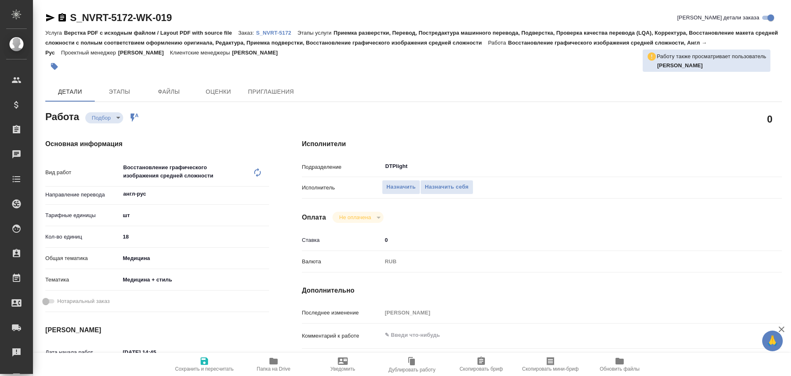
type textarea "x"
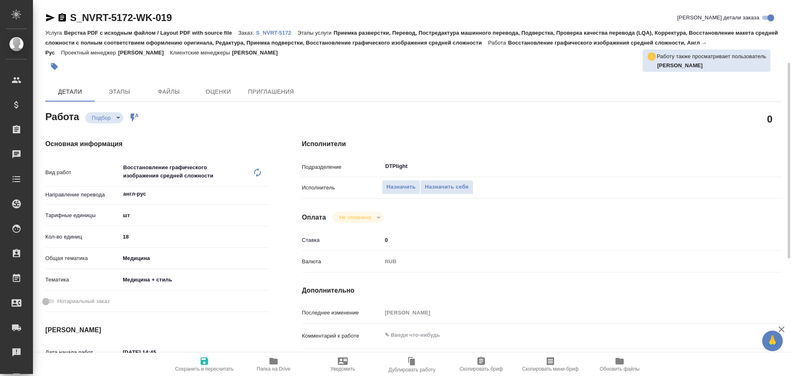
scroll to position [82, 0]
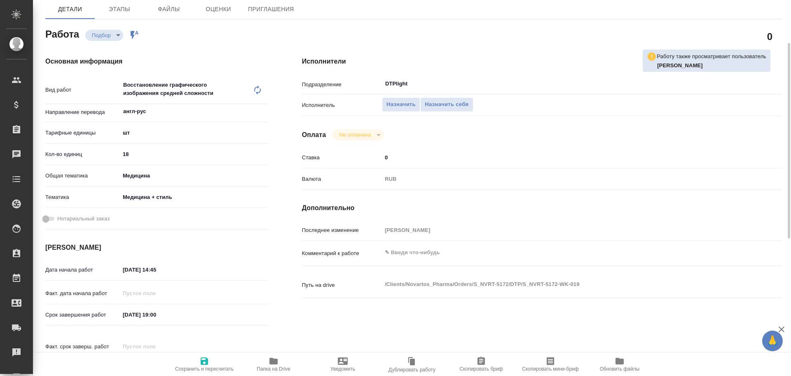
click at [274, 363] on icon "button" at bounding box center [274, 360] width 8 height 7
type textarea "x"
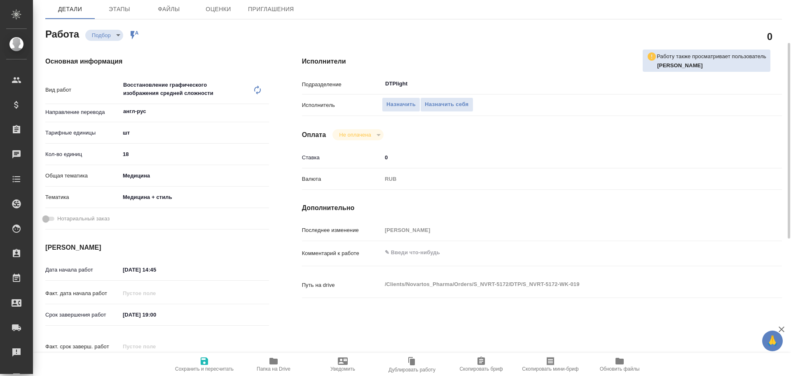
type textarea "x"
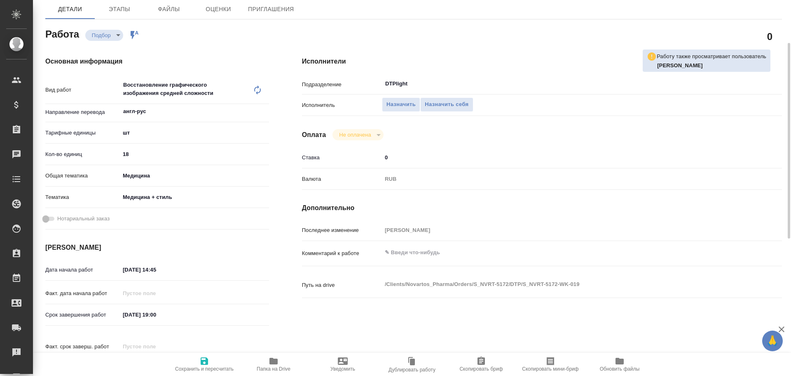
type textarea "x"
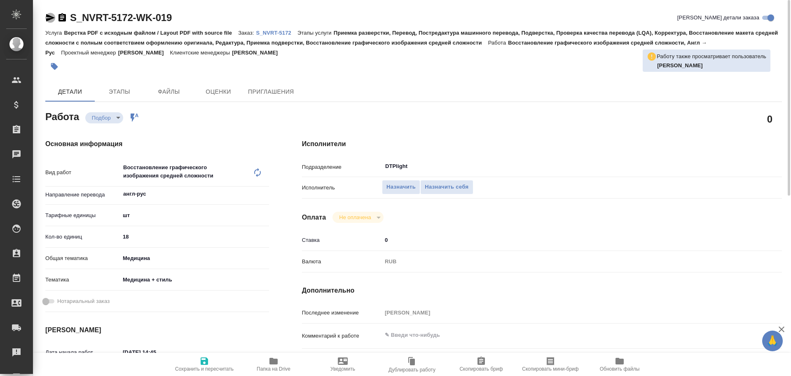
click at [53, 19] on icon "button" at bounding box center [50, 17] width 9 height 7
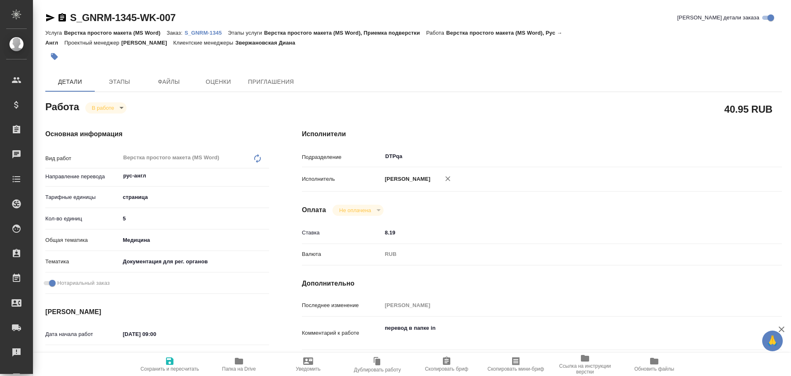
type textarea "x"
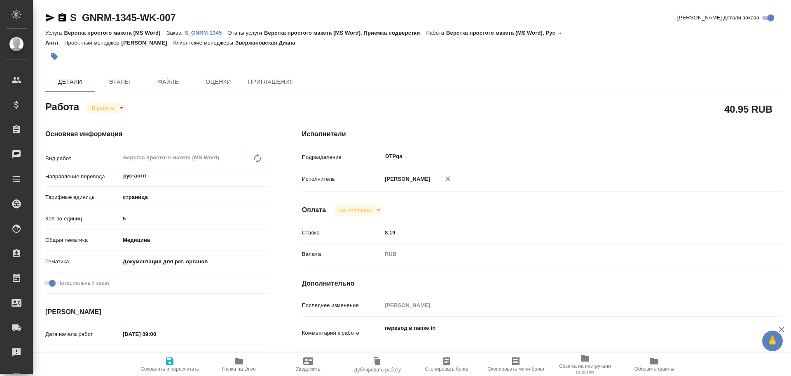
type textarea "x"
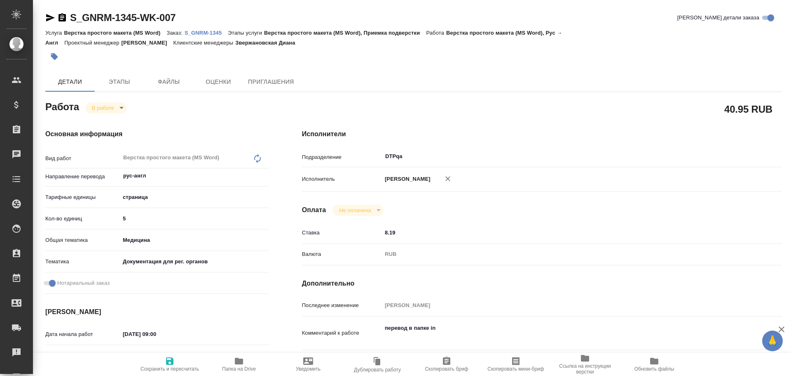
type textarea "x"
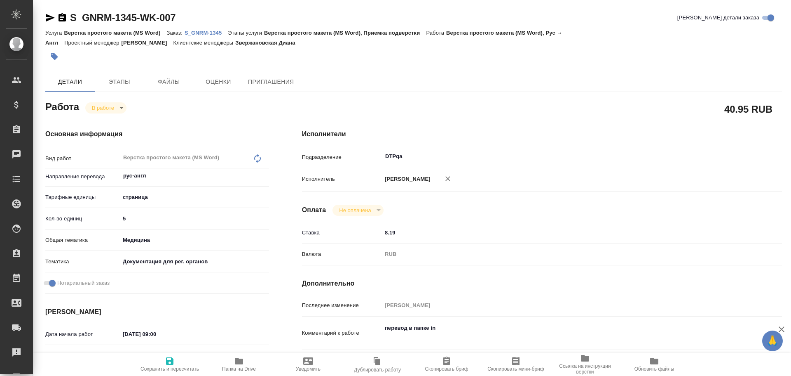
type textarea "x"
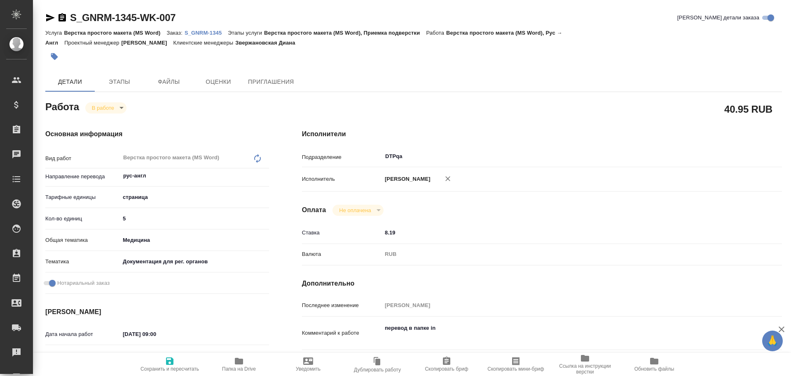
type textarea "x"
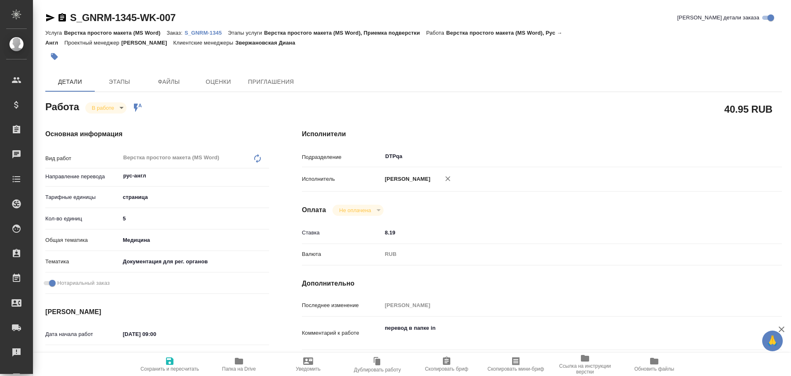
type textarea "x"
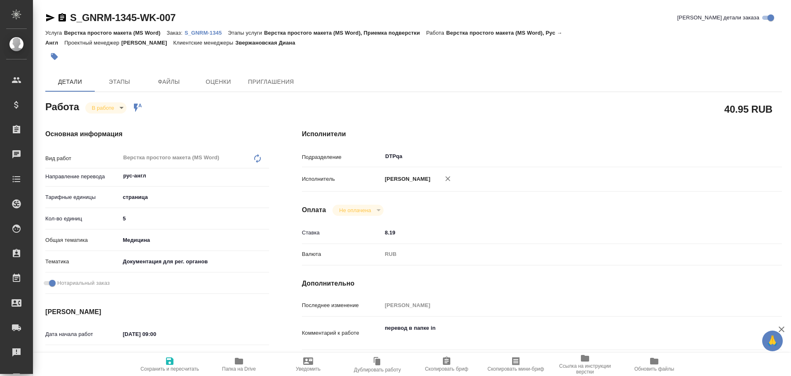
type textarea "x"
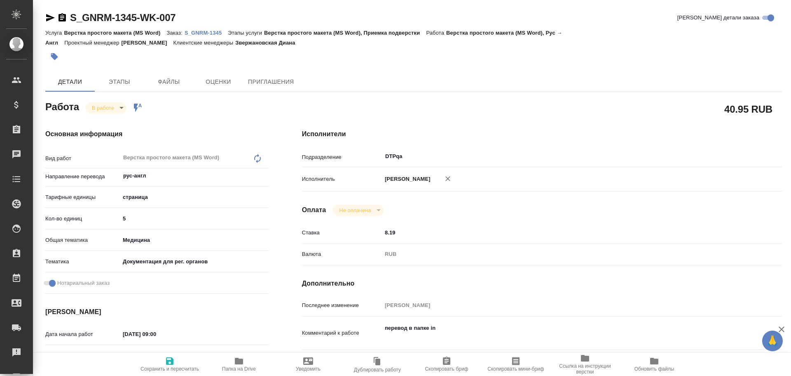
type textarea "x"
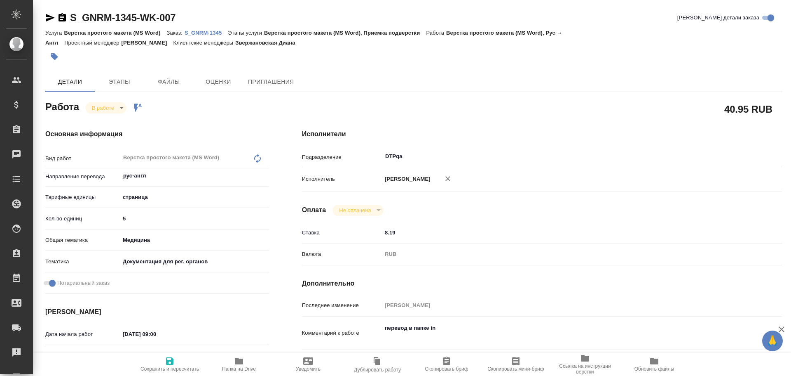
click at [238, 364] on icon "button" at bounding box center [239, 360] width 8 height 7
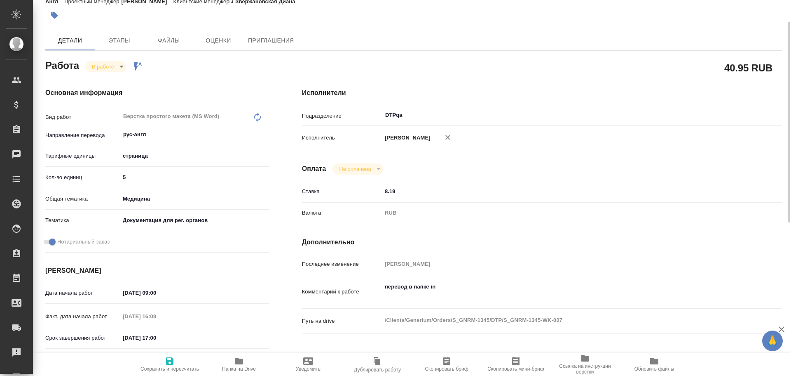
type textarea "x"
click at [469, 291] on textarea "перевод в папке in" at bounding box center [562, 290] width 360 height 22
type textarea "x"
type textarea "перевод в папке in Р"
type textarea "x"
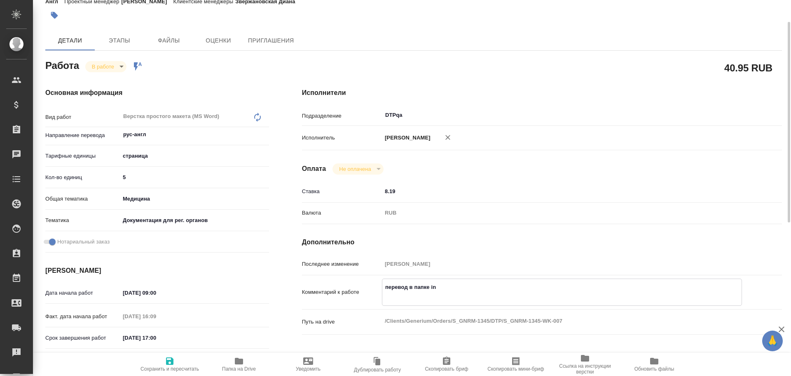
type textarea "x"
type textarea "перевод в папке in Ра"
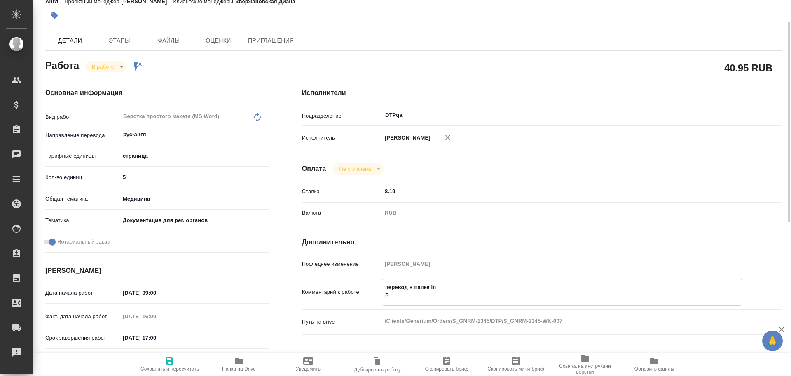
type textarea "x"
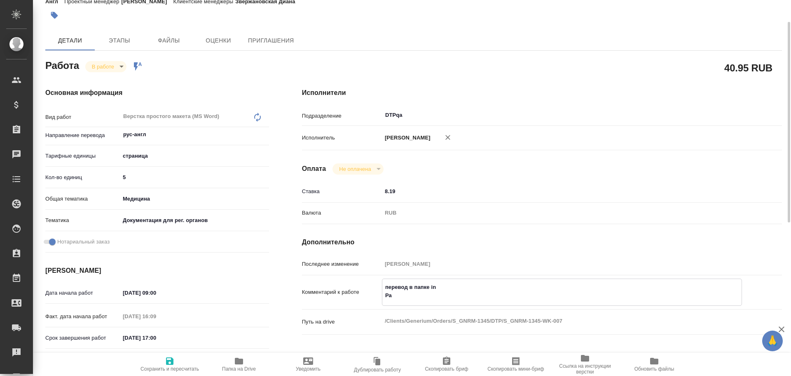
type textarea "перевод в папке in Раз"
type textarea "x"
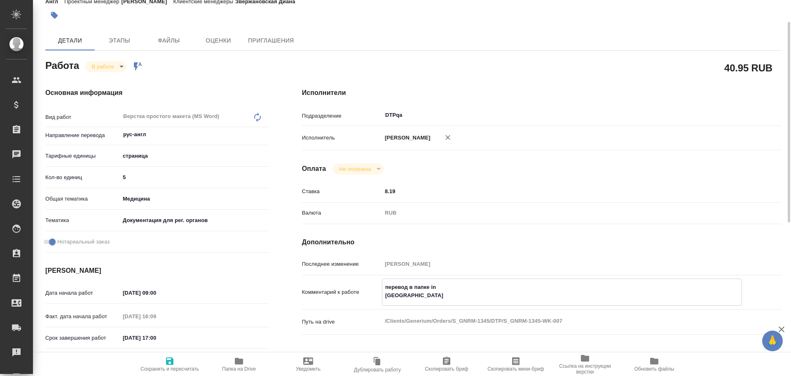
type textarea "x"
type textarea "перевод в папке in Разб"
type textarea "x"
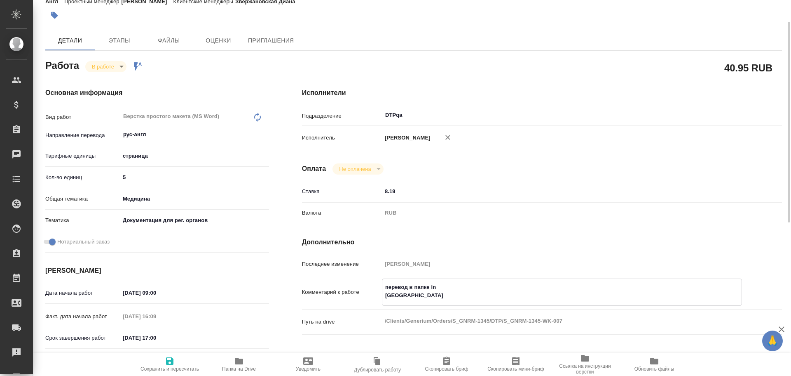
type textarea "x"
type textarea "перевод в папке in Разбо"
type textarea "x"
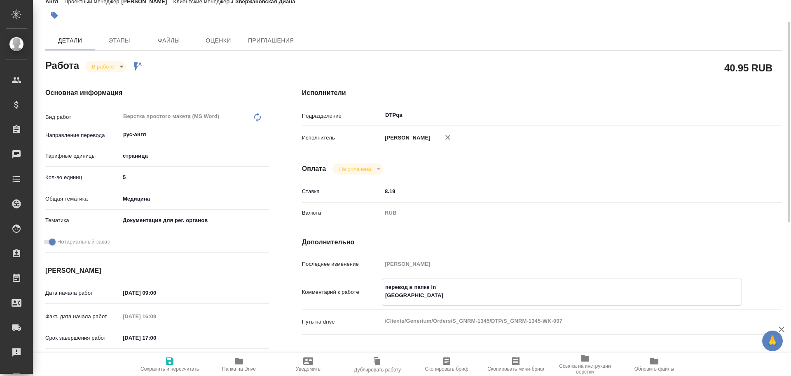
type textarea "x"
type textarea "перевод в папке in Разбор"
type textarea "x"
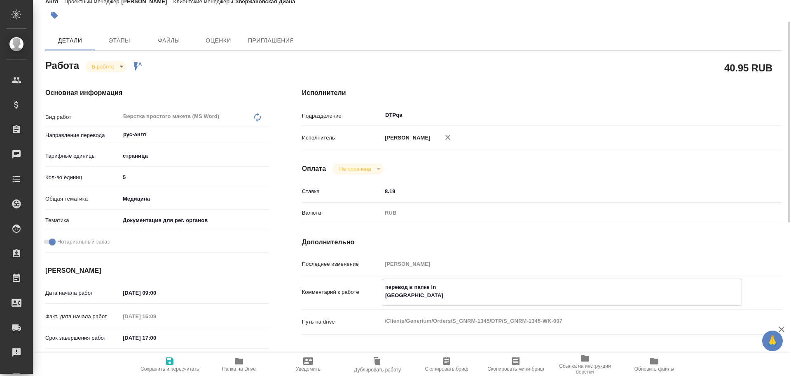
type textarea "x"
type textarea "перевод в папке in Разбор"
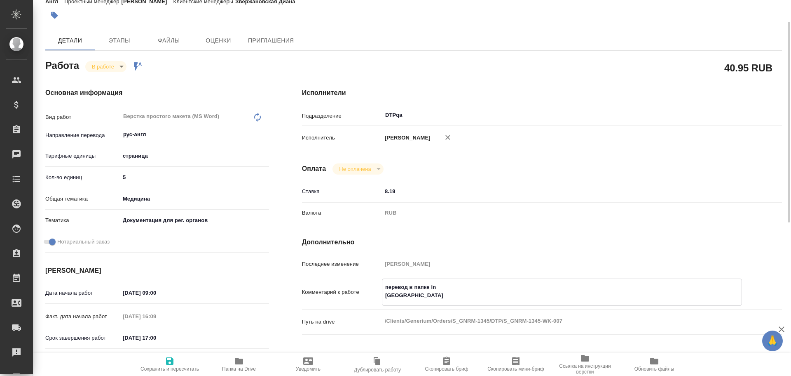
type textarea "x"
paste textarea "https://drive.awatera.com/f/10228355"
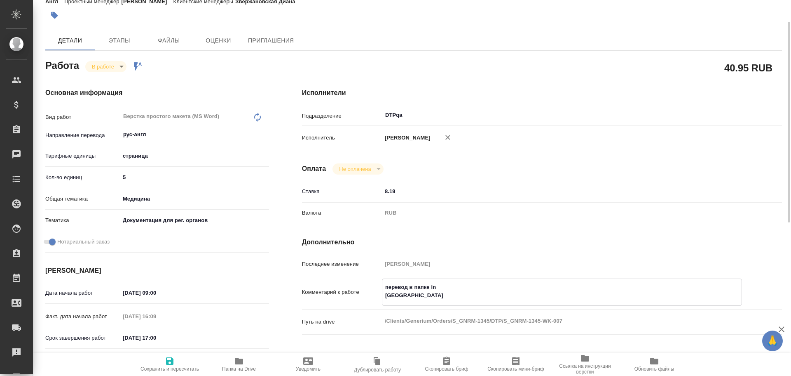
type textarea "x"
type textarea "перевод в папке in Разбор https://drive.awatera.com/f/10228355"
type textarea "x"
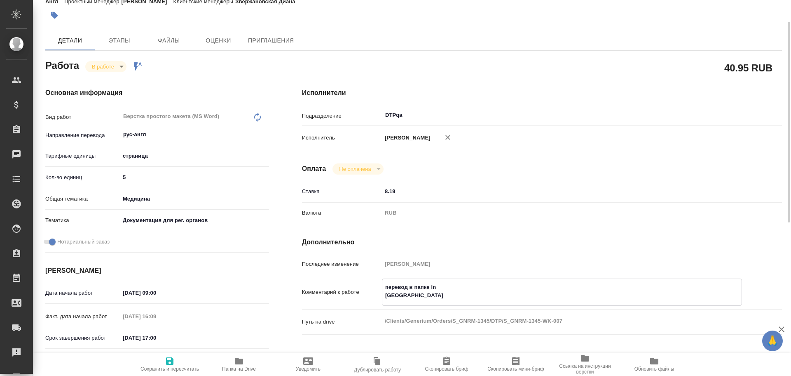
type textarea "x"
type textarea "перевод в папке in Разбор https://drive.awatera.com/f/10228355"
type textarea "x"
click at [169, 367] on span "Сохранить и пересчитать" at bounding box center [170, 369] width 59 height 6
type textarea "x"
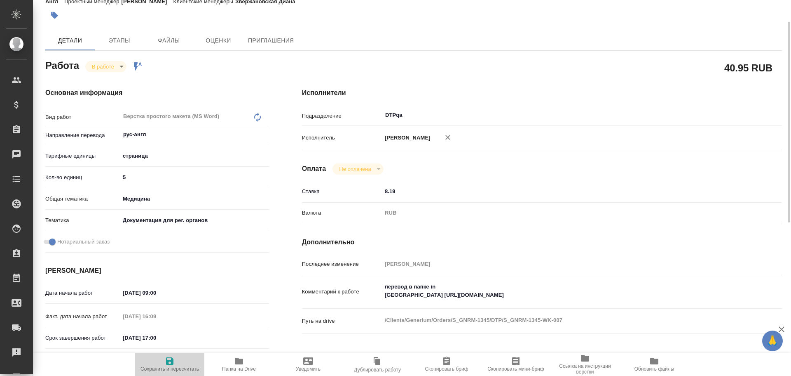
type textarea "x"
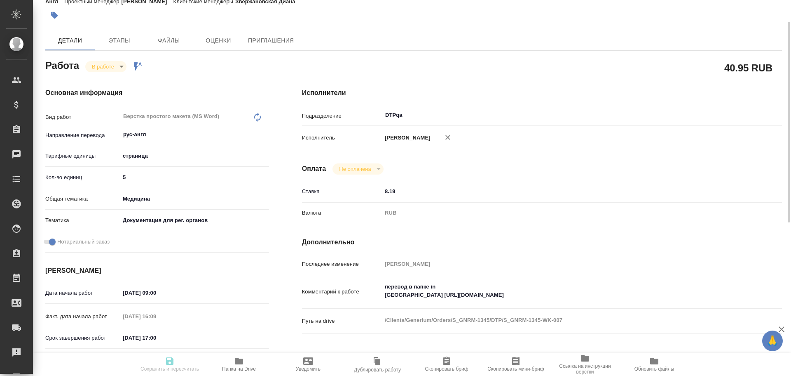
type textarea "x"
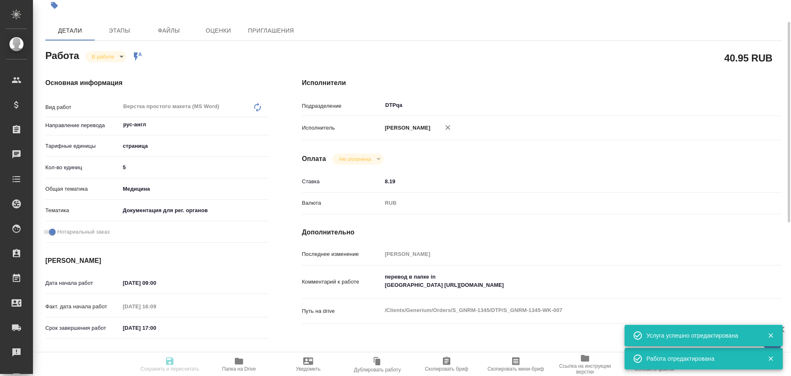
scroll to position [0, 0]
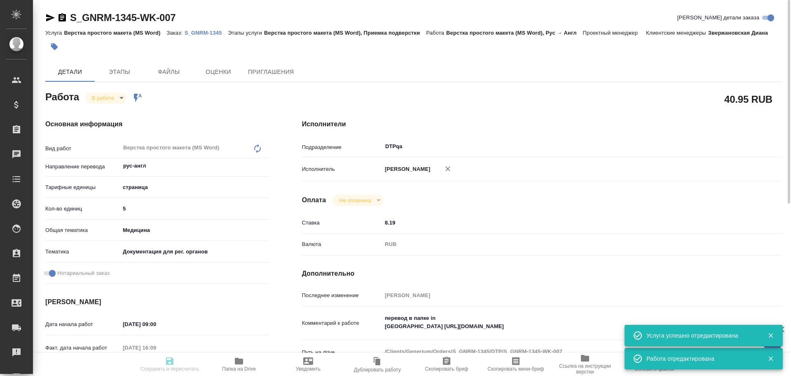
type input "inProgress"
type textarea "Верстка простого макета (MS Word)"
type textarea "x"
type input "рус-англ"
type input "5a8b1489cc6b4906c91bfdb2"
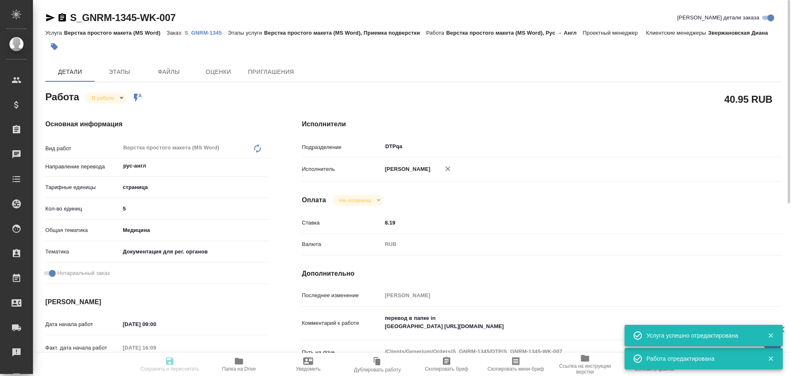
type input "5"
type input "med"
type input "5f647205b73bc97568ca66c6"
checkbox input "true"
type input "29.08.2025 09:00"
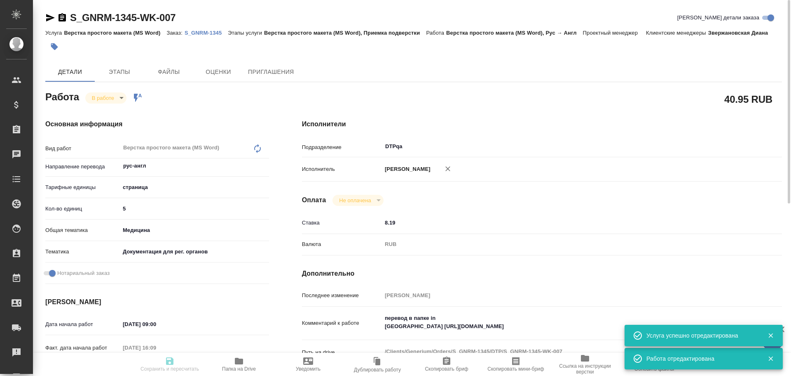
type input "29.08.2025 16:09"
type input "[DATE] 17:00"
type input "29.08.2025 18:00"
type input "DTPqa"
type input "notPayed"
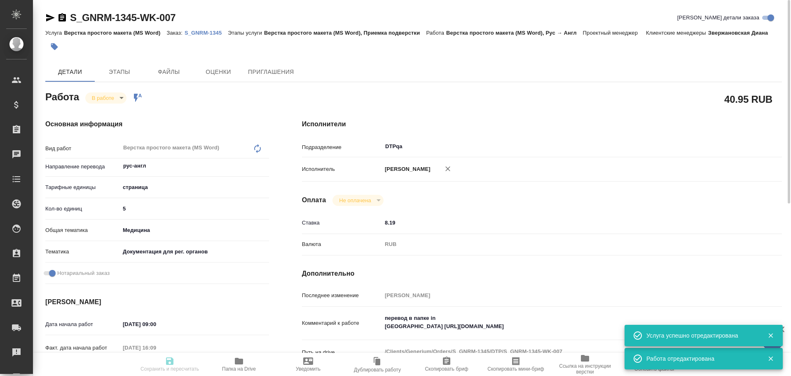
type input "8.19"
type input "RUB"
type input "Чулец Елена"
type textarea "перевод в папке in Разбор https://drive.awatera.com/f/10228355"
type textarea "x"
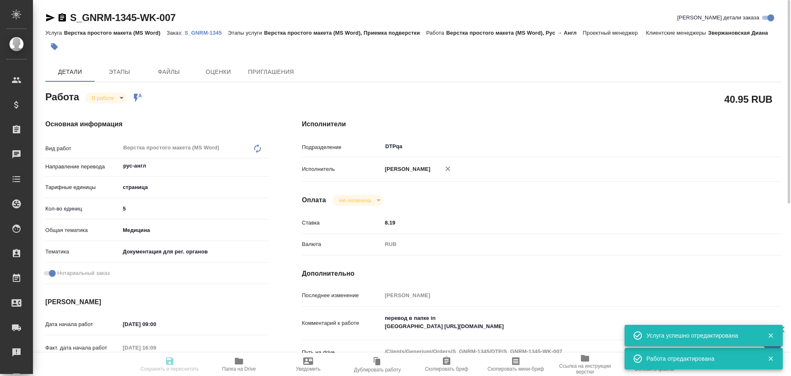
type textarea "/Clients/Generium/Orders/S_GNRM-1345/DTP/S_GNRM-1345-WK-007"
type textarea "x"
type input "S_GNRM-1345"
type input "Верстка простого макета (MS Word)"
type input "Верстка простого макета (MS Word), Приемка подверстки"
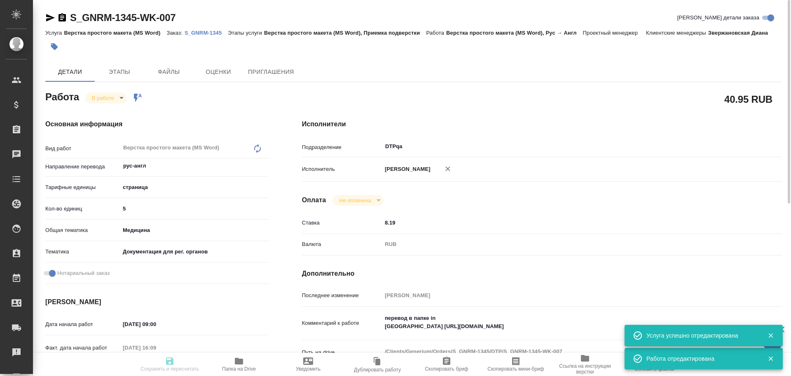
type input "Звержановская Диана"
type input "Петрова Валерия"
type input "/Clients/Generium/Orders/S_GNRM-1345"
type textarea "x"
type textarea "макет срр на согласование Иннонафактор Ирак перевод на англ под нот"
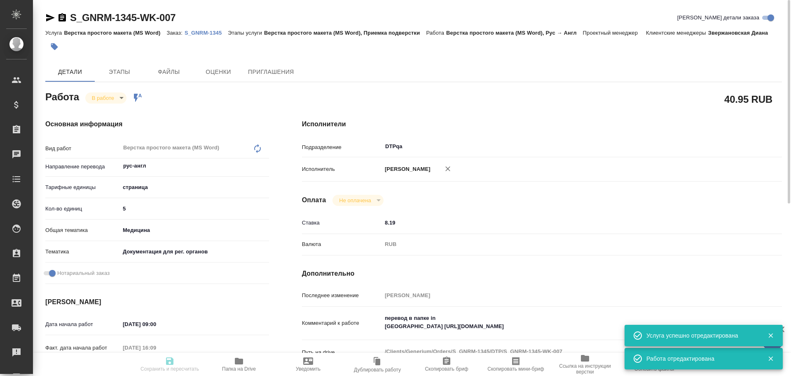
type textarea "x"
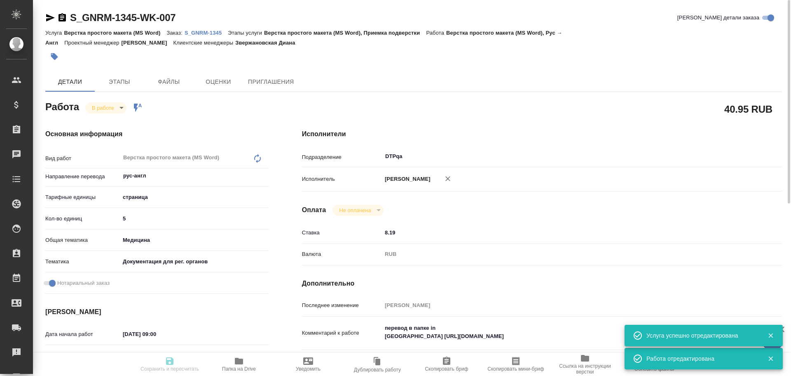
type textarea "x"
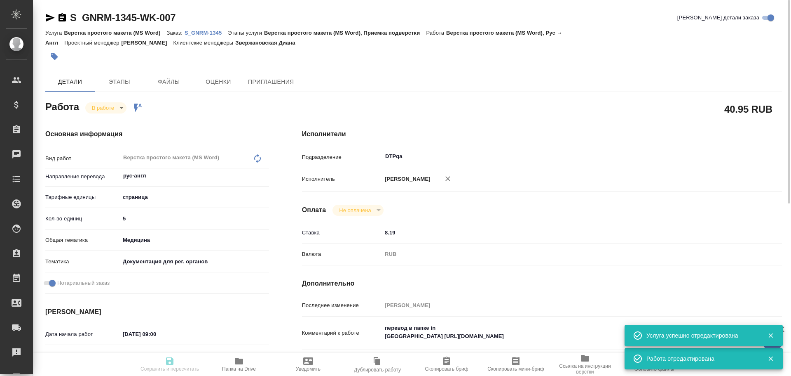
type textarea "x"
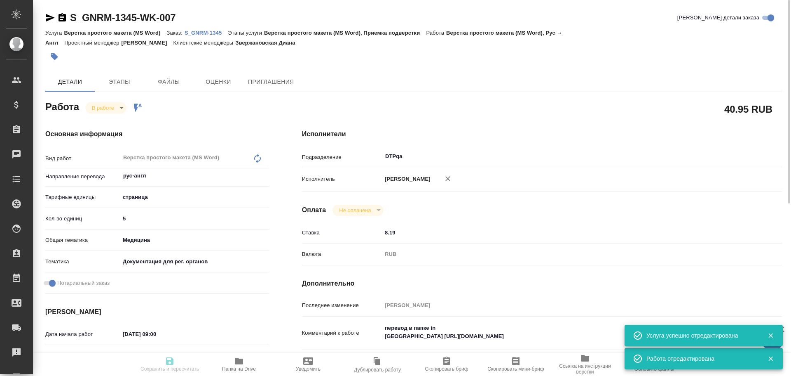
type textarea "x"
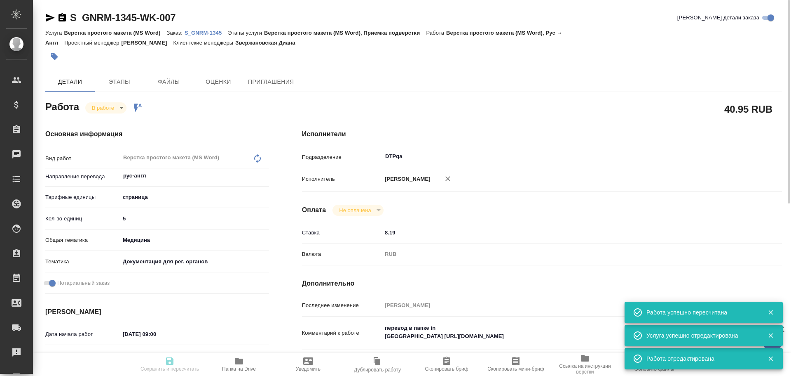
click at [102, 108] on body "🙏 .cls-1 fill:#fff; AWATERA Chulets Elena Клиенты Спецификации Заказы 0 Чаты To…" at bounding box center [395, 188] width 791 height 376
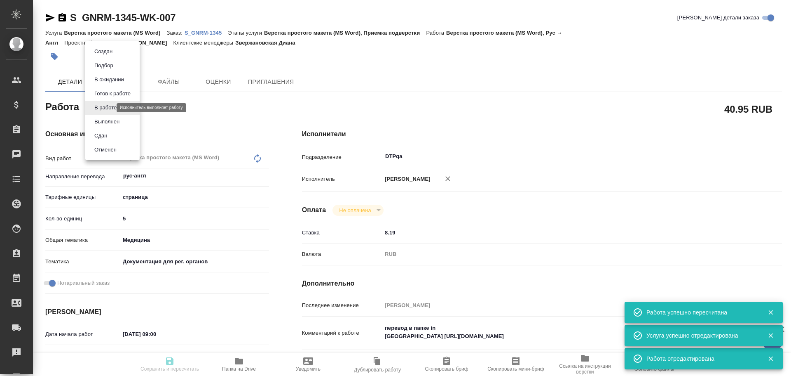
type input "inProgress"
type textarea "Верстка простого макета (MS Word)"
type textarea "x"
type input "рус-англ"
type input "5a8b1489cc6b4906c91bfdb2"
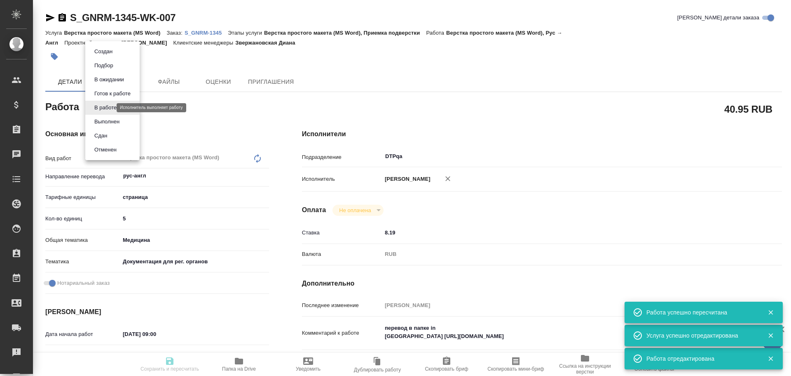
type input "5"
type input "med"
type input "5f647205b73bc97568ca66c6"
checkbox input "true"
type input "29.08.2025 09:00"
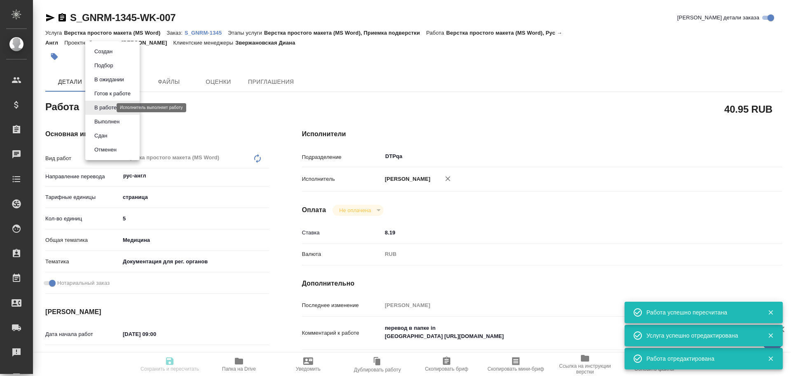
type input "29.08.2025 16:09"
type input "[DATE] 17:00"
type input "29.08.2025 18:00"
type input "DTPqa"
type input "notPayed"
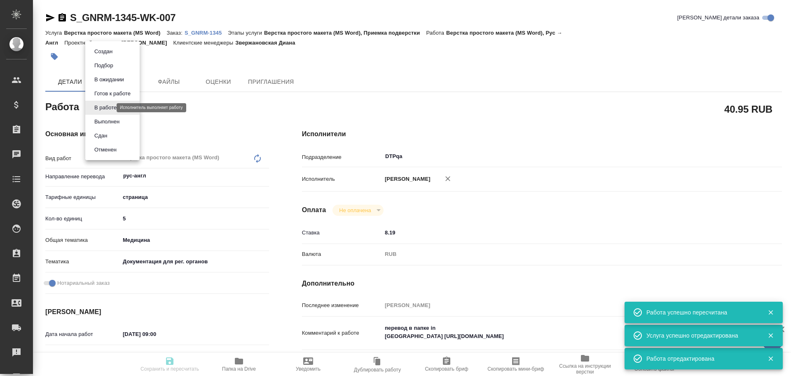
type input "8.19"
type input "RUB"
type input "Чулец Елена"
type textarea "перевод в папке in Разбор https://drive.awatera.com/f/10228355"
type textarea "x"
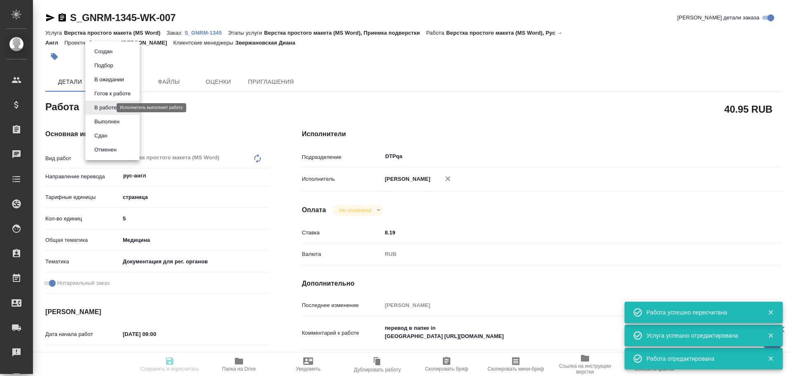
type textarea "/Clients/Generium/Orders/S_GNRM-1345/DTP/S_GNRM-1345-WK-007"
type textarea "x"
type input "S_GNRM-1345"
type input "Верстка простого макета (MS Word)"
type input "Верстка простого макета (MS Word), Приемка подверстки"
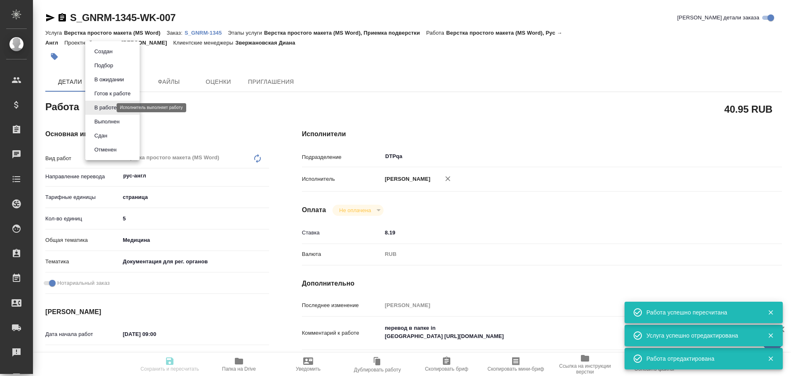
type input "Звержановская Диана"
type input "Петрова Валерия"
type input "/Clients/Generium/Orders/S_GNRM-1345"
type textarea "x"
type textarea "макет срр на согласование Иннонафактор Ирак перевод на англ под нот"
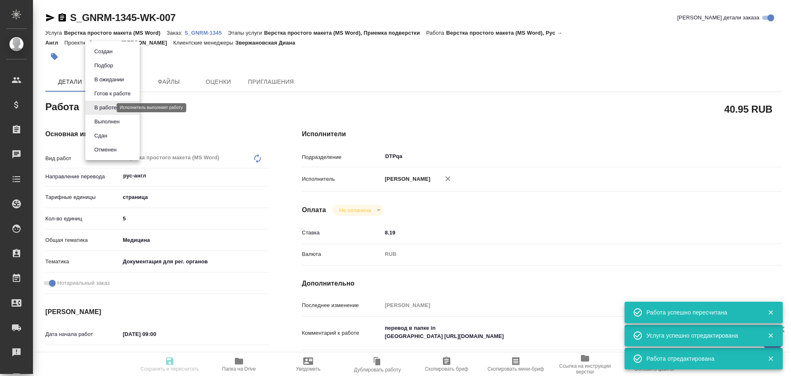
type textarea "x"
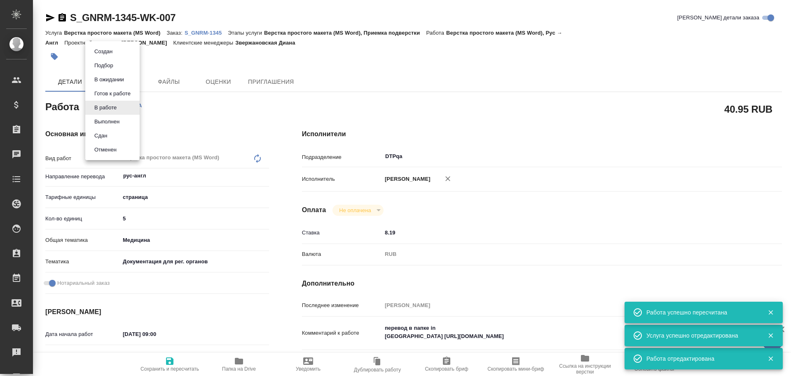
type textarea "x"
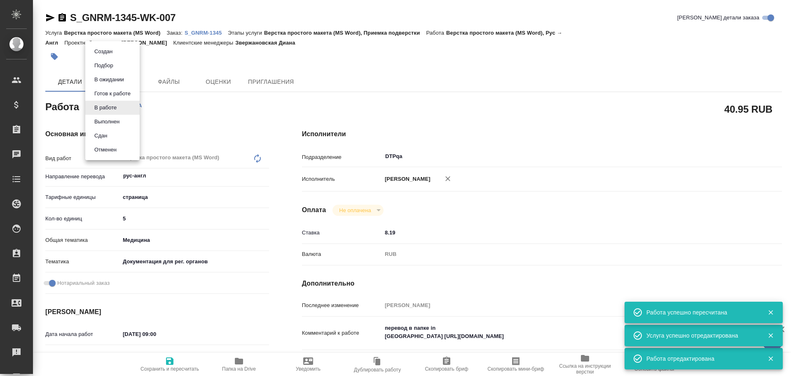
type textarea "x"
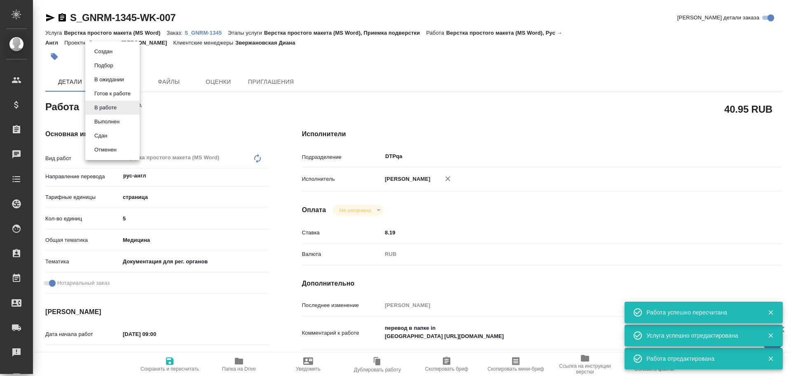
type textarea "x"
click at [103, 120] on button "Выполнен" at bounding box center [107, 121] width 30 height 9
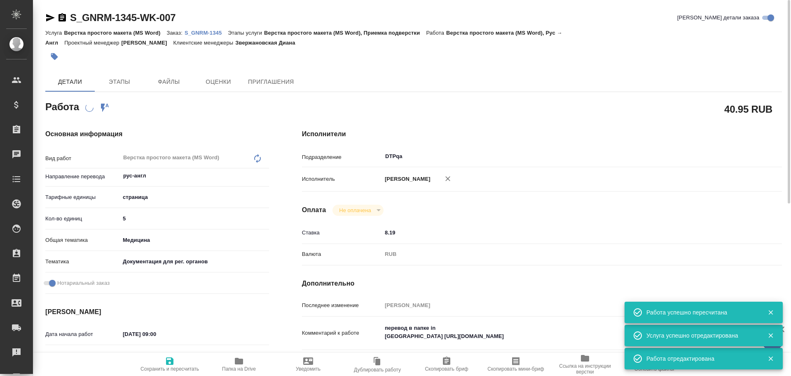
type textarea "x"
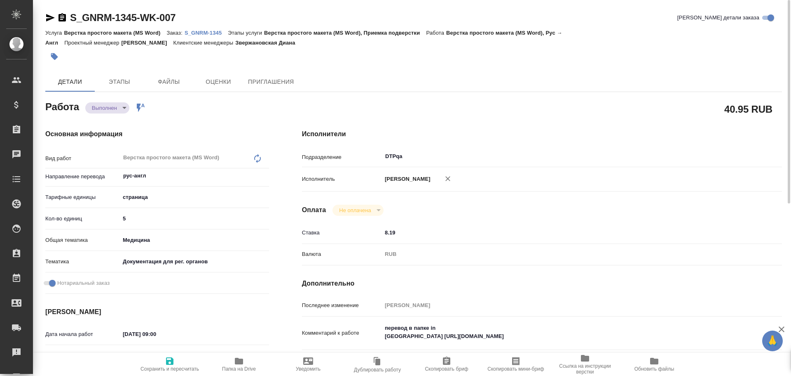
type textarea "x"
click at [176, 361] on span "Сохранить и пересчитать" at bounding box center [169, 364] width 59 height 16
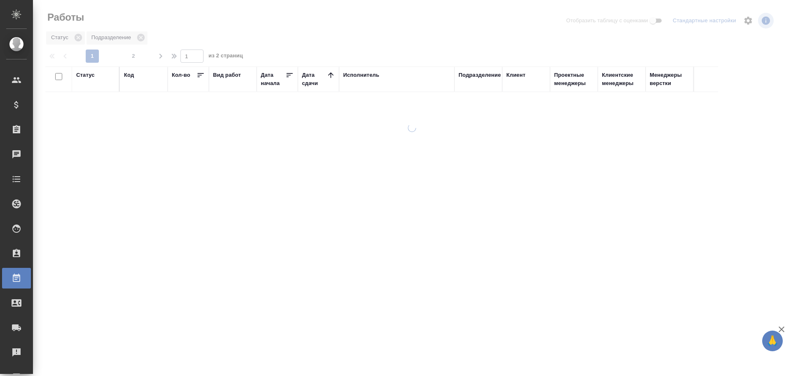
click at [361, 77] on div "Исполнитель" at bounding box center [361, 75] width 36 height 8
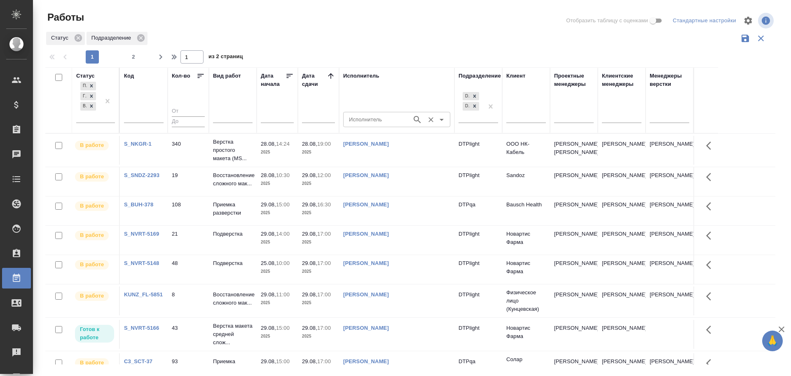
click at [365, 113] on div "Исполнитель" at bounding box center [396, 119] width 107 height 15
type input "[PERSON_NAME]"
click at [366, 138] on p "[PERSON_NAME]" at bounding box center [372, 138] width 45 height 8
type input "[PERSON_NAME]"
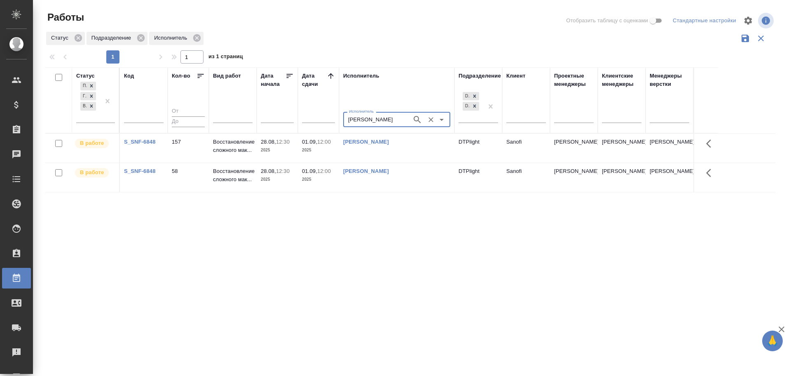
click at [434, 119] on icon "Очистить" at bounding box center [431, 119] width 8 height 8
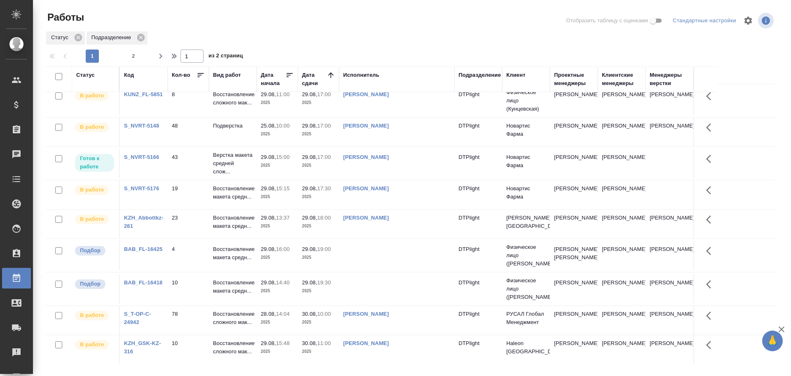
scroll to position [165, 0]
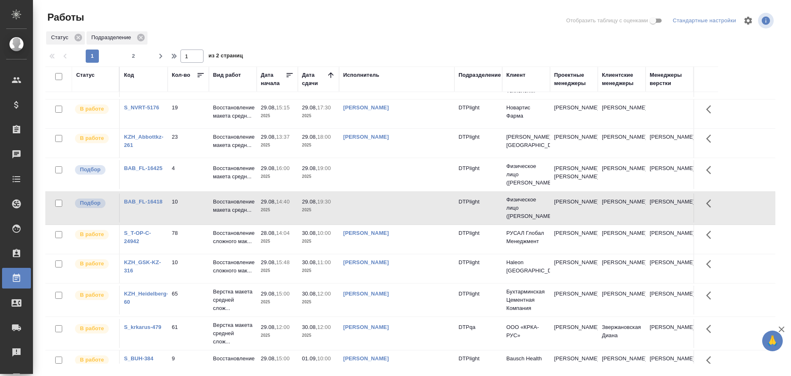
scroll to position [206, 0]
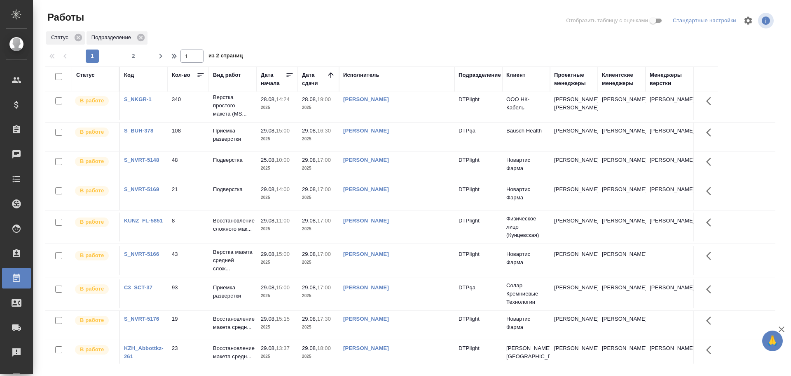
scroll to position [0, 0]
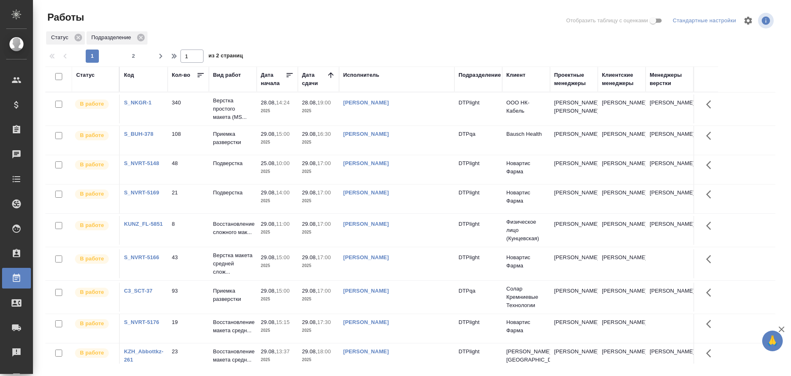
click at [357, 75] on div "Исполнитель" at bounding box center [361, 75] width 36 height 8
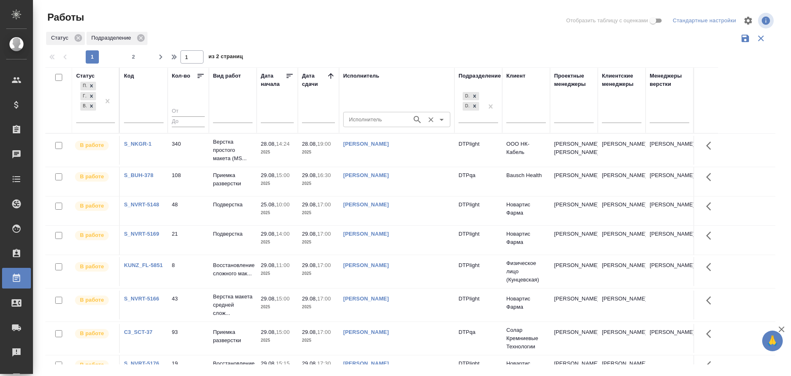
click at [350, 118] on input "Исполнитель" at bounding box center [377, 119] width 62 height 10
type input "Васильева"
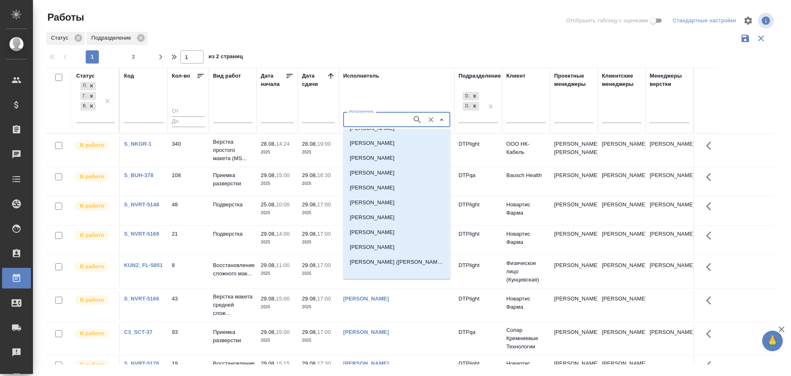
scroll to position [327, 0]
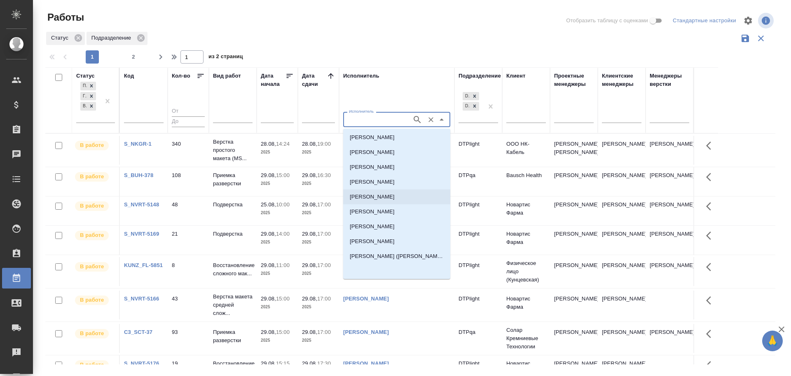
click at [390, 196] on p "Васильева Наталья Геннадьевна" at bounding box center [372, 197] width 45 height 8
type input "Васильева Наталья Геннадьевна"
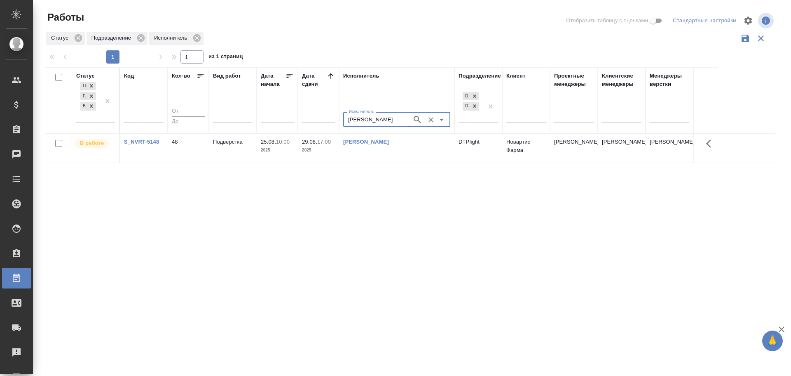
click at [433, 120] on icon "Очистить" at bounding box center [431, 119] width 8 height 8
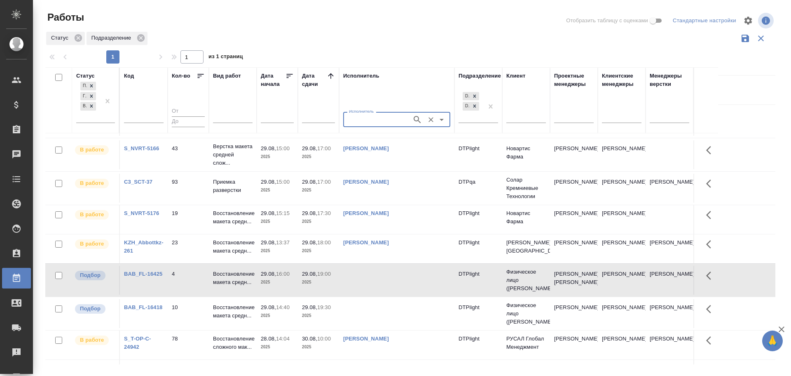
scroll to position [165, 0]
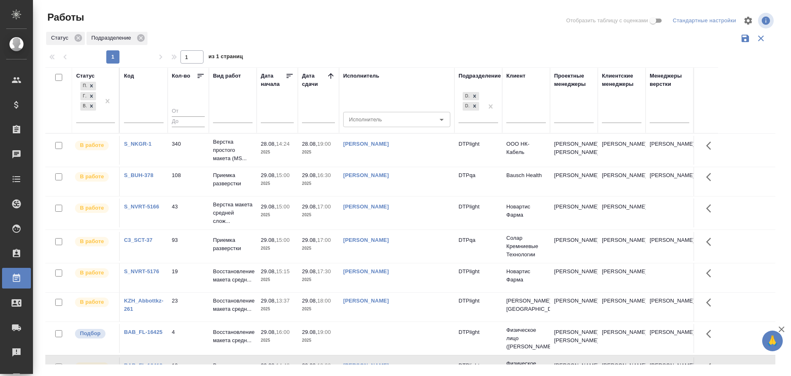
scroll to position [0, 0]
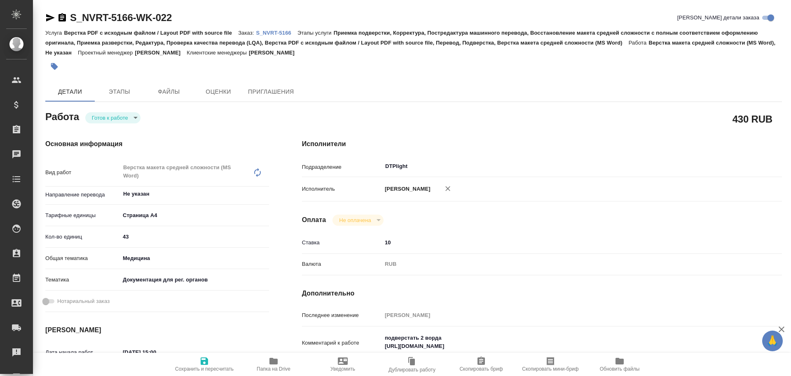
type textarea "x"
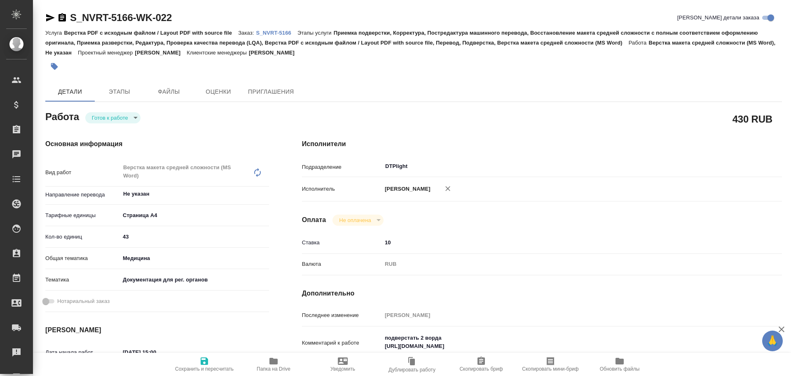
type textarea "x"
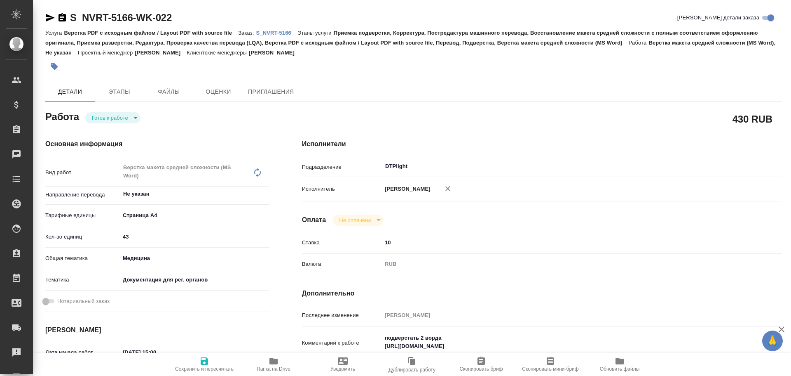
type textarea "x"
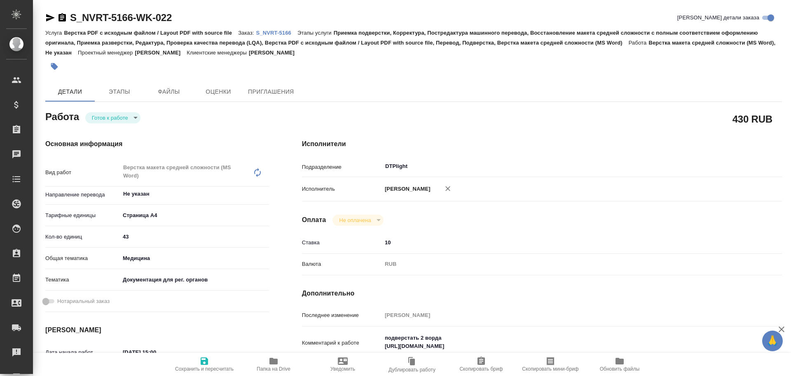
type textarea "x"
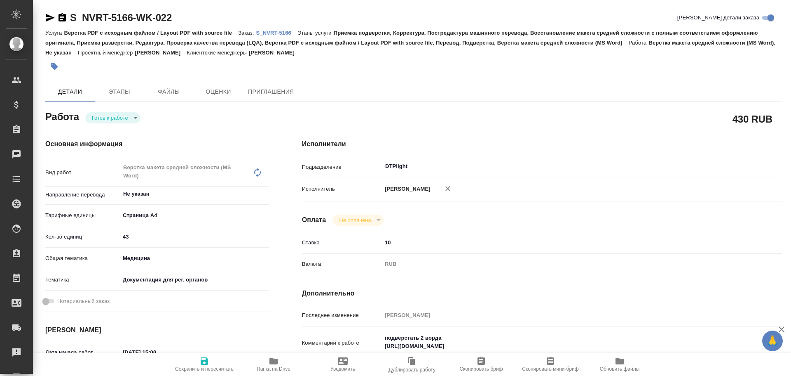
type textarea "x"
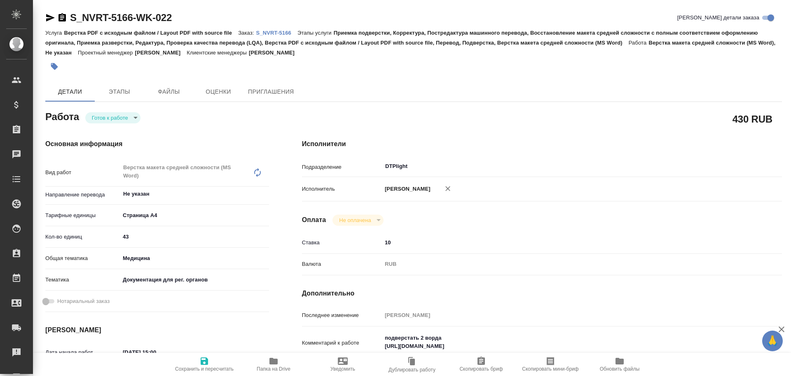
type textarea "x"
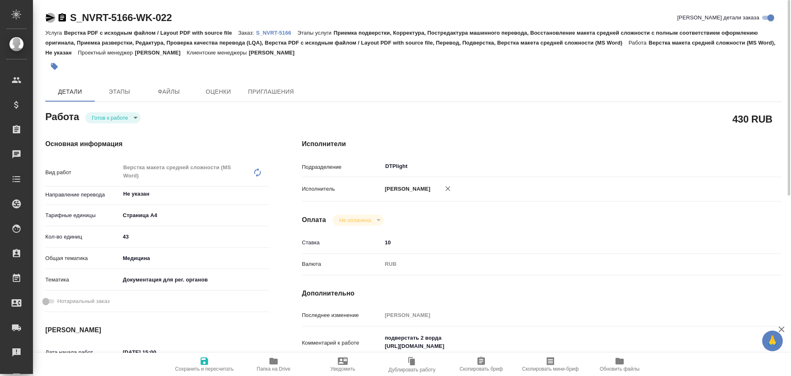
click at [49, 17] on icon "button" at bounding box center [50, 17] width 9 height 7
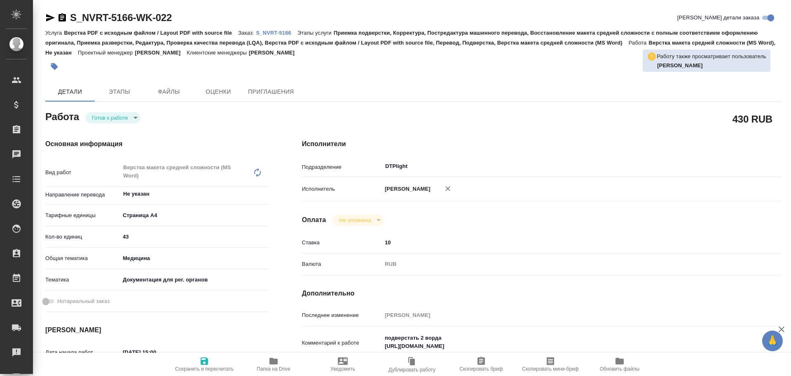
type textarea "x"
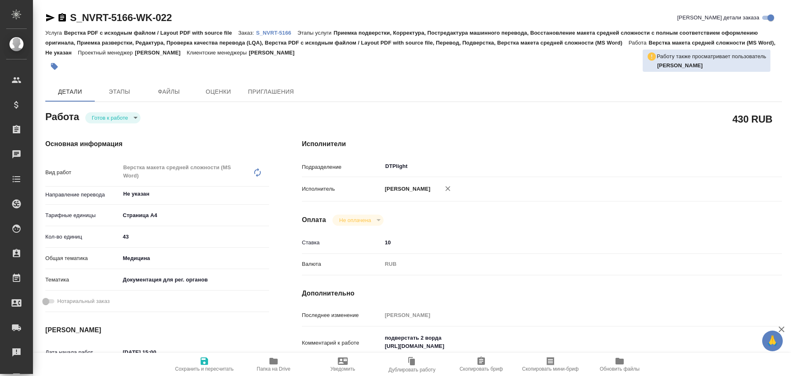
type textarea "x"
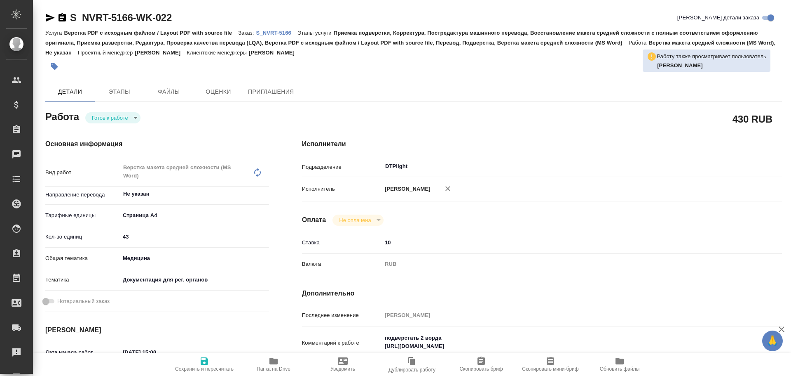
type textarea "x"
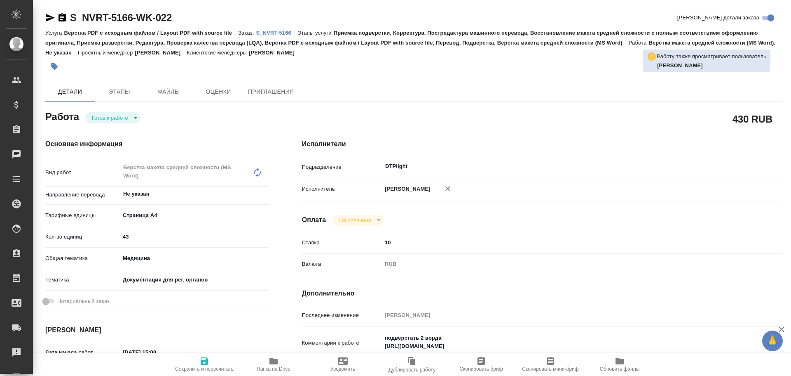
type textarea "x"
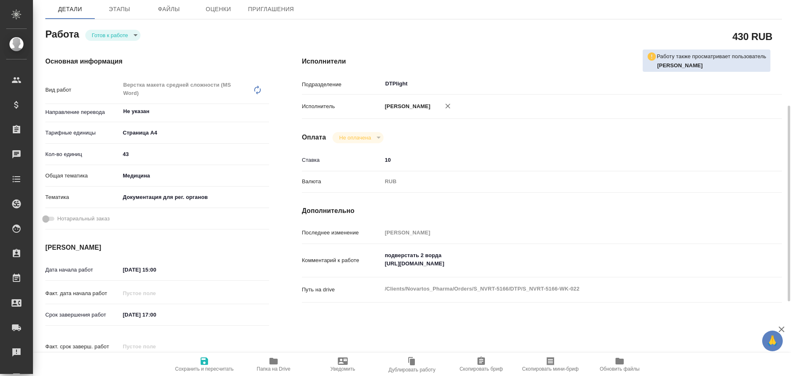
scroll to position [124, 0]
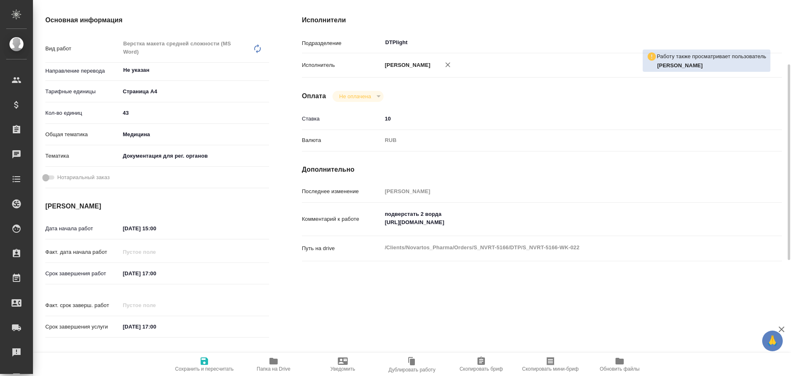
type textarea "x"
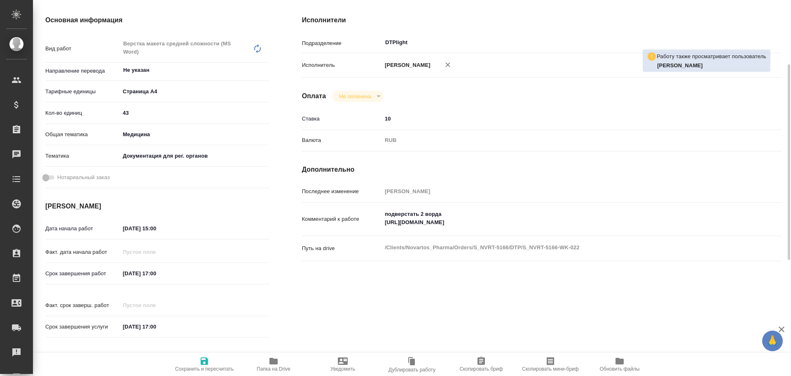
type textarea "x"
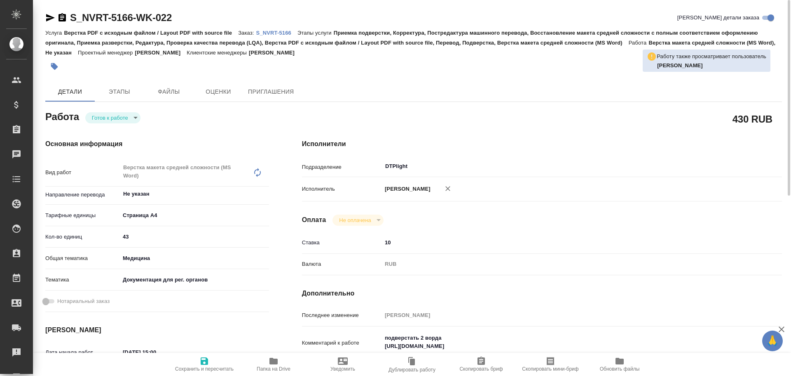
scroll to position [41, 0]
type textarea "x"
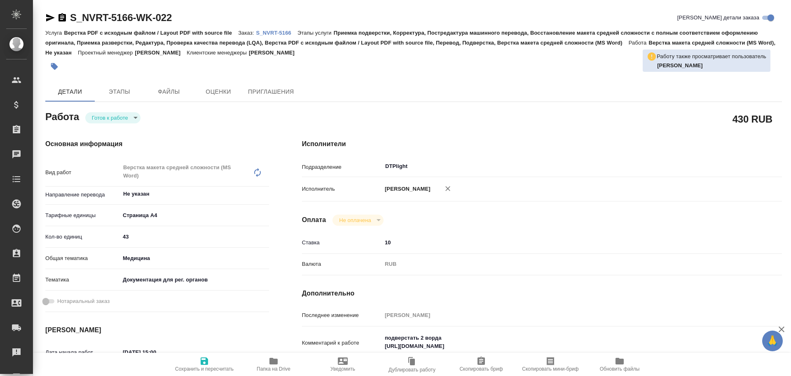
type textarea "x"
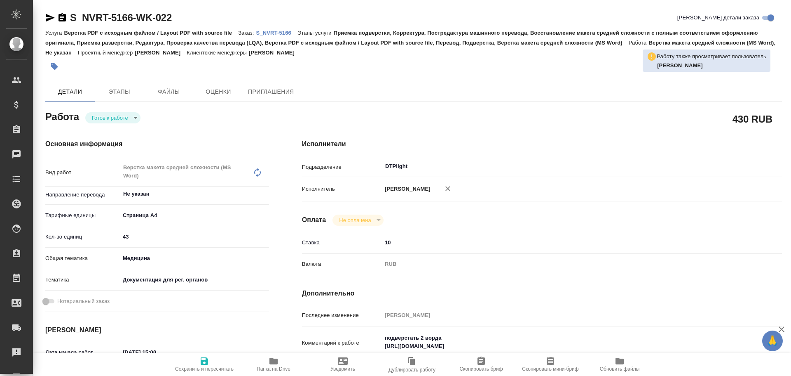
type textarea "x"
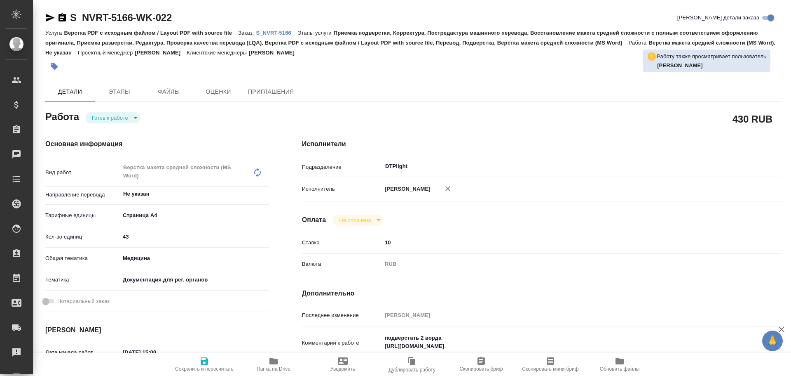
type textarea "x"
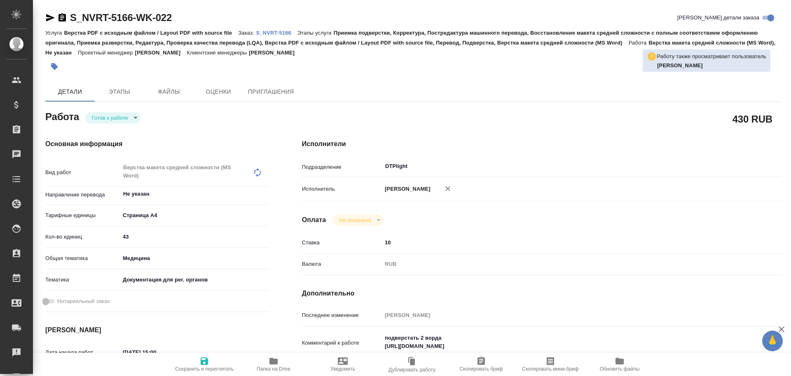
type textarea "x"
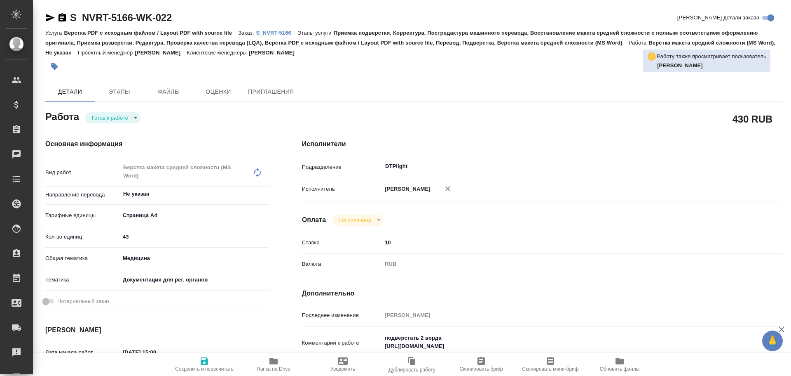
type textarea "x"
click at [272, 34] on p "S_NVRT-5166" at bounding box center [276, 33] width 41 height 6
type textarea "x"
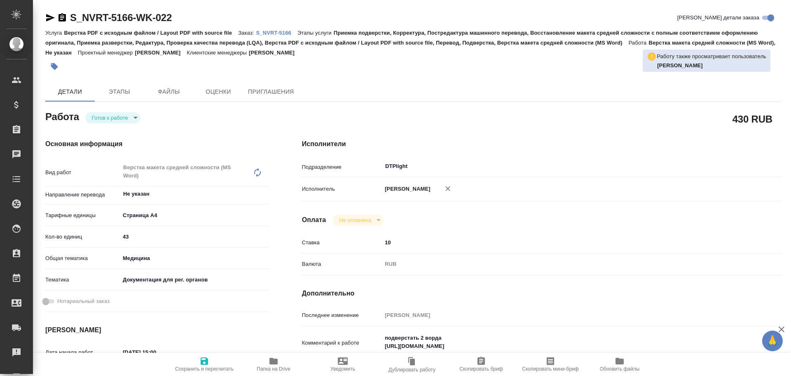
type textarea "x"
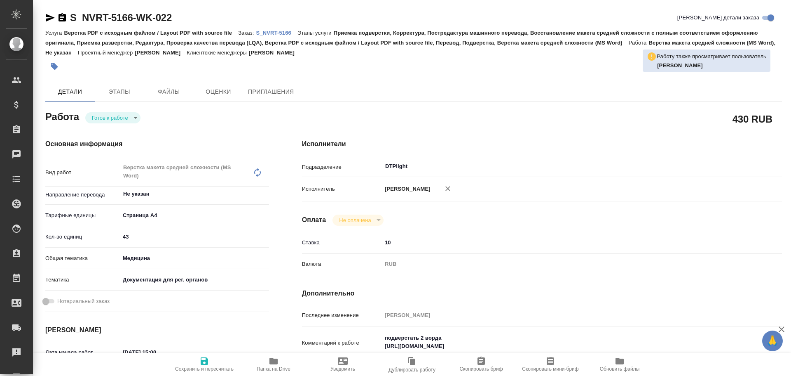
type textarea "x"
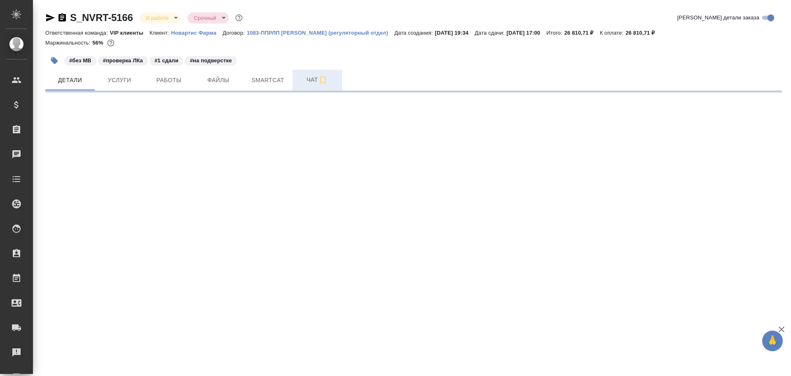
select select "RU"
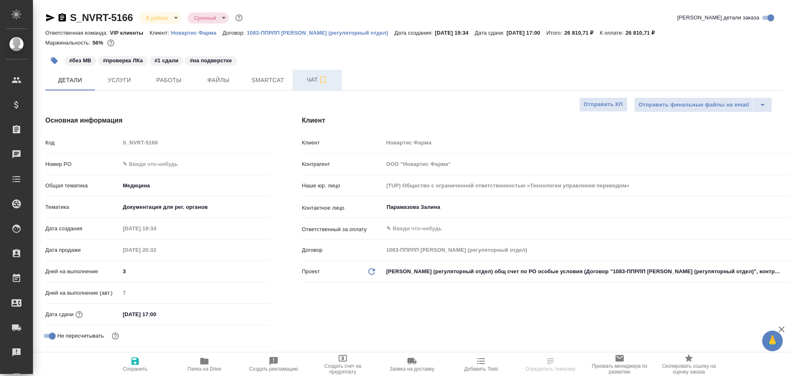
type textarea "x"
click at [307, 80] on span "Чат" at bounding box center [318, 80] width 40 height 10
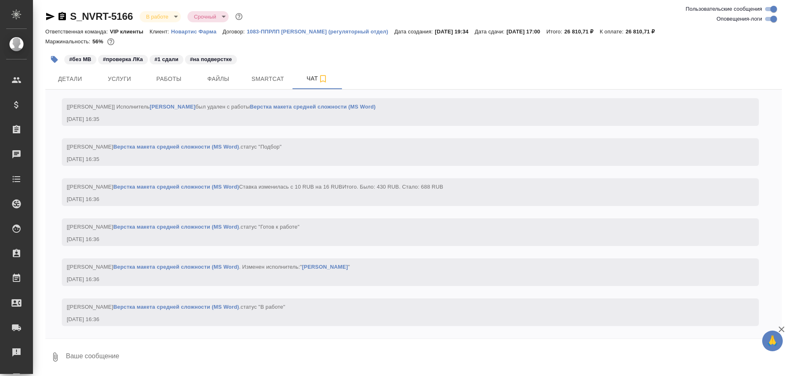
scroll to position [7110, 0]
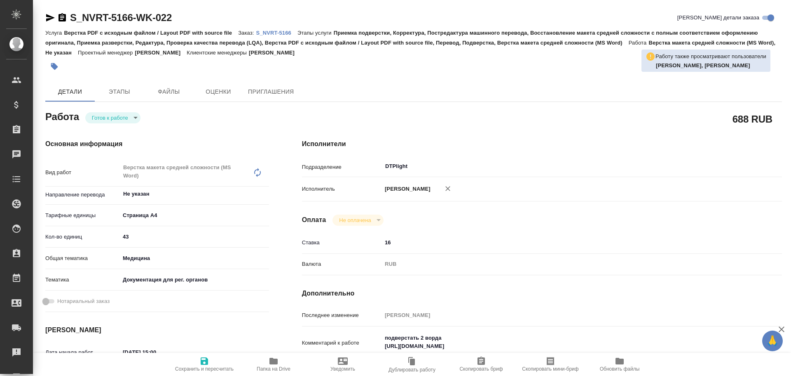
type textarea "x"
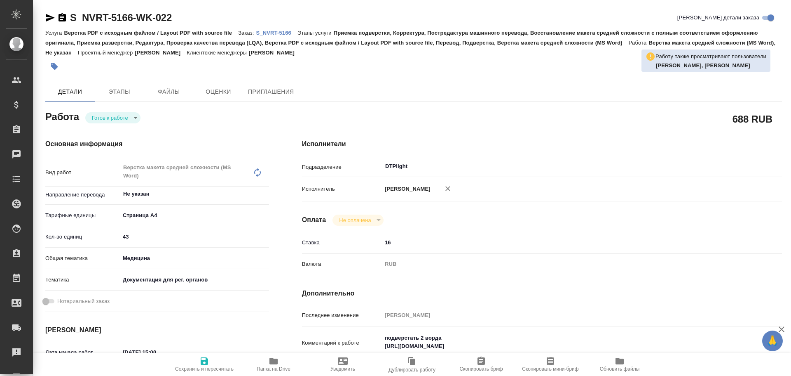
type textarea "x"
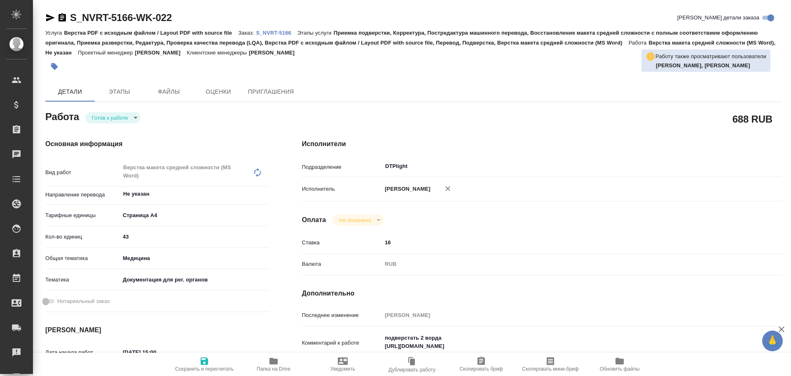
type textarea "x"
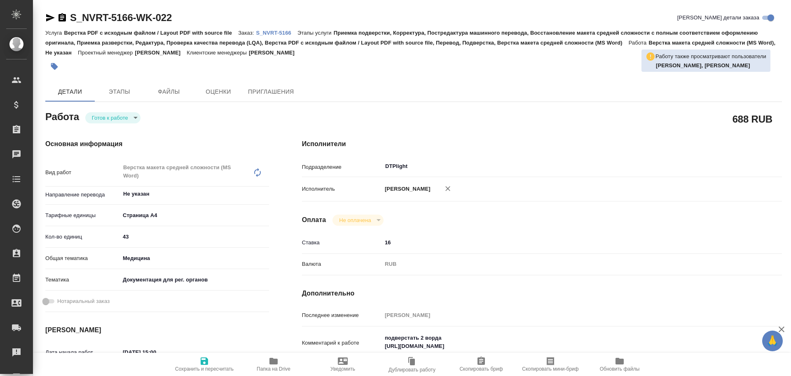
type textarea "x"
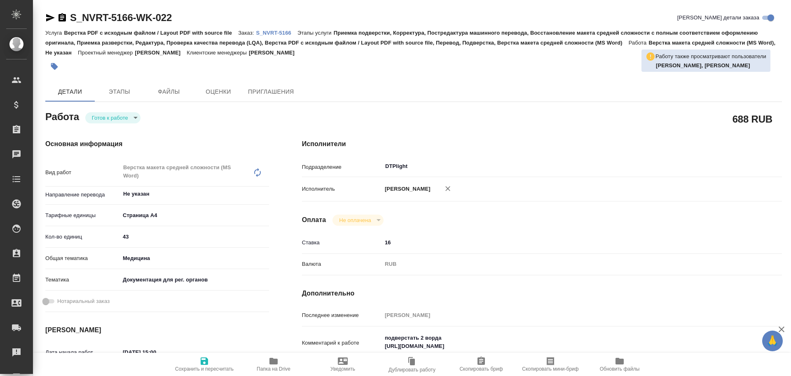
type textarea "x"
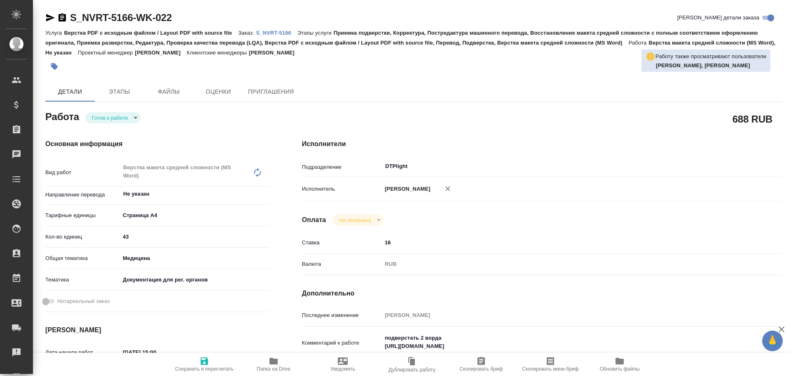
type textarea "x"
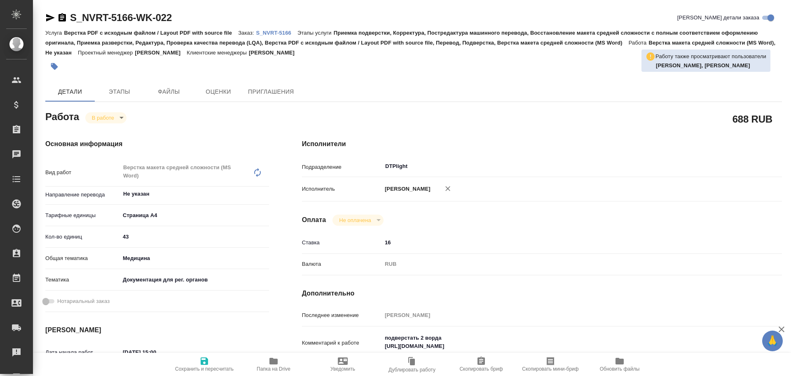
type textarea "x"
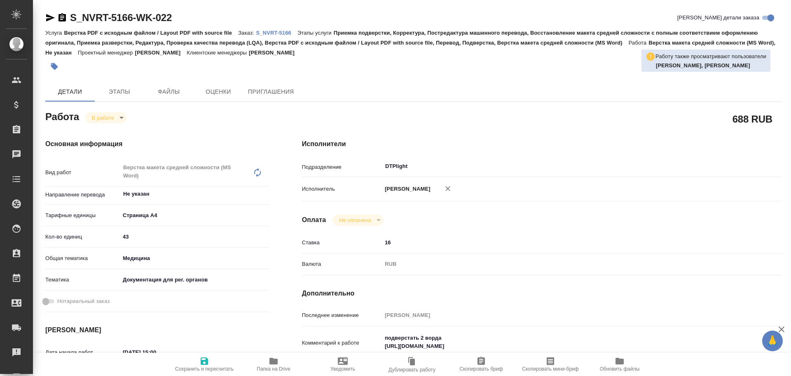
type textarea "x"
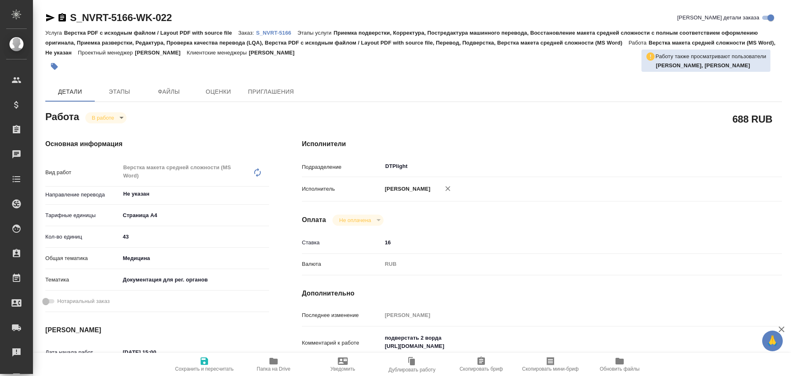
type textarea "x"
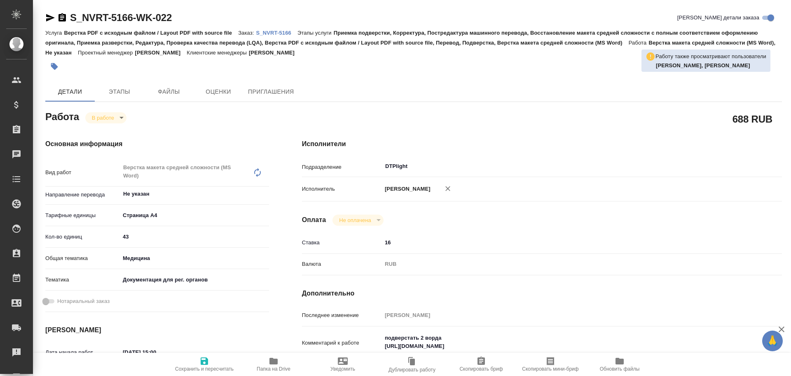
type textarea "x"
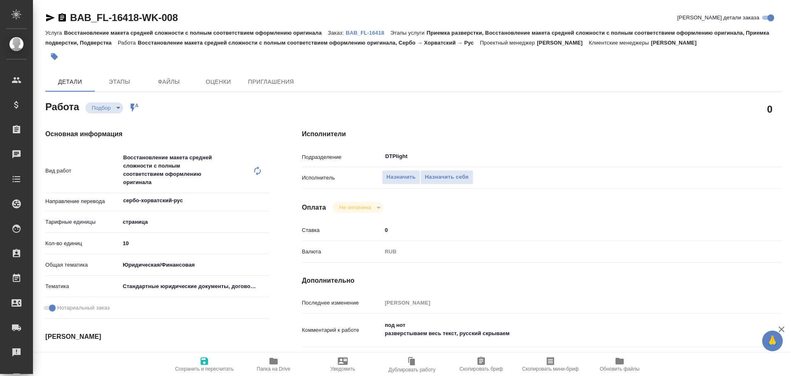
type textarea "x"
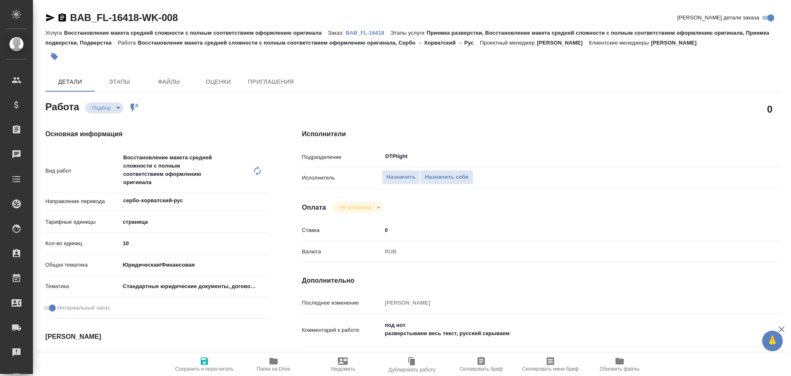
type textarea "x"
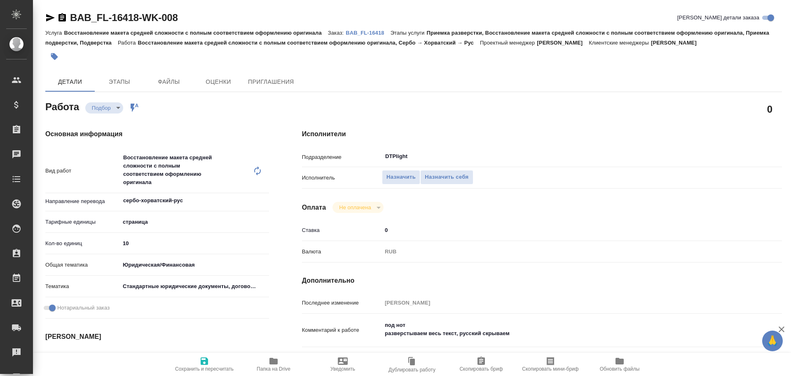
type textarea "x"
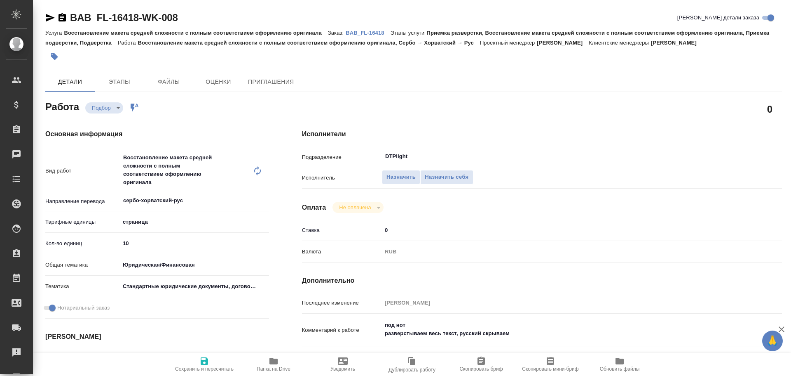
type textarea "x"
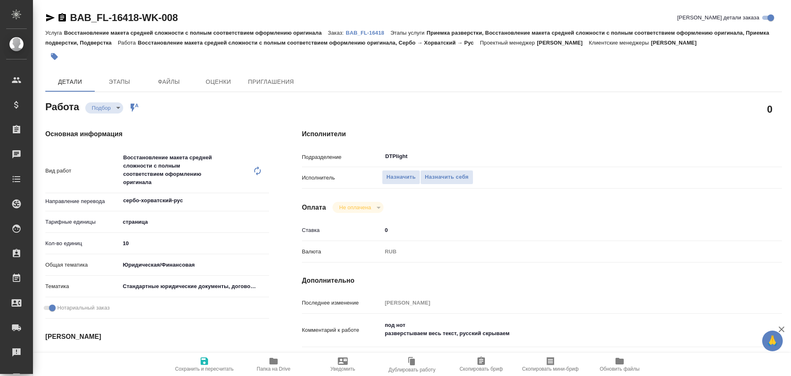
type textarea "x"
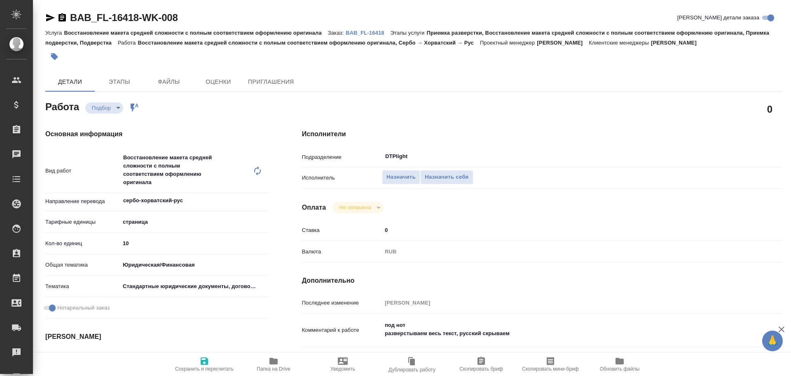
scroll to position [41, 0]
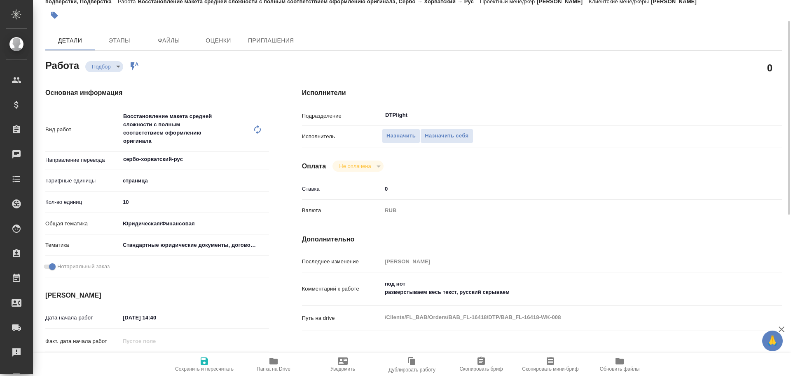
type textarea "x"
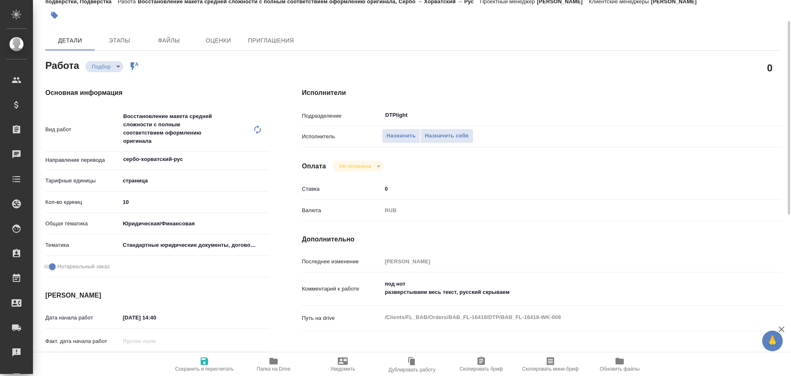
type textarea "x"
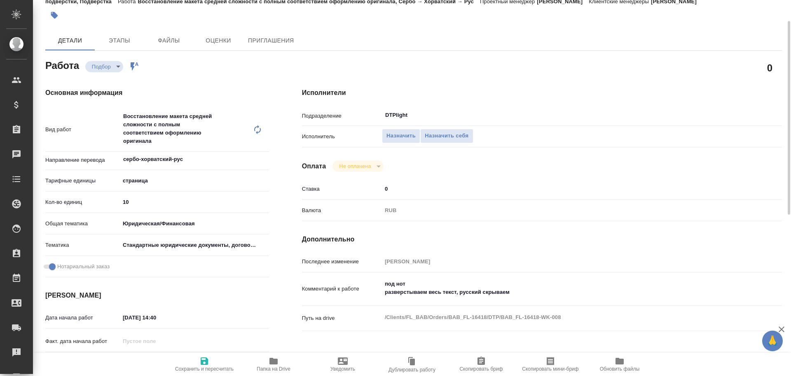
click at [270, 364] on icon "button" at bounding box center [274, 361] width 10 height 10
type textarea "x"
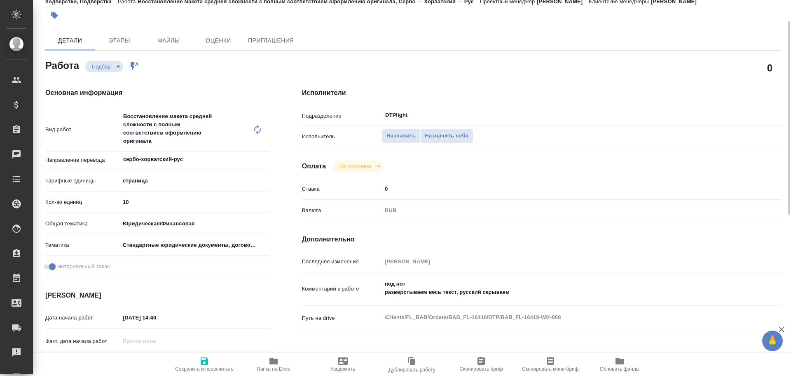
type textarea "x"
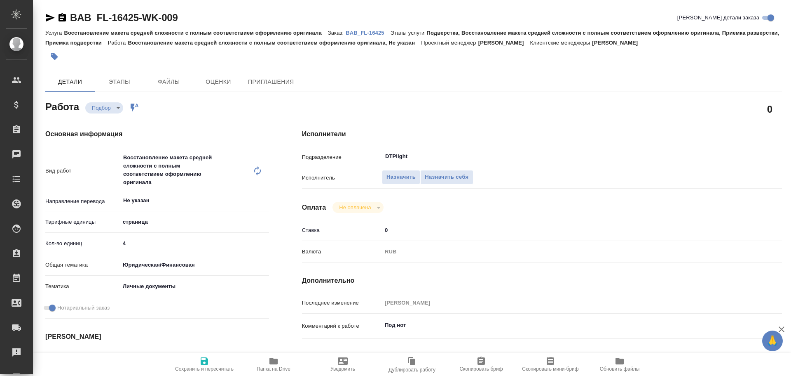
type textarea "x"
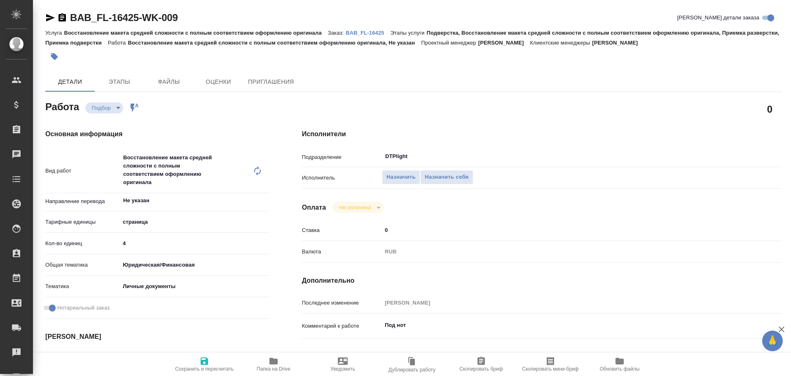
scroll to position [41, 0]
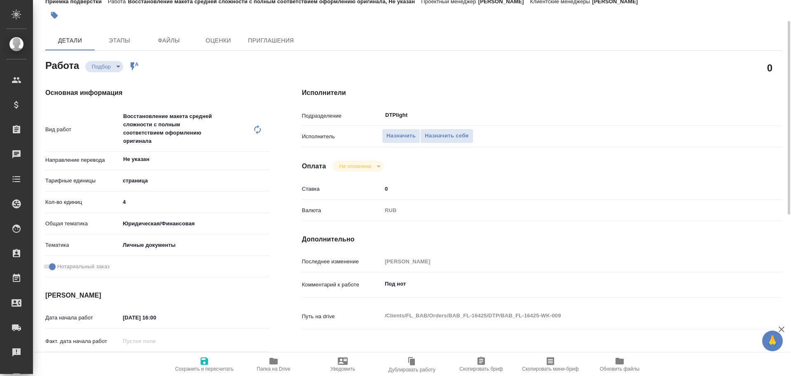
type textarea "x"
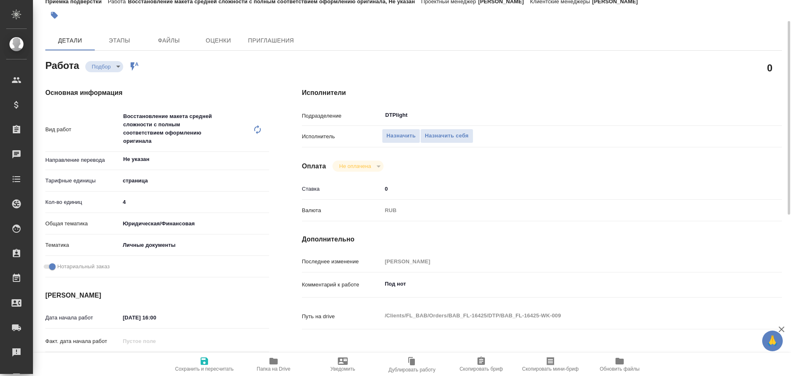
click at [265, 363] on span "Папка на Drive" at bounding box center [273, 364] width 59 height 16
type textarea "x"
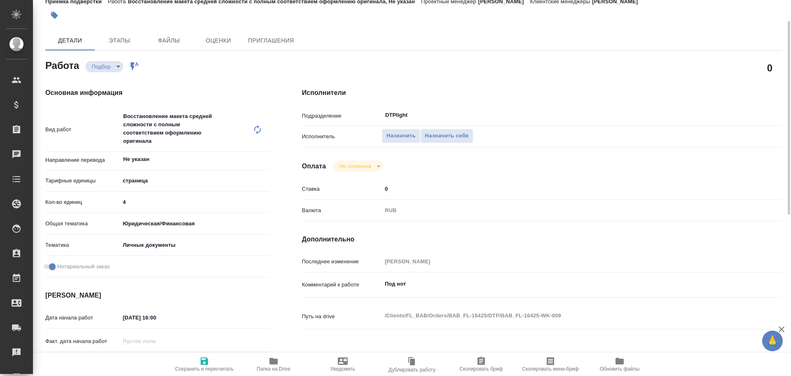
type textarea "x"
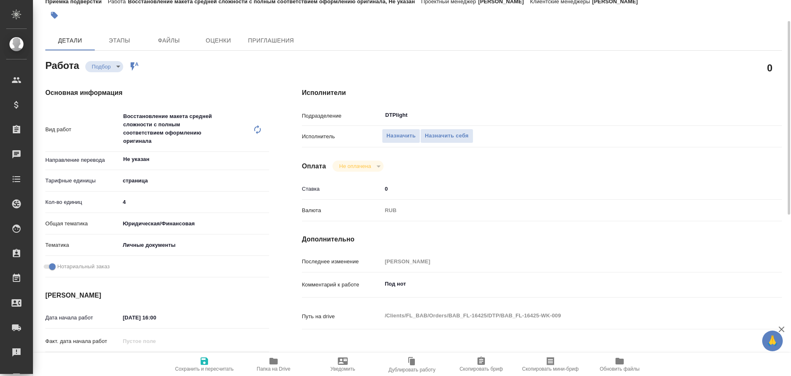
type textarea "x"
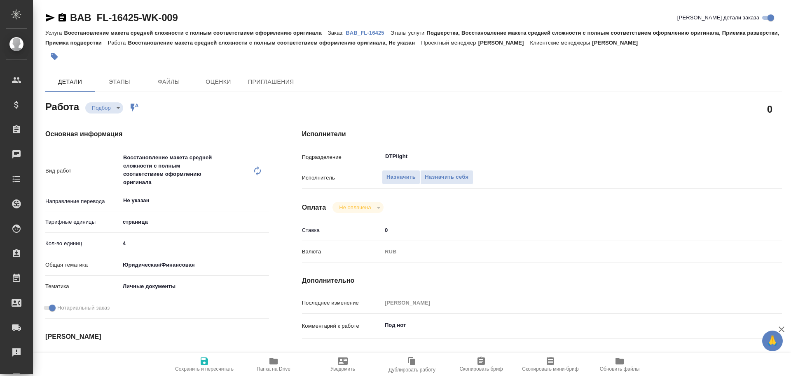
type textarea "x"
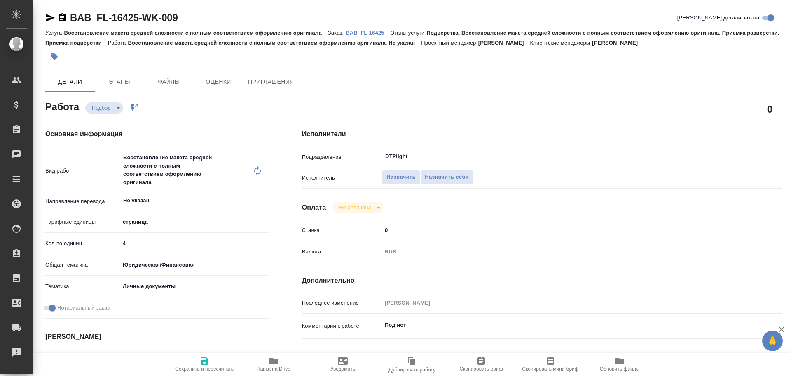
type textarea "x"
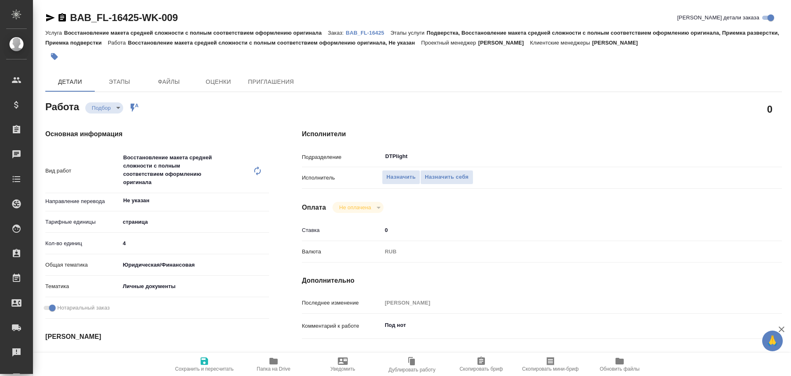
type textarea "x"
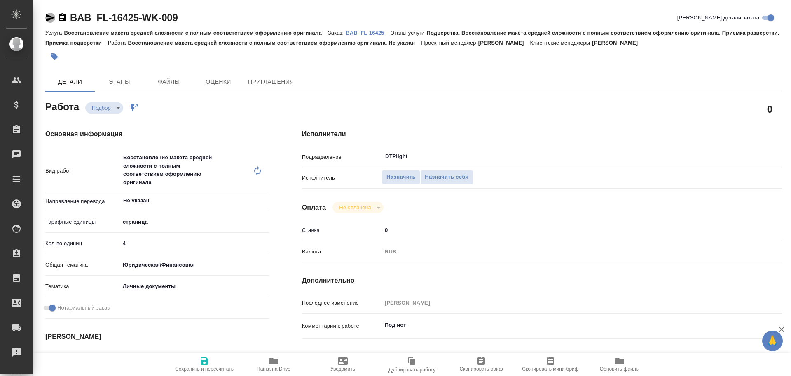
click at [46, 17] on icon "button" at bounding box center [50, 17] width 9 height 7
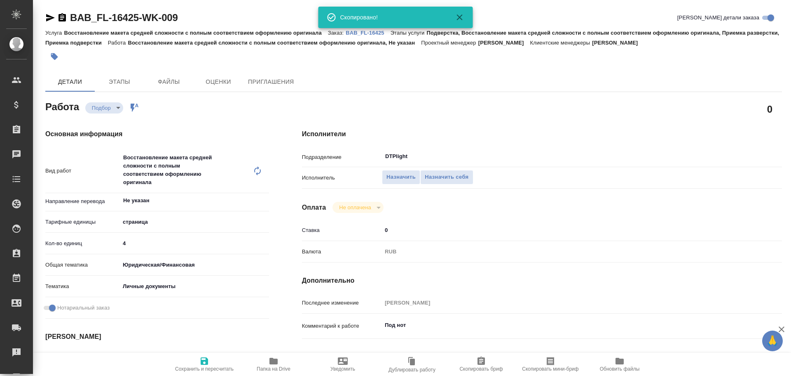
type textarea "x"
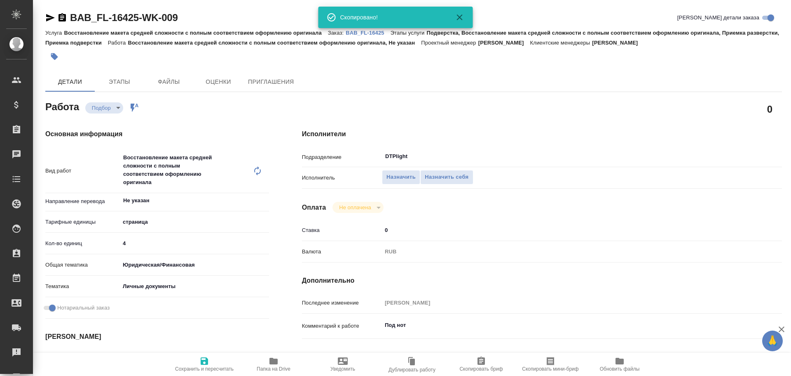
type textarea "x"
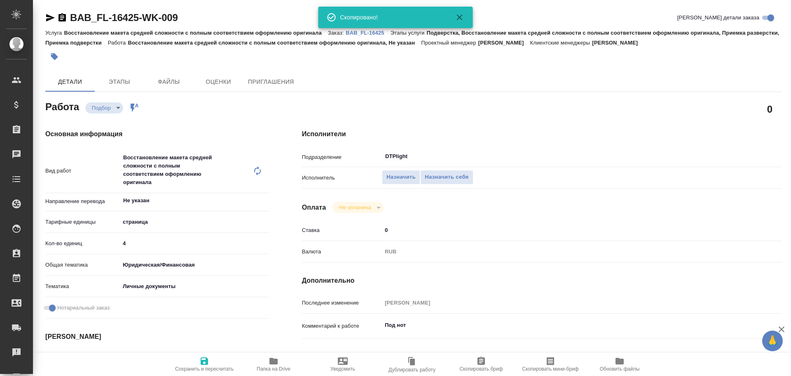
type textarea "x"
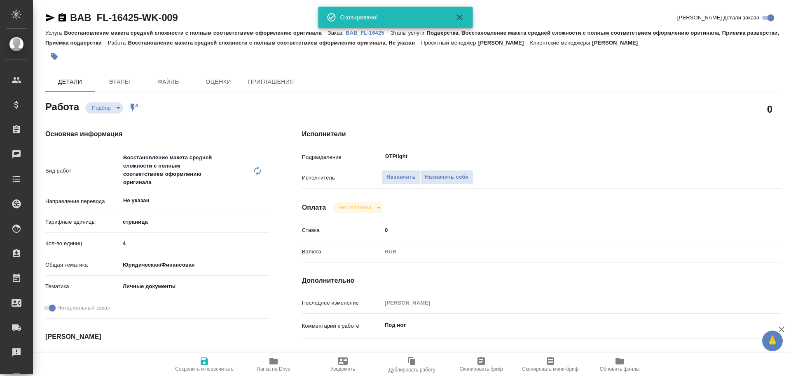
type textarea "x"
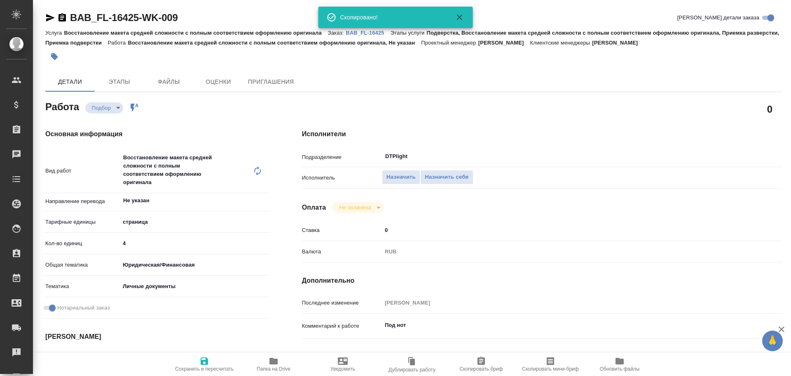
type textarea "x"
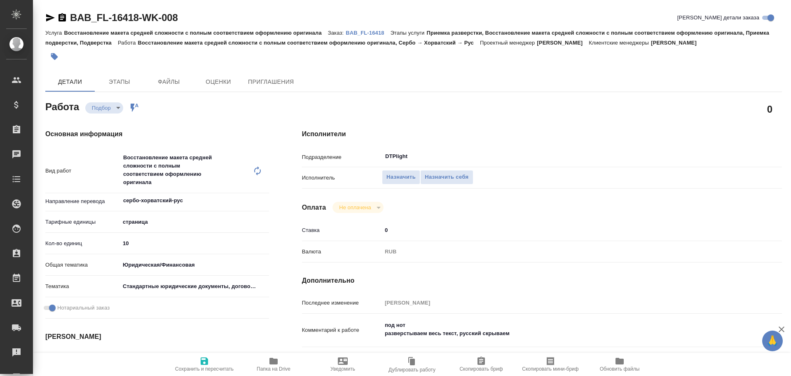
type textarea "x"
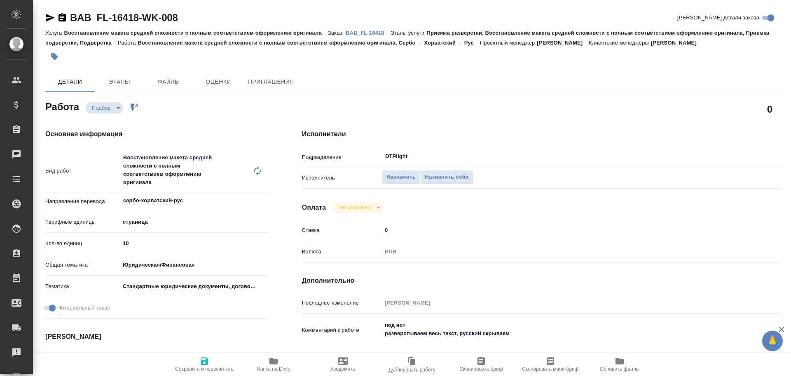
type textarea "x"
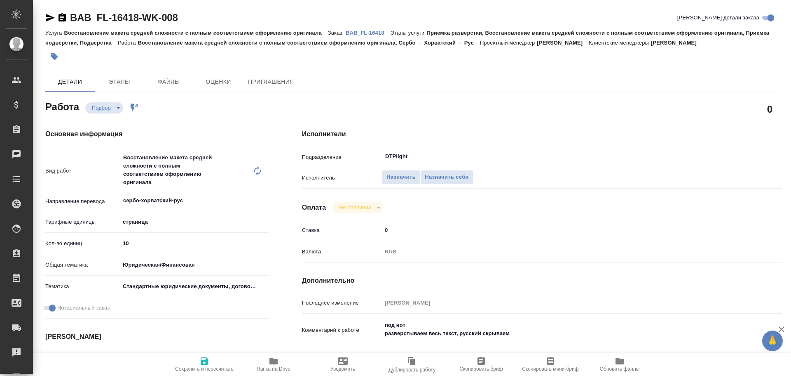
click at [50, 19] on icon "button" at bounding box center [50, 17] width 9 height 7
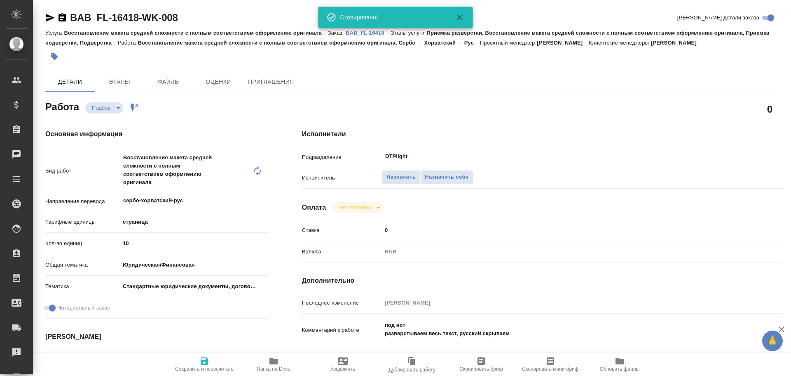
type textarea "x"
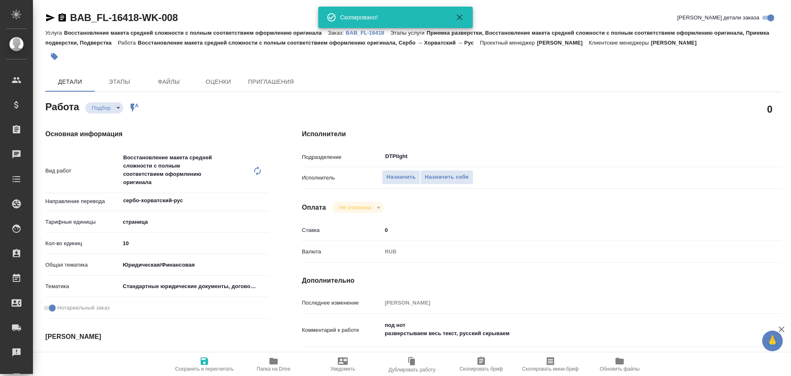
type textarea "x"
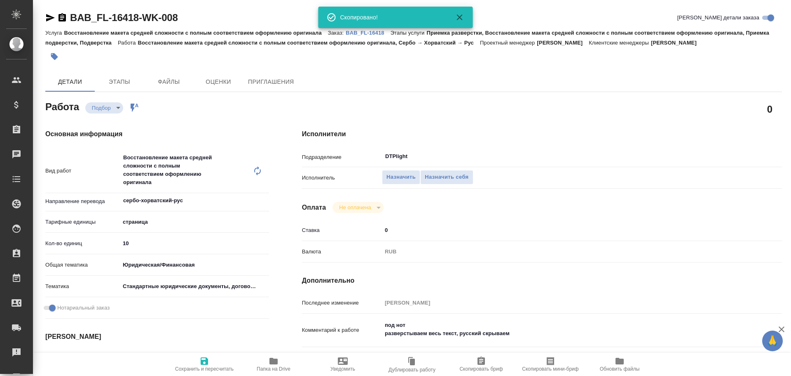
type textarea "x"
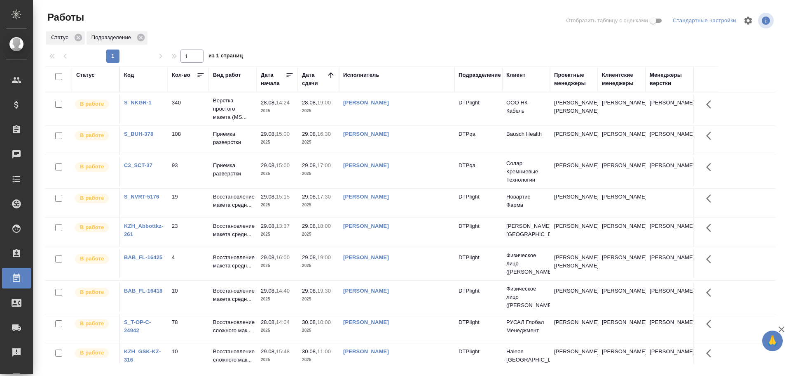
click at [488, 123] on td "DTPlight" at bounding box center [479, 108] width 48 height 29
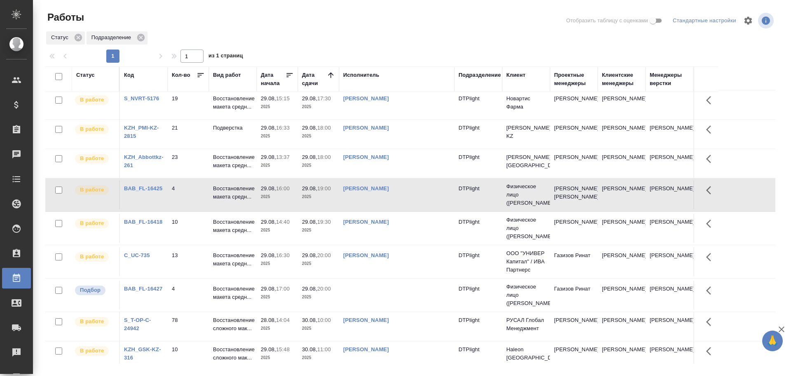
scroll to position [41, 0]
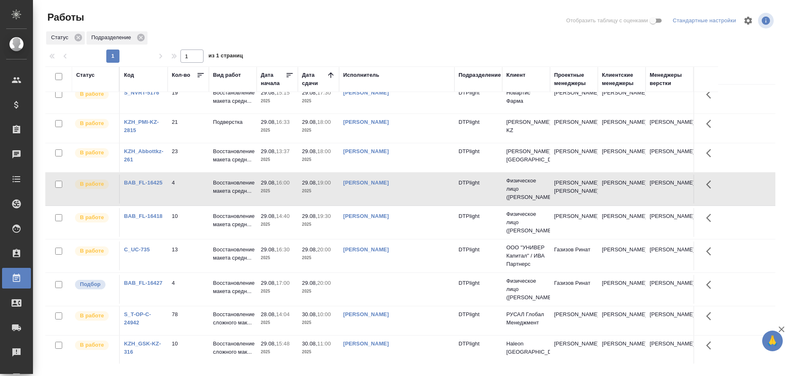
click at [378, 82] on td at bounding box center [396, 67] width 115 height 29
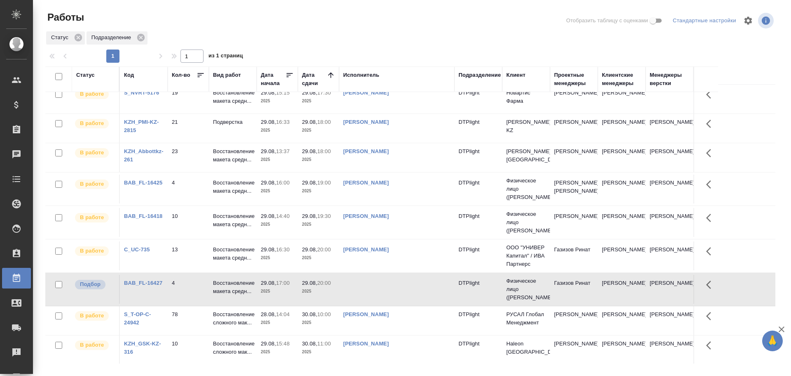
click at [378, 82] on td at bounding box center [396, 67] width 115 height 29
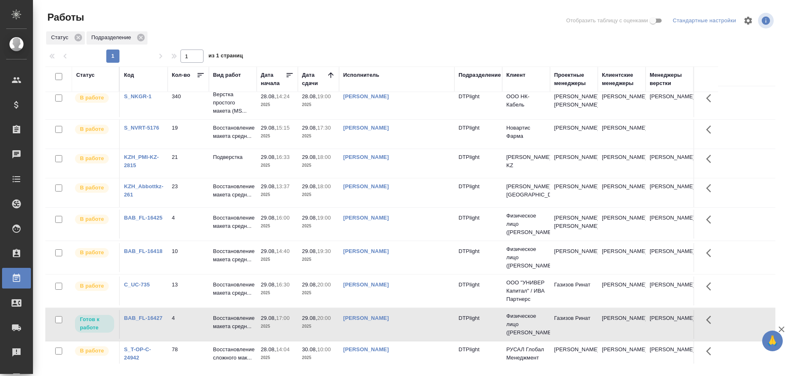
scroll to position [0, 0]
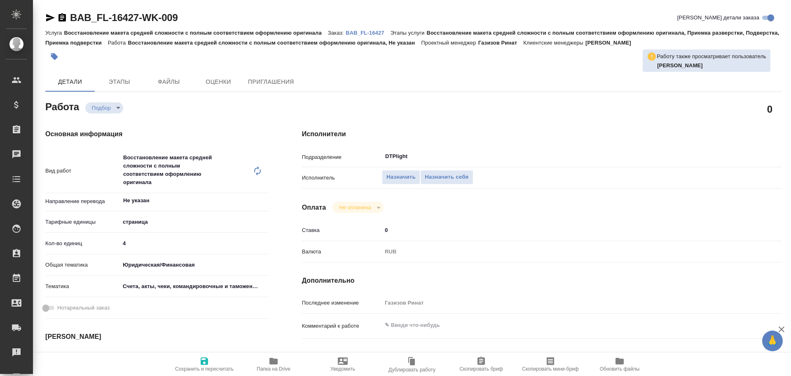
type textarea "x"
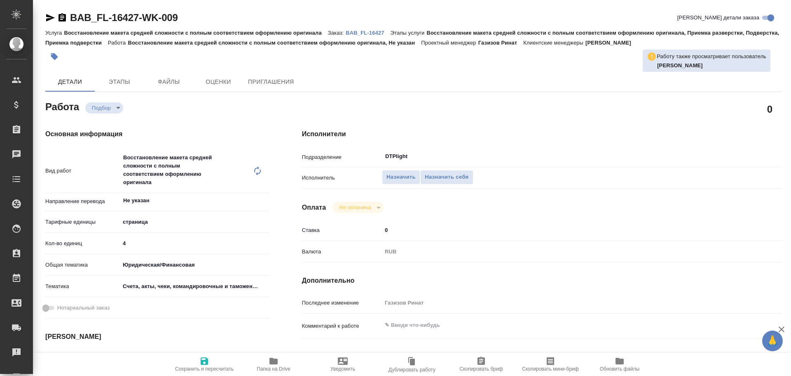
type textarea "x"
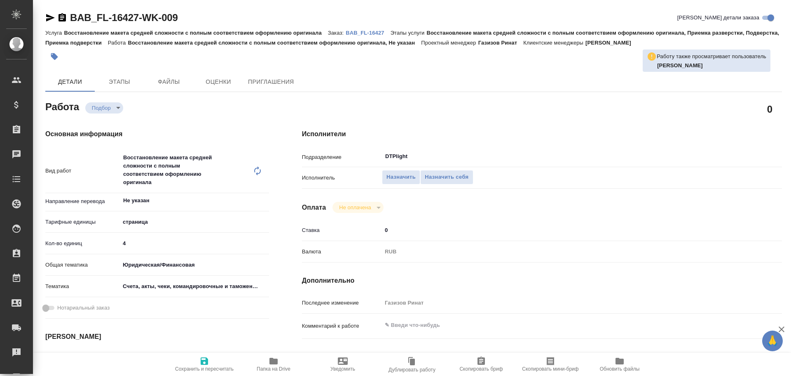
type textarea "x"
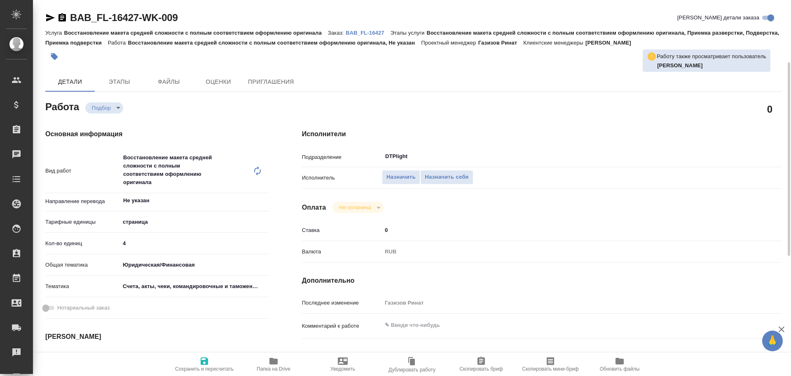
scroll to position [82, 0]
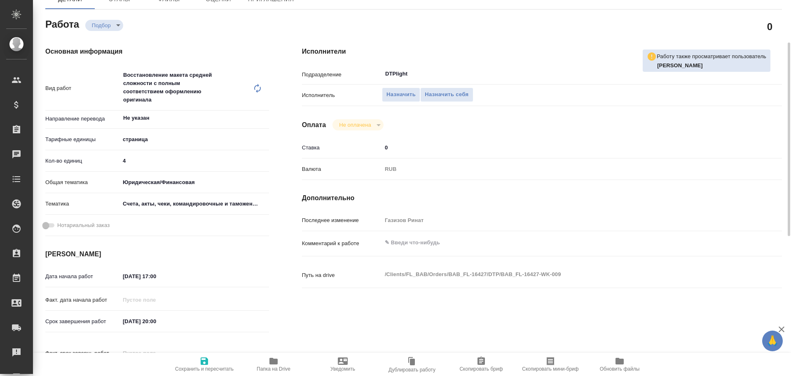
type textarea "x"
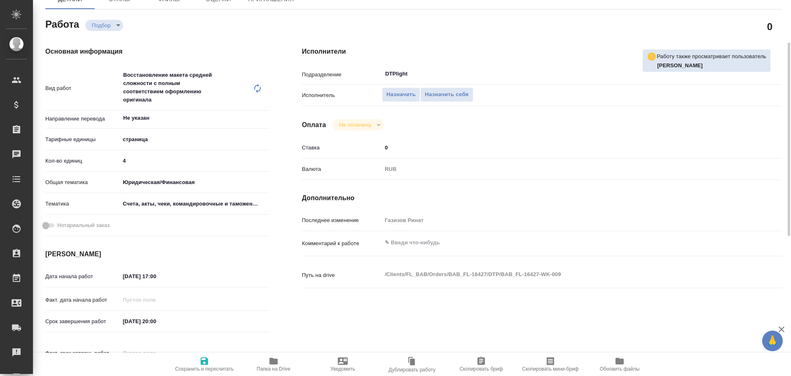
click at [270, 361] on icon "button" at bounding box center [274, 360] width 8 height 7
type textarea "x"
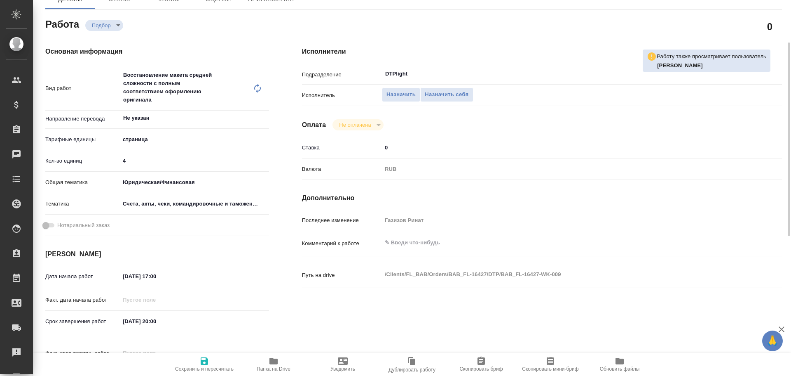
type textarea "x"
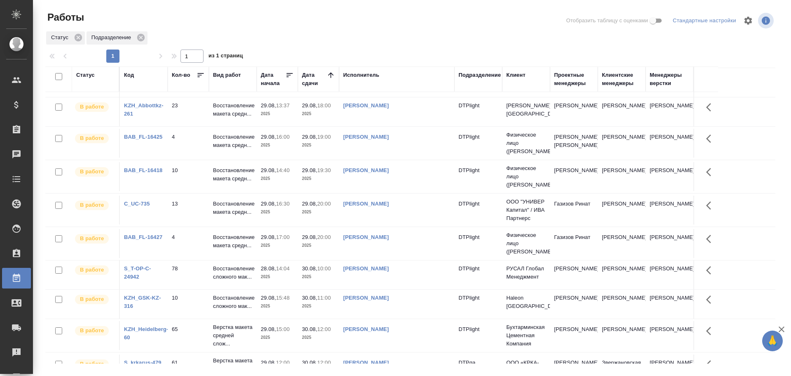
scroll to position [47, 0]
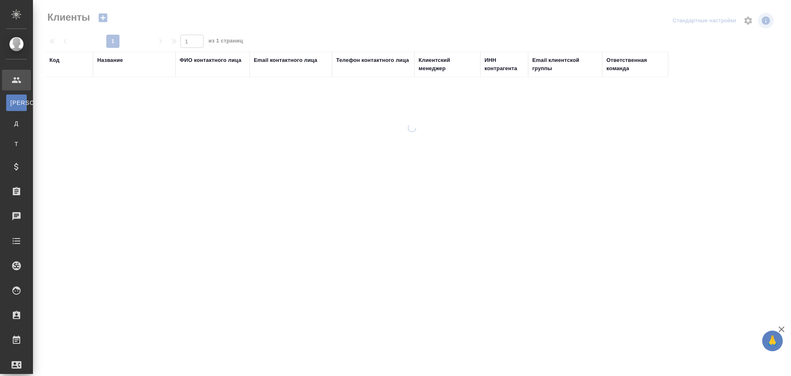
select select "RU"
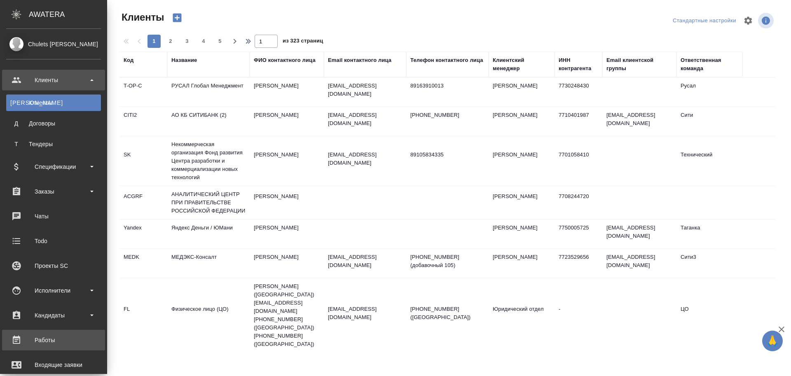
click at [50, 336] on div "Работы" at bounding box center [53, 339] width 95 height 12
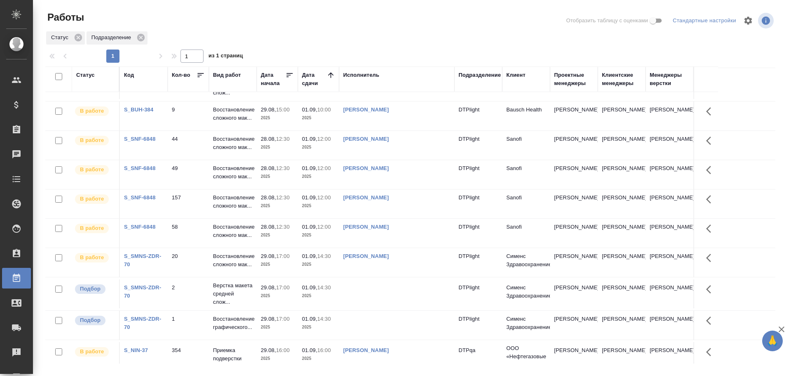
scroll to position [371, 0]
